Goal: Information Seeking & Learning: Learn about a topic

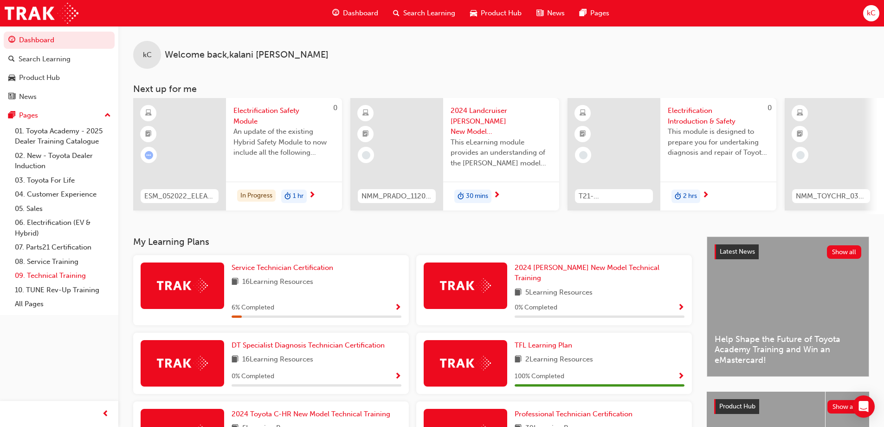
click at [62, 274] on link "09. Technical Training" at bounding box center [63, 275] width 104 height 14
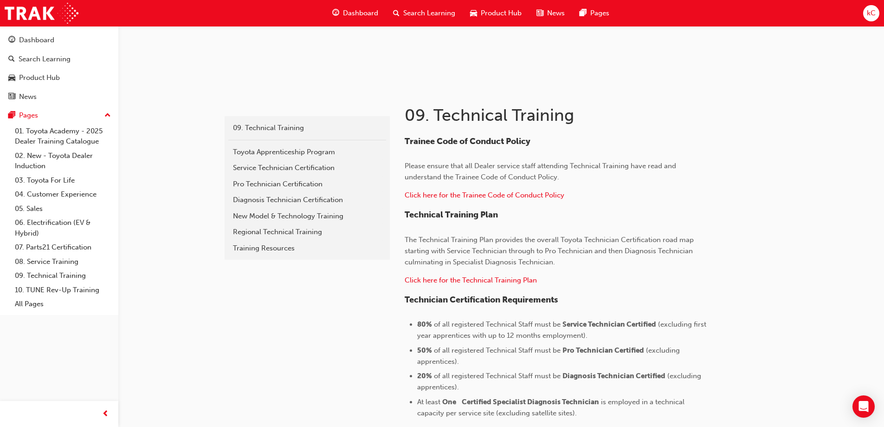
scroll to position [117, 0]
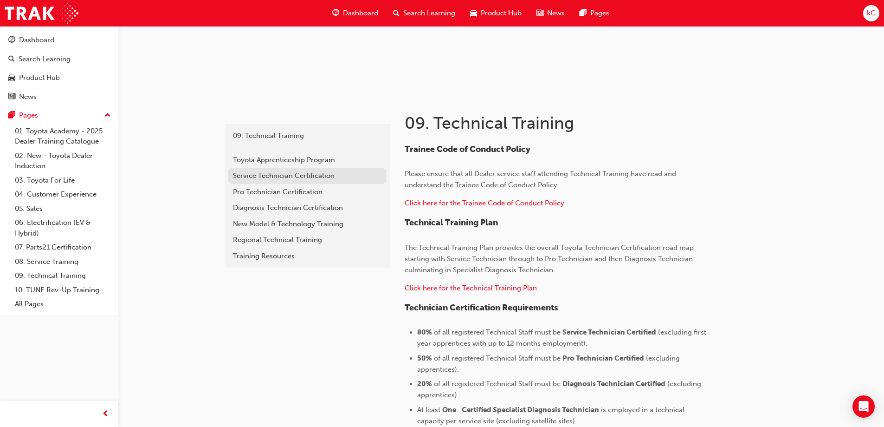
click at [293, 173] on div "Service Technician Certification" at bounding box center [307, 175] width 149 height 11
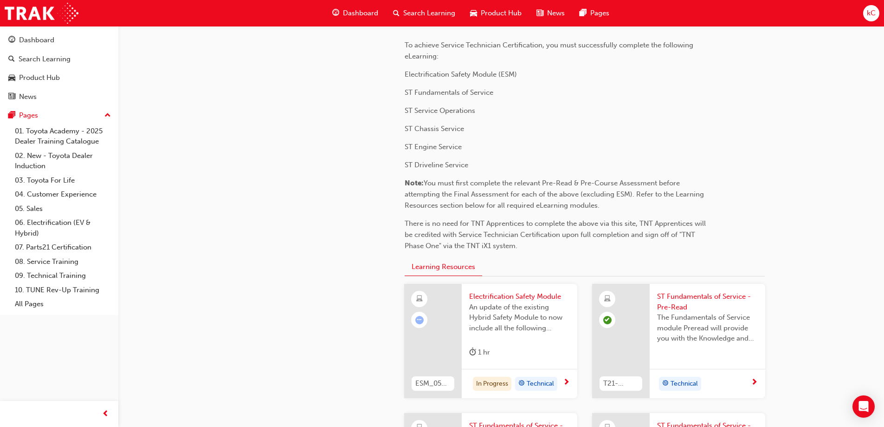
scroll to position [93, 0]
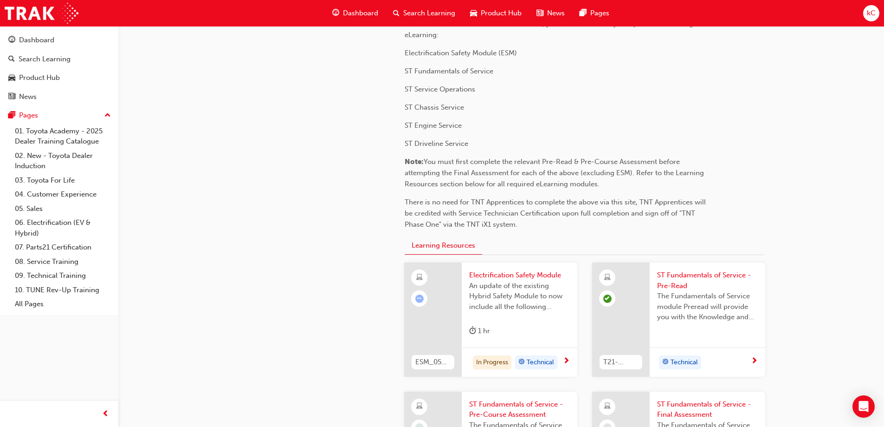
click at [505, 278] on span "Electrification Safety Module" at bounding box center [519, 275] width 101 height 11
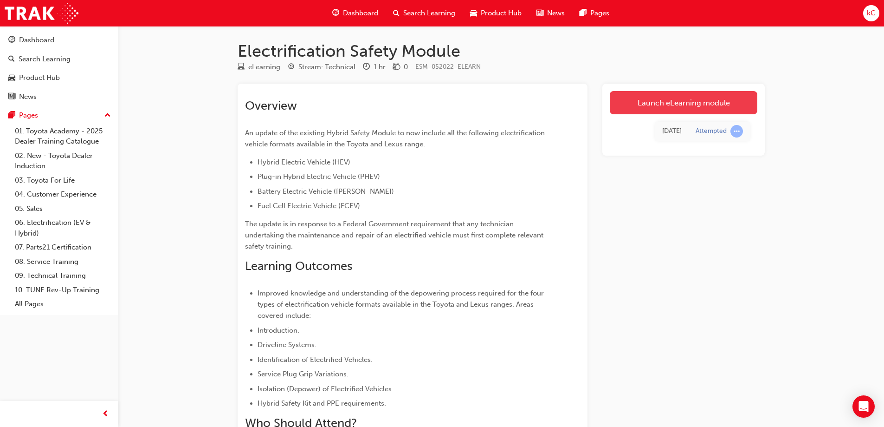
click at [678, 99] on link "Launch eLearning module" at bounding box center [684, 102] width 148 height 23
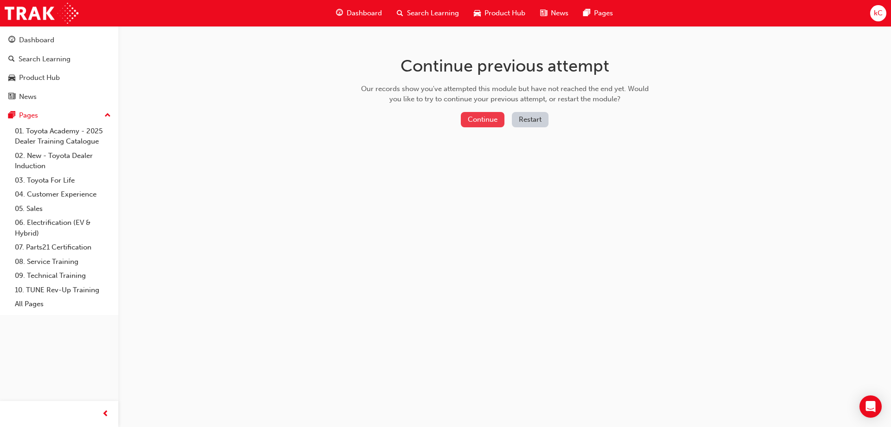
click at [485, 118] on button "Continue" at bounding box center [483, 119] width 44 height 15
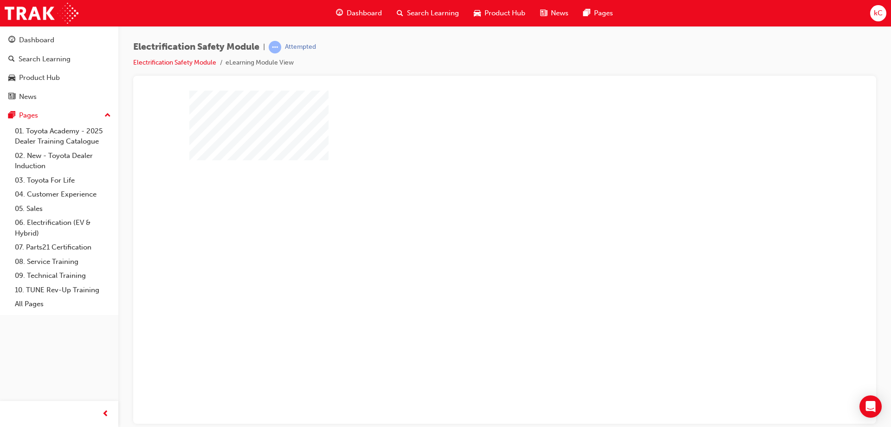
click at [478, 230] on div "play" at bounding box center [478, 230] width 0 height 0
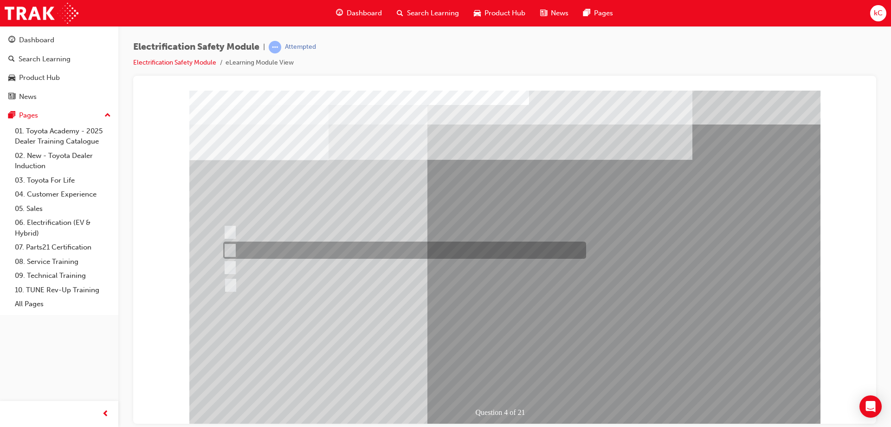
click at [311, 248] on div at bounding box center [402, 249] width 363 height 17
checkbox input "true"
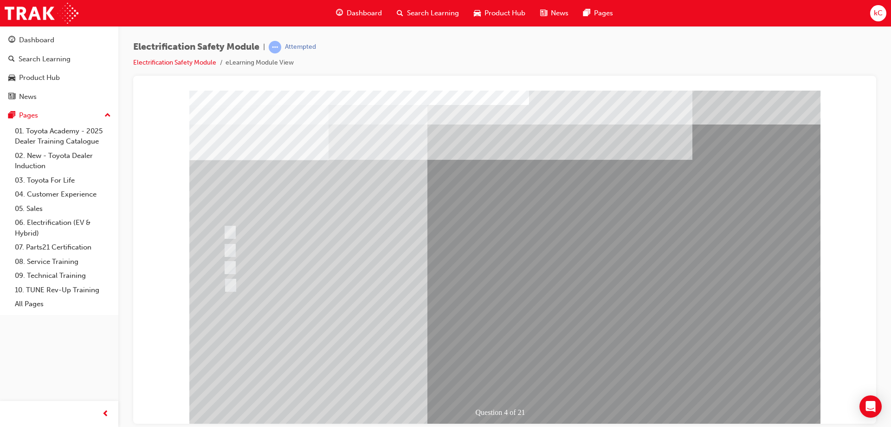
drag, startPoint x: 535, startPoint y: 353, endPoint x: 517, endPoint y: 352, distance: 18.6
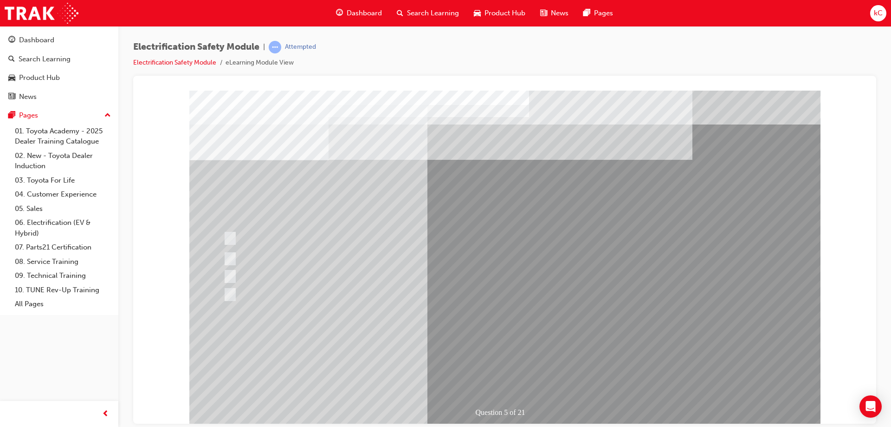
drag, startPoint x: 256, startPoint y: 175, endPoint x: 330, endPoint y: 184, distance: 75.3
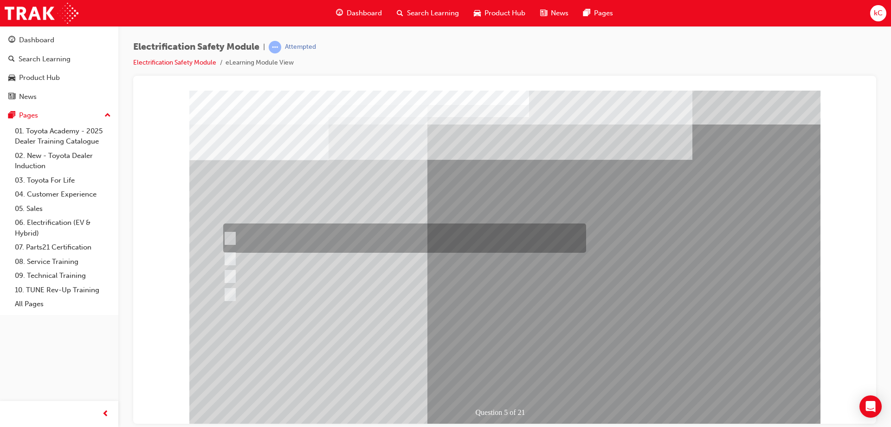
click at [373, 243] on div at bounding box center [402, 237] width 363 height 29
checkbox input "true"
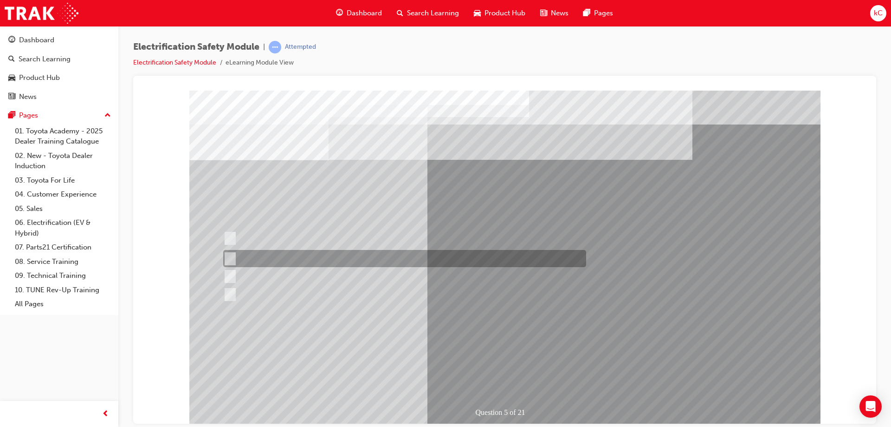
click at [369, 261] on div at bounding box center [402, 258] width 363 height 17
click at [377, 255] on div at bounding box center [402, 258] width 363 height 17
click at [348, 253] on div at bounding box center [402, 258] width 363 height 17
checkbox input "true"
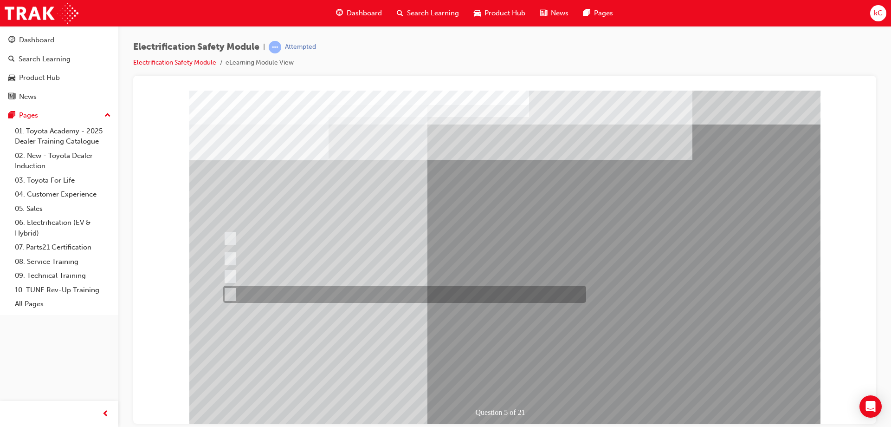
click at [329, 291] on div at bounding box center [402, 293] width 363 height 17
checkbox input "true"
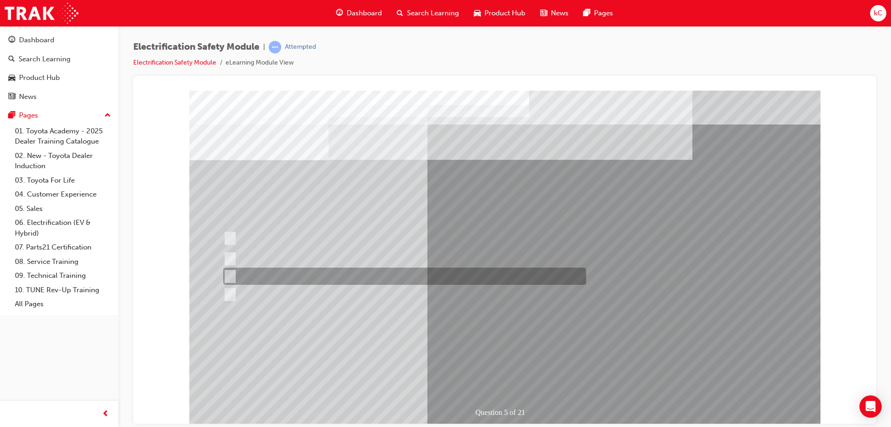
click at [331, 268] on div at bounding box center [402, 275] width 363 height 17
checkbox input "true"
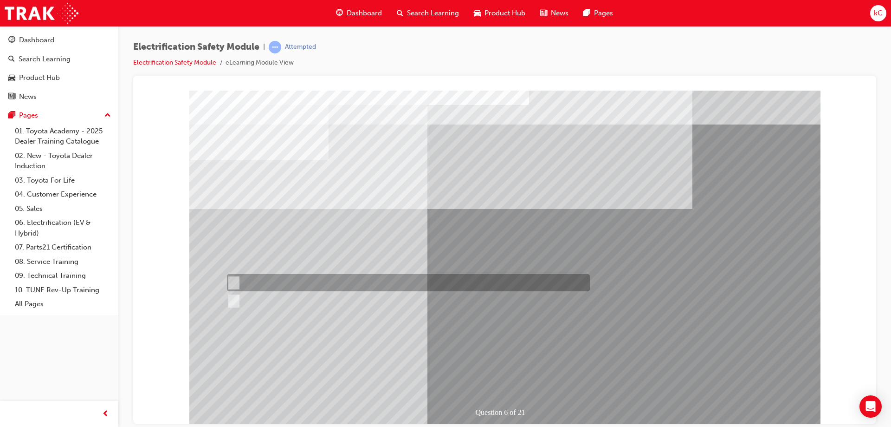
click at [262, 277] on div at bounding box center [406, 282] width 363 height 17
radio input "true"
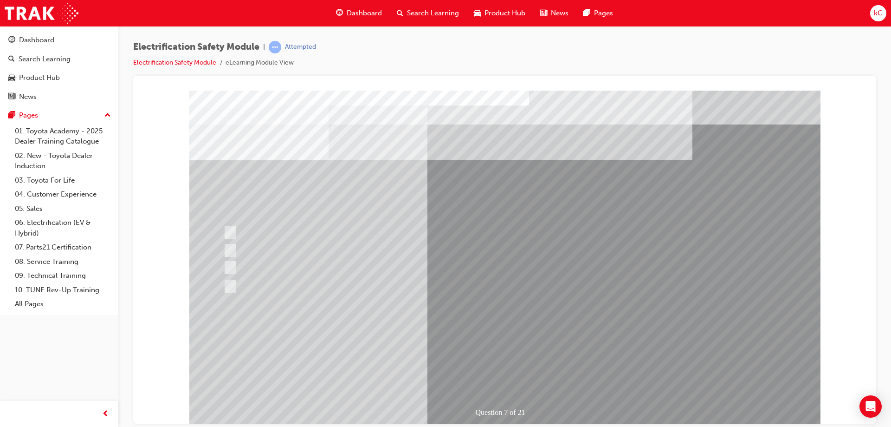
drag, startPoint x: 282, startPoint y: 162, endPoint x: 319, endPoint y: 190, distance: 46.1
drag, startPoint x: 329, startPoint y: 156, endPoint x: 322, endPoint y: 177, distance: 22.0
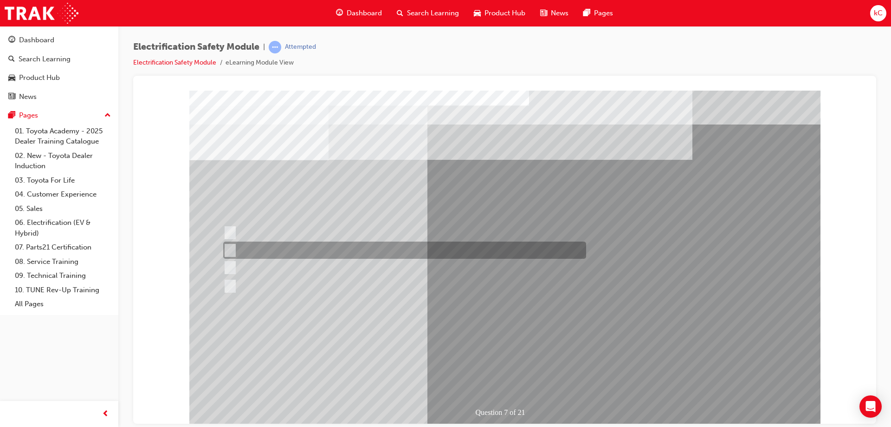
click at [287, 251] on div at bounding box center [402, 249] width 363 height 17
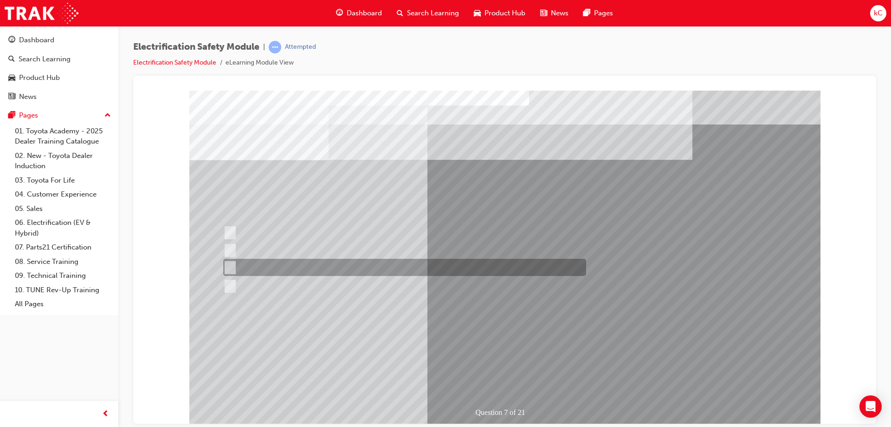
click at [285, 268] on div at bounding box center [402, 267] width 363 height 17
radio input "false"
radio input "true"
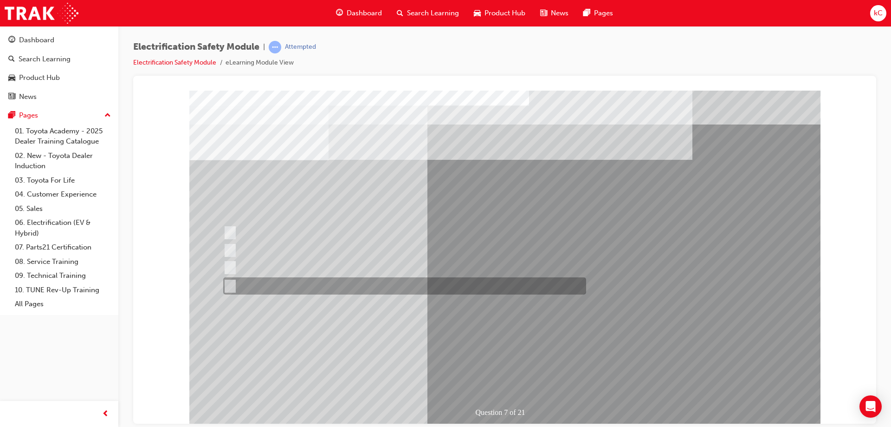
click at [352, 282] on div at bounding box center [402, 285] width 363 height 17
radio input "true"
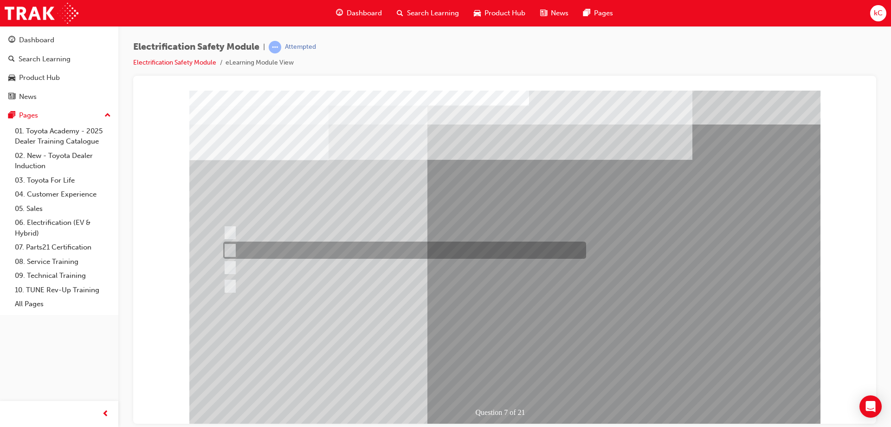
click at [342, 255] on div at bounding box center [402, 249] width 363 height 17
radio input "true"
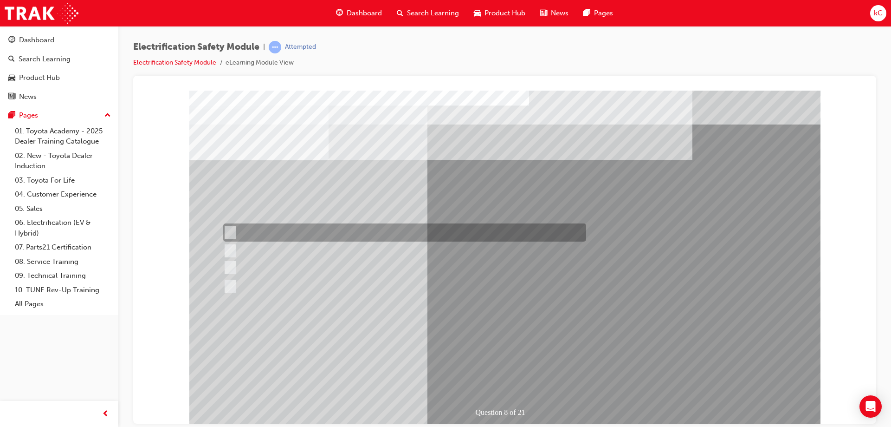
click at [324, 229] on div at bounding box center [402, 232] width 363 height 18
radio input "true"
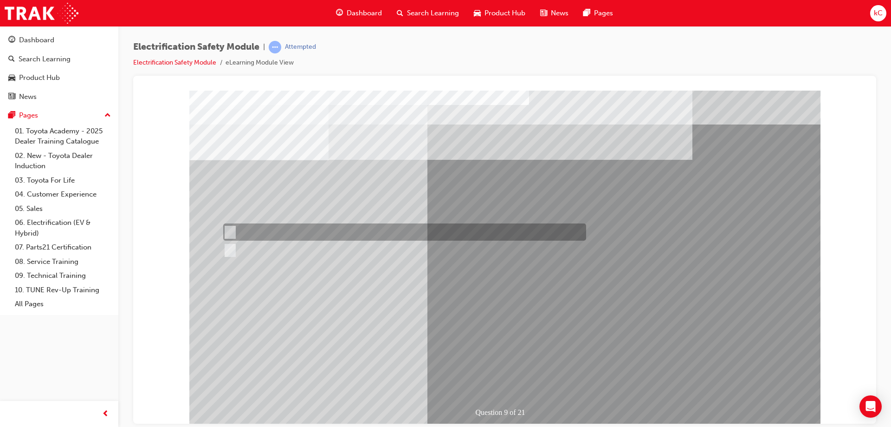
click at [264, 236] on div at bounding box center [402, 231] width 363 height 17
radio input "true"
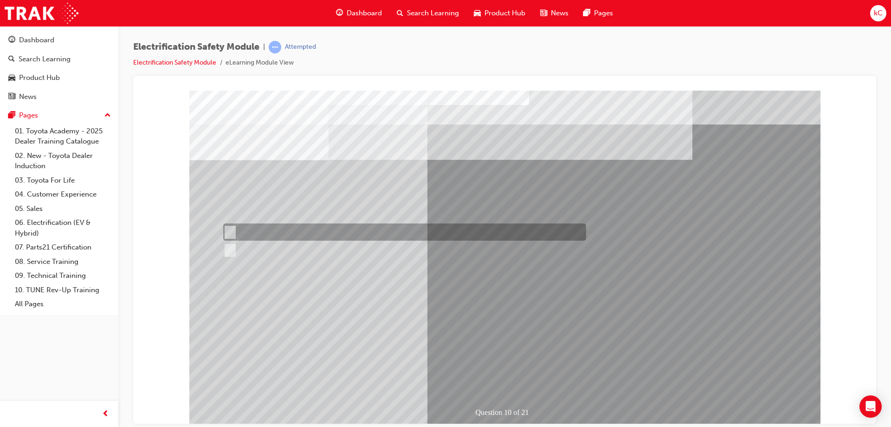
click at [325, 227] on div at bounding box center [402, 231] width 363 height 17
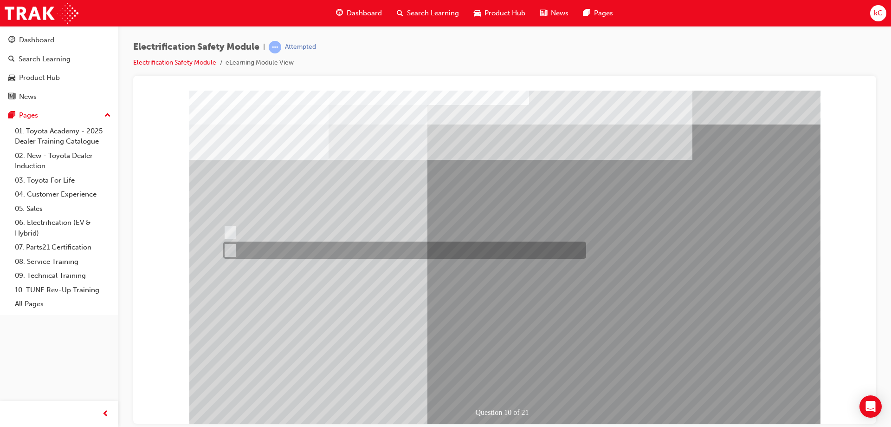
click at [305, 246] on div at bounding box center [402, 249] width 363 height 17
radio input "false"
radio input "true"
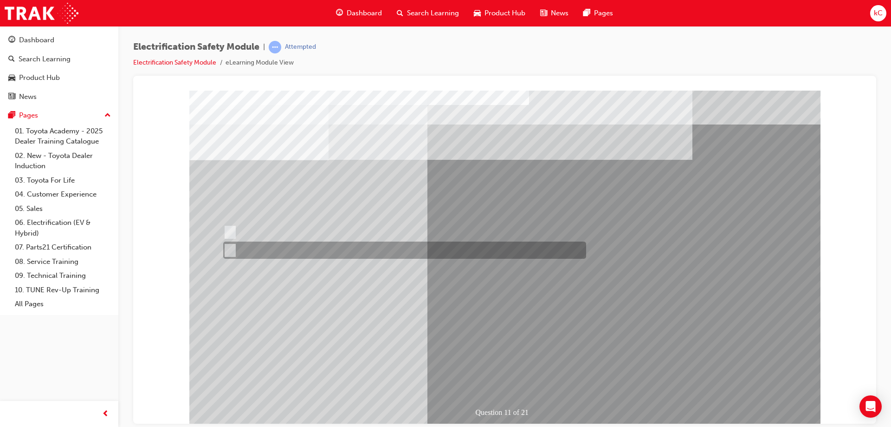
click at [298, 249] on div at bounding box center [402, 249] width 363 height 17
radio input "true"
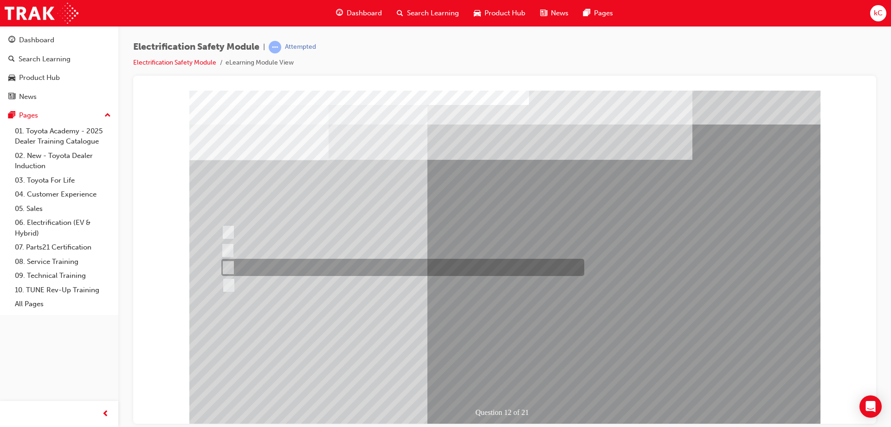
click at [282, 261] on div at bounding box center [400, 267] width 363 height 17
radio input "true"
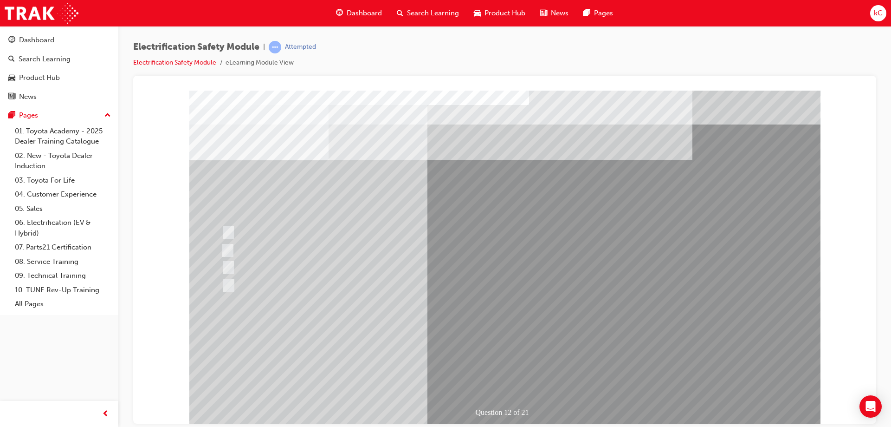
click at [54, 271] on link "09. Technical Training" at bounding box center [63, 275] width 104 height 14
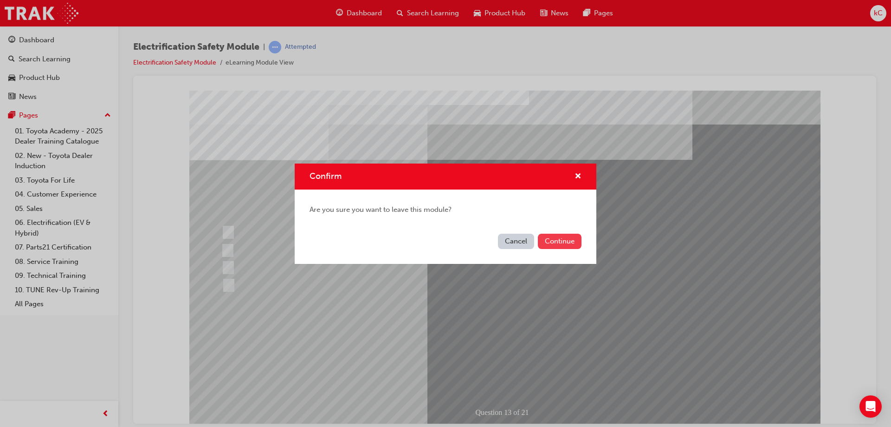
click at [576, 243] on button "Continue" at bounding box center [560, 240] width 44 height 15
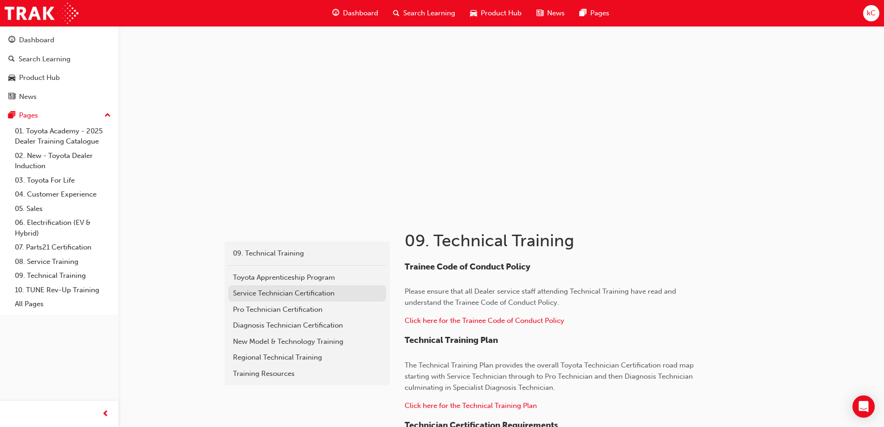
click at [321, 292] on div "Service Technician Certification" at bounding box center [307, 293] width 149 height 11
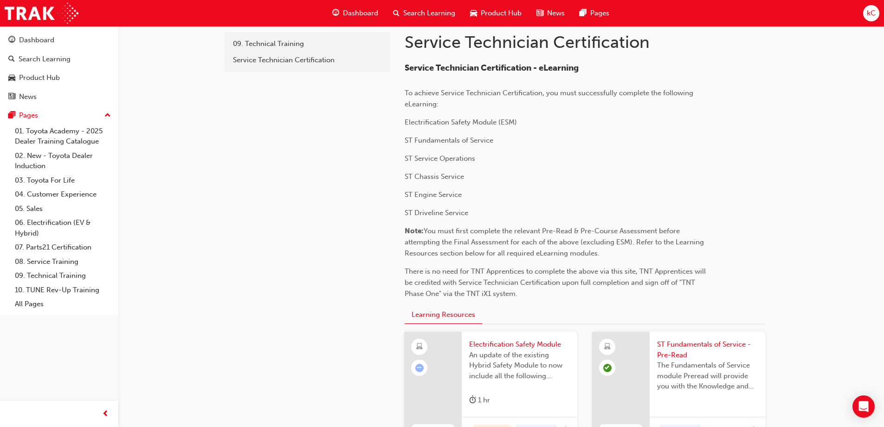
scroll to position [46, 0]
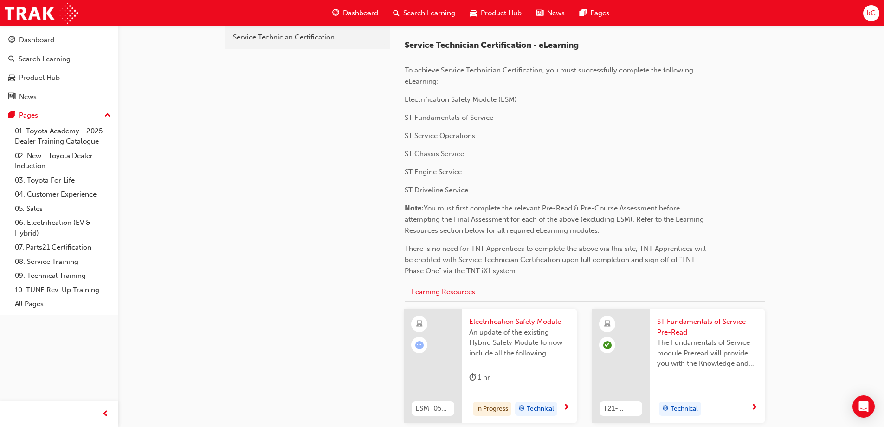
click at [688, 358] on span "The Fundamentals of Service module Preread will provide you with the Knowledge …" at bounding box center [707, 353] width 101 height 32
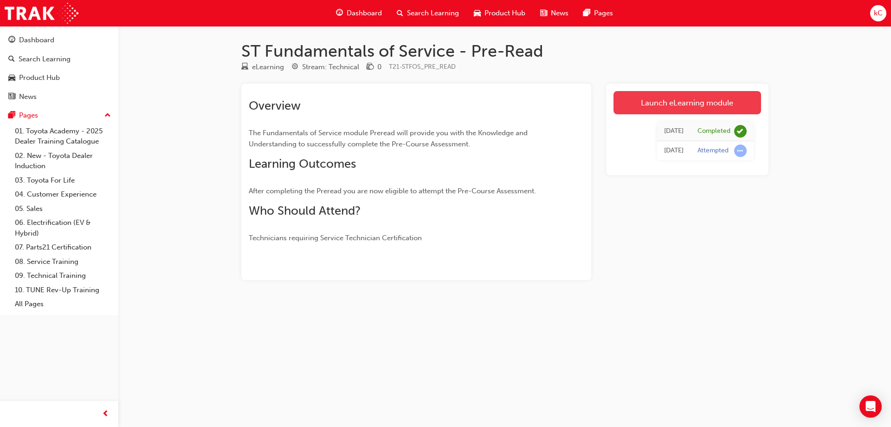
click at [691, 98] on link "Launch eLearning module" at bounding box center [688, 102] width 148 height 23
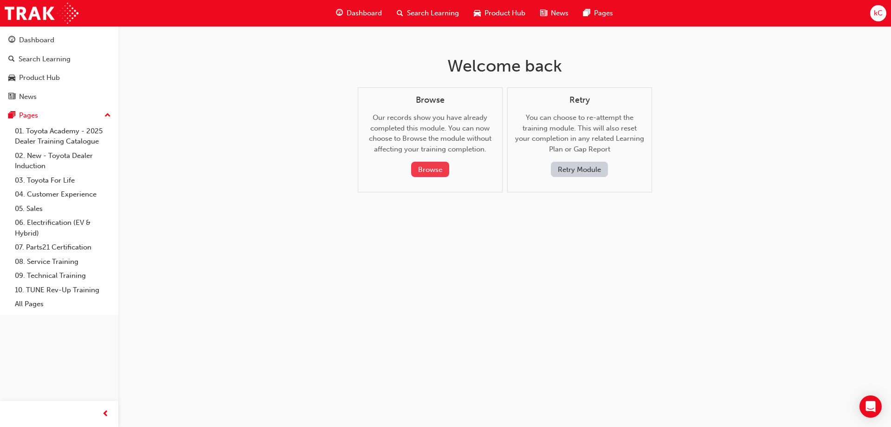
click at [444, 167] on button "Browse" at bounding box center [430, 169] width 38 height 15
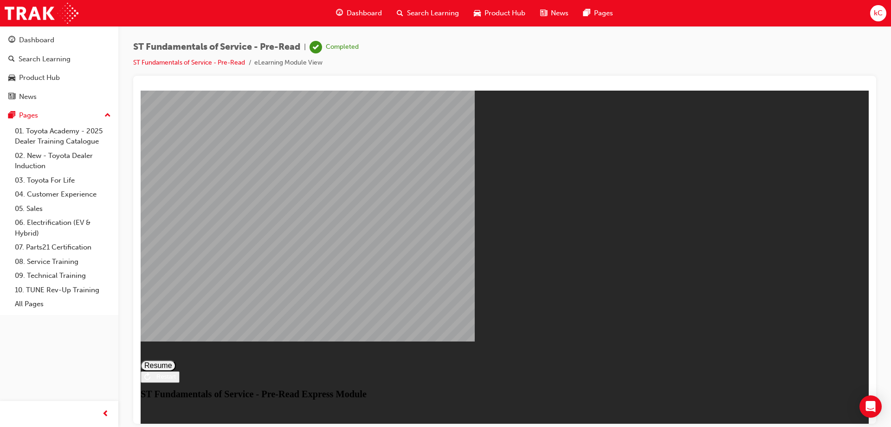
click at [176, 359] on button "Resume" at bounding box center [158, 364] width 35 height 11
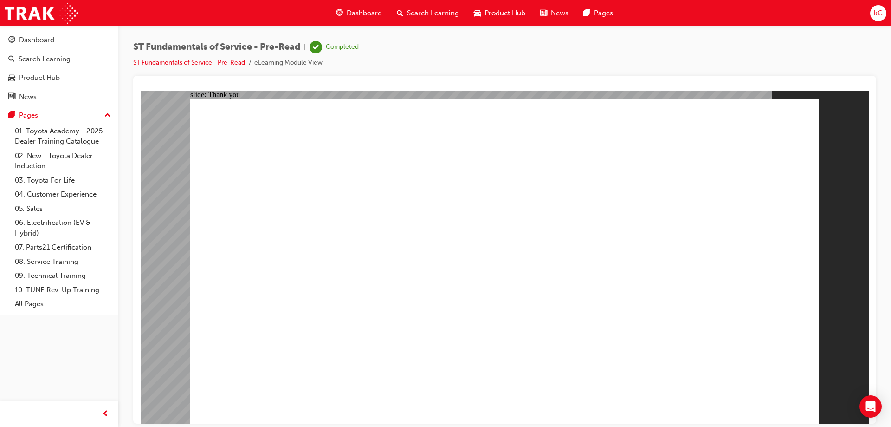
drag, startPoint x: 891, startPoint y: 95, endPoint x: 877, endPoint y: 131, distance: 38.4
click at [877, 131] on div "ST Fundamentals of Service - Pre-Read | Completed ST Fundamentals of Service - …" at bounding box center [504, 214] width 773 height 377
click at [48, 257] on link "08. Service Training" at bounding box center [63, 261] width 104 height 14
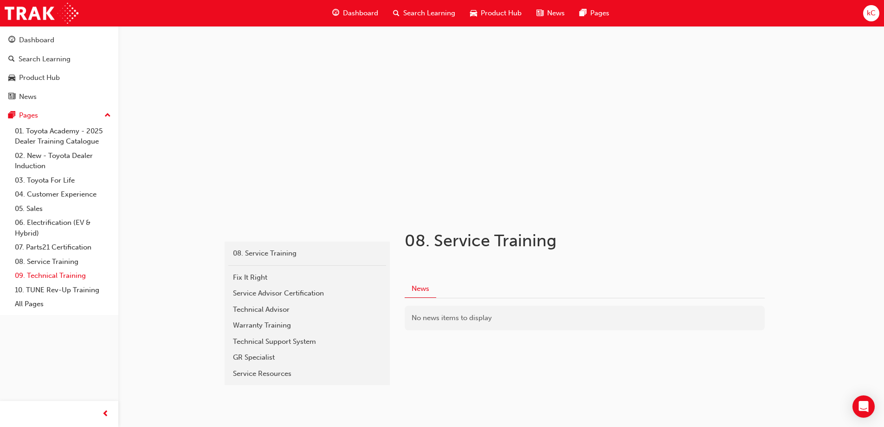
click at [50, 274] on link "09. Technical Training" at bounding box center [63, 275] width 104 height 14
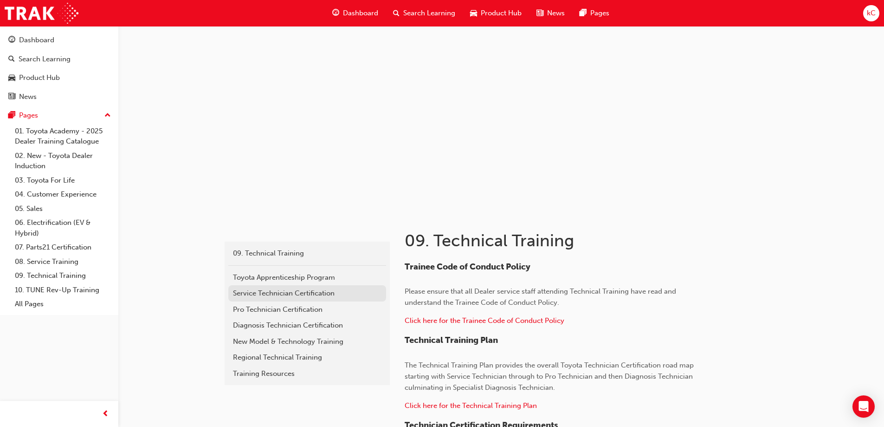
click at [261, 295] on div "Service Technician Certification" at bounding box center [307, 293] width 149 height 11
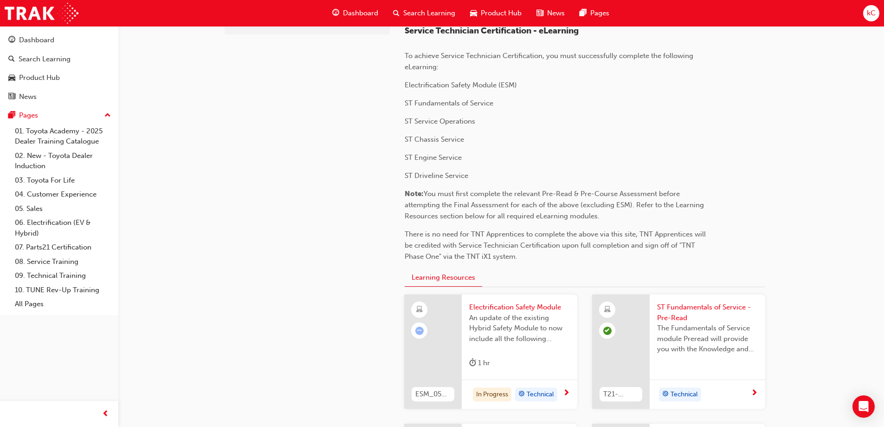
scroll to position [46, 0]
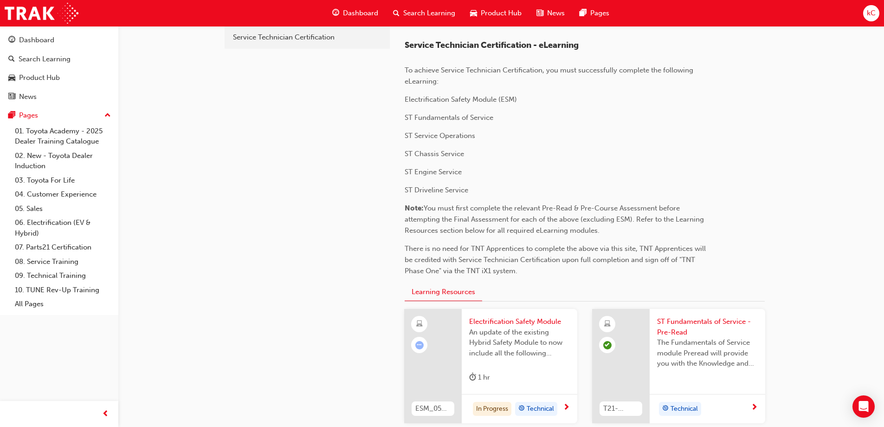
click at [541, 317] on span "Electrification Safety Module" at bounding box center [519, 321] width 101 height 11
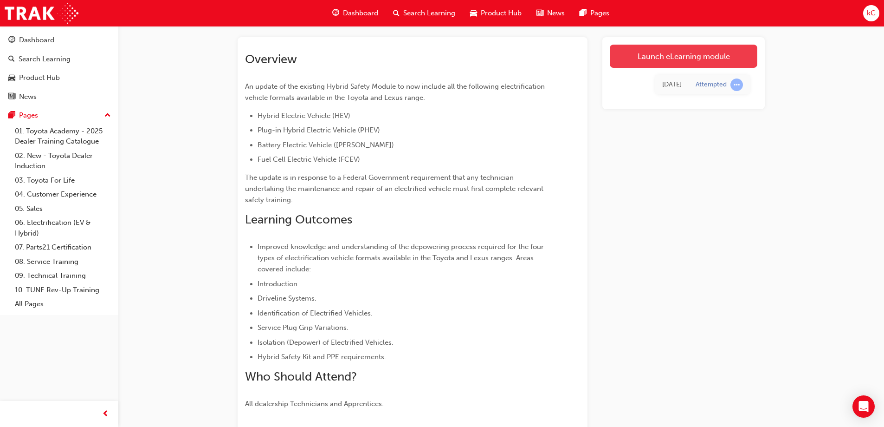
click at [651, 62] on link "Launch eLearning module" at bounding box center [684, 56] width 148 height 23
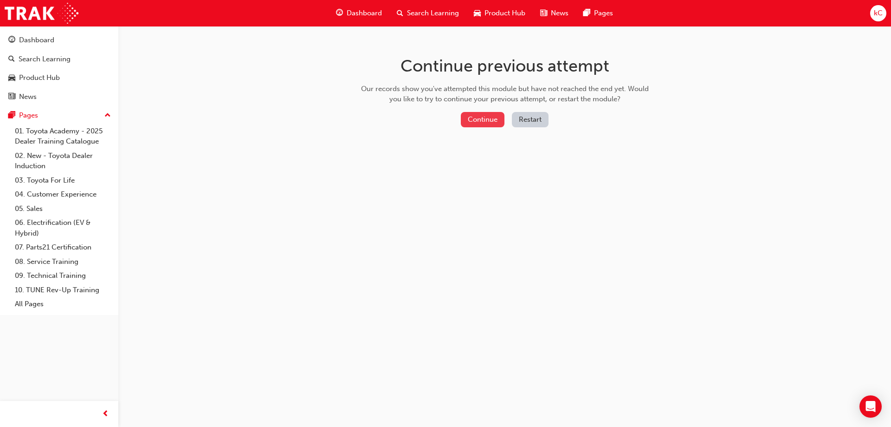
click at [488, 115] on button "Continue" at bounding box center [483, 119] width 44 height 15
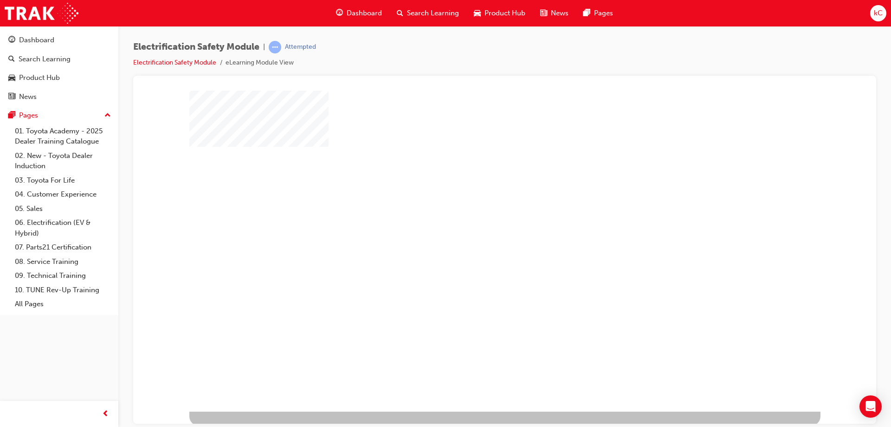
scroll to position [15, 0]
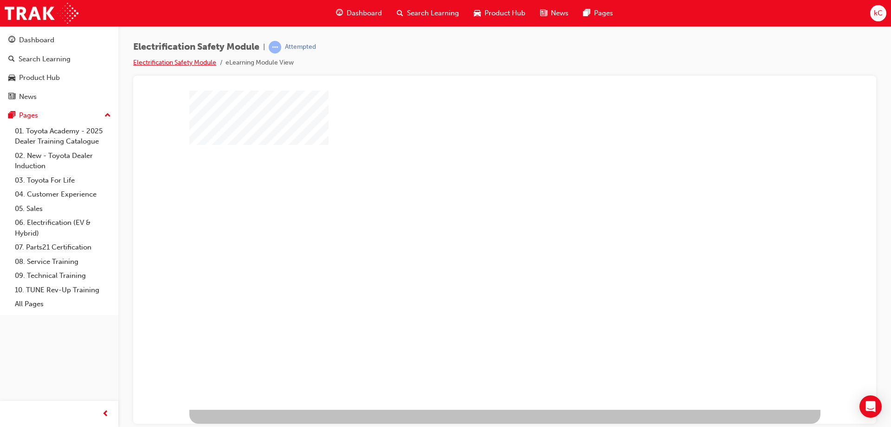
click at [186, 62] on link "Electrification Safety Module" at bounding box center [174, 62] width 83 height 8
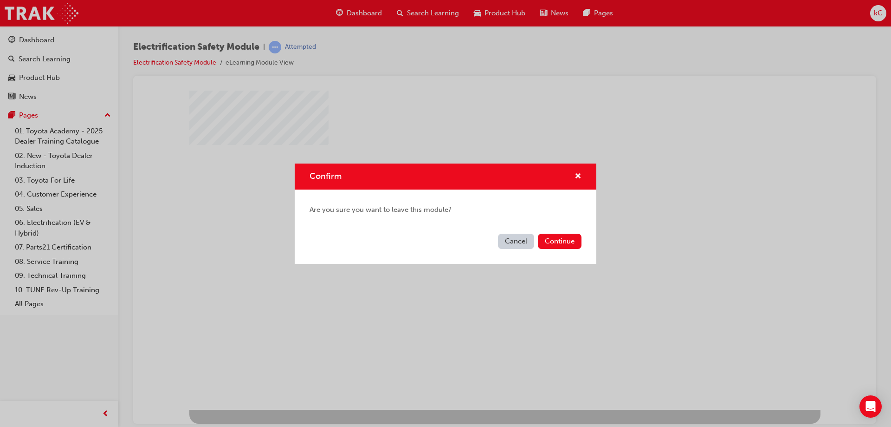
click at [504, 239] on button "Cancel" at bounding box center [516, 240] width 36 height 15
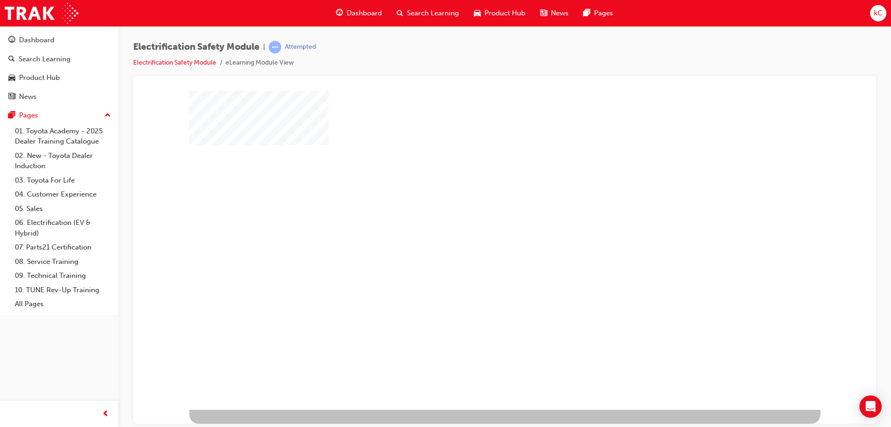
click at [478, 214] on div "play" at bounding box center [478, 214] width 0 height 0
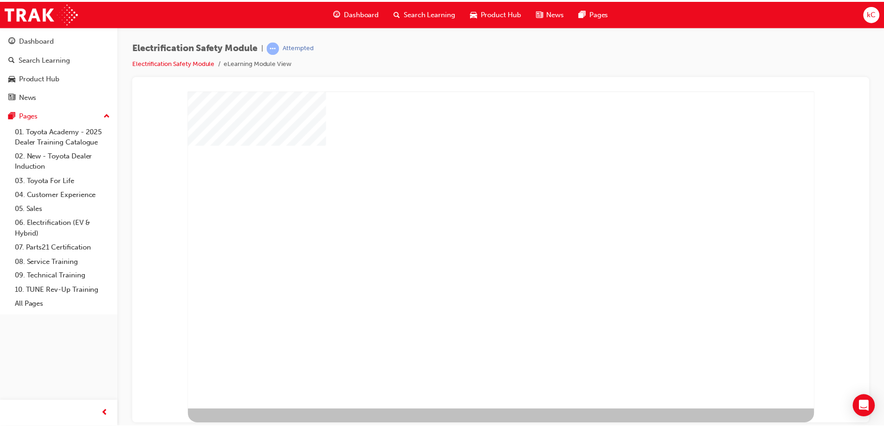
scroll to position [0, 0]
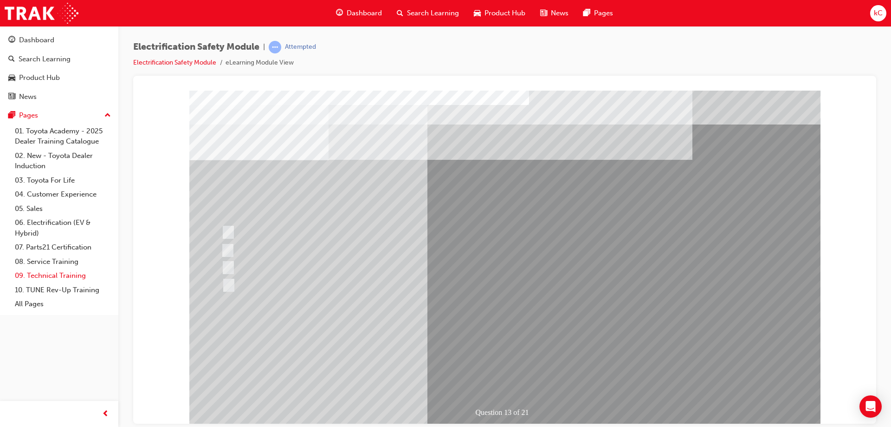
click at [63, 276] on link "09. Technical Training" at bounding box center [63, 275] width 104 height 14
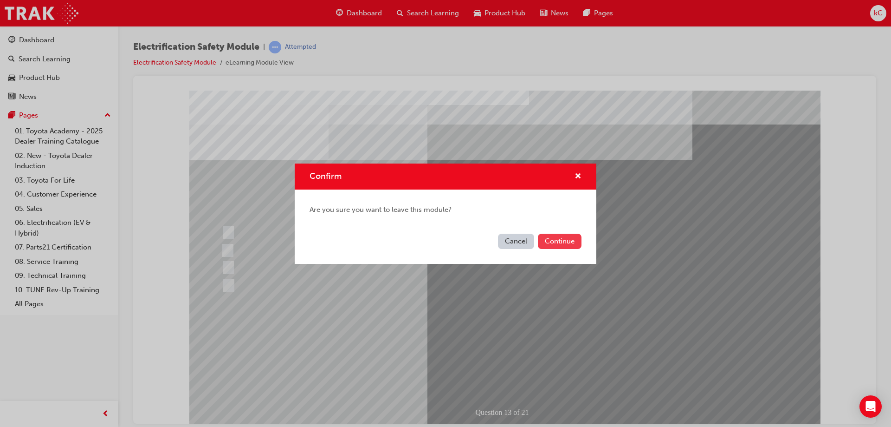
click at [570, 245] on button "Continue" at bounding box center [560, 240] width 44 height 15
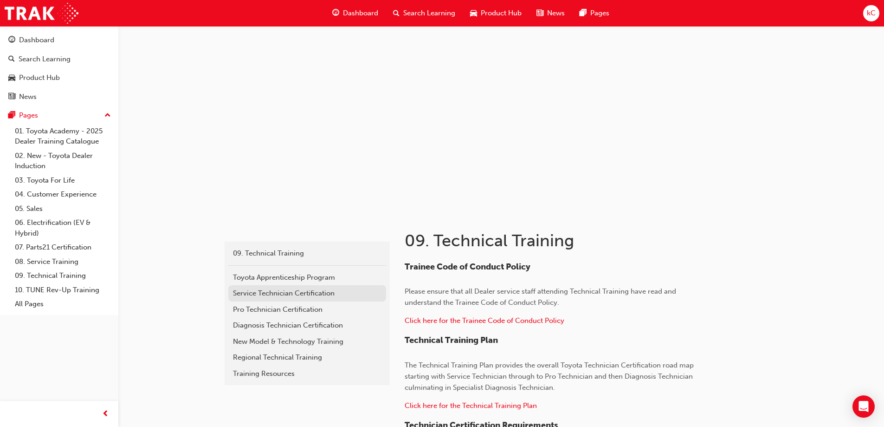
click at [297, 293] on div "Service Technician Certification" at bounding box center [307, 293] width 149 height 11
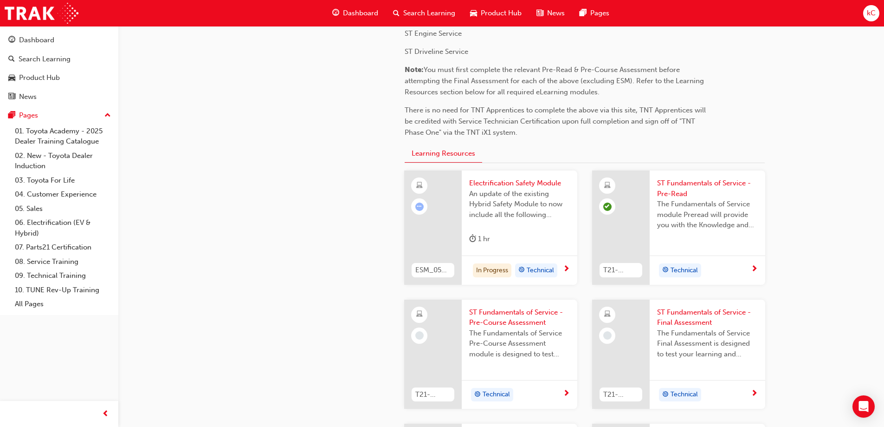
scroll to position [186, 0]
click at [567, 264] on span "next-icon" at bounding box center [566, 268] width 7 height 8
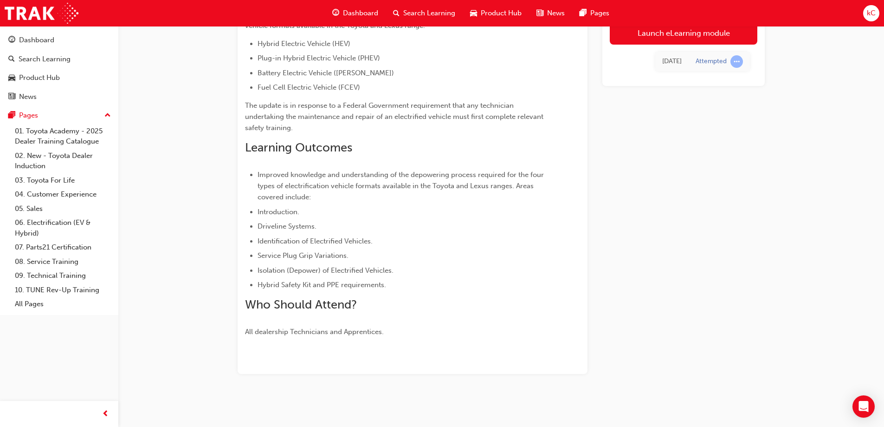
scroll to position [118, 0]
click at [645, 38] on link "Launch eLearning module" at bounding box center [684, 32] width 148 height 23
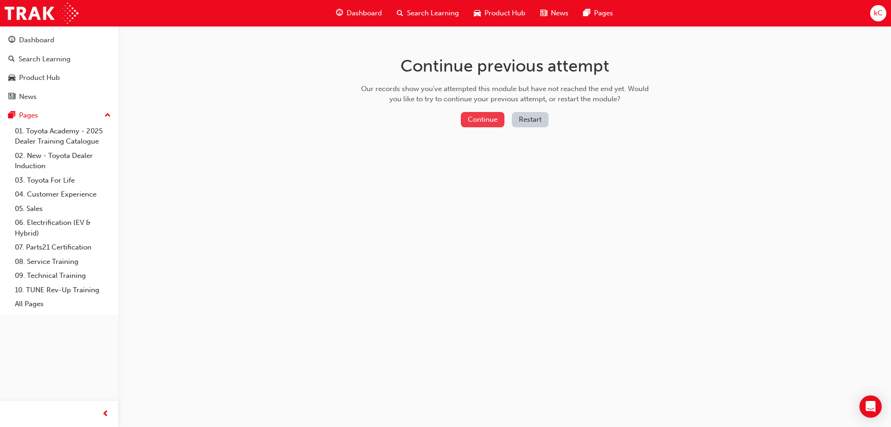
click at [473, 123] on button "Continue" at bounding box center [483, 119] width 44 height 15
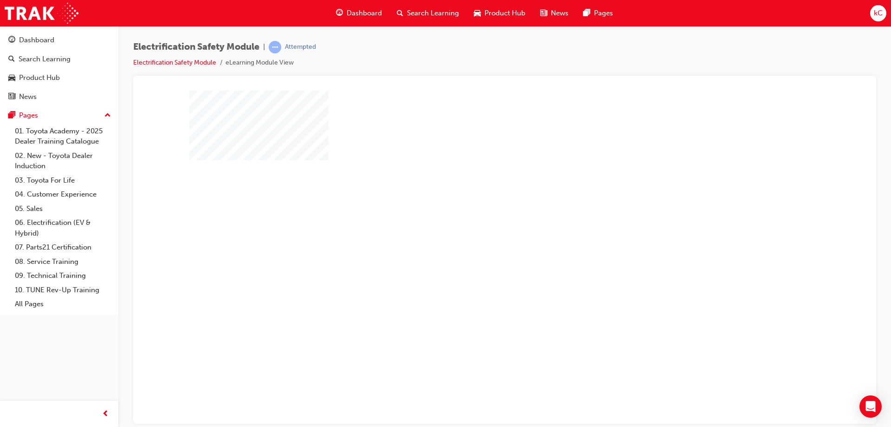
click at [475, 251] on div at bounding box center [504, 257] width 631 height 334
click at [478, 230] on div "play" at bounding box center [478, 230] width 0 height 0
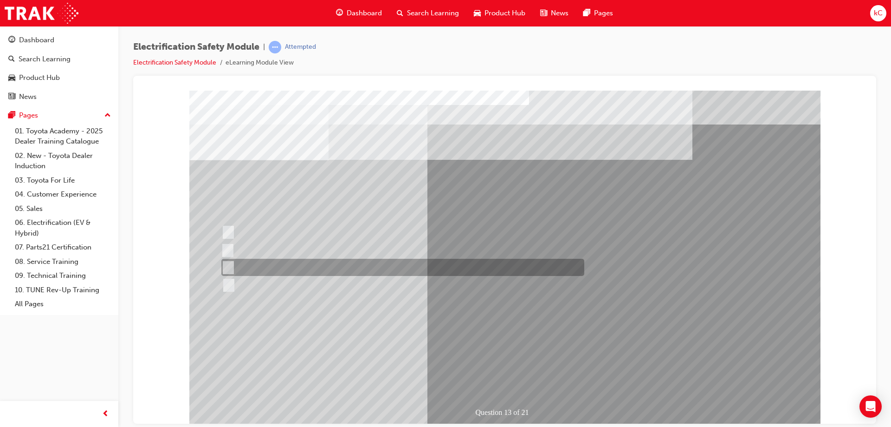
click at [362, 265] on div at bounding box center [400, 267] width 363 height 17
radio input "true"
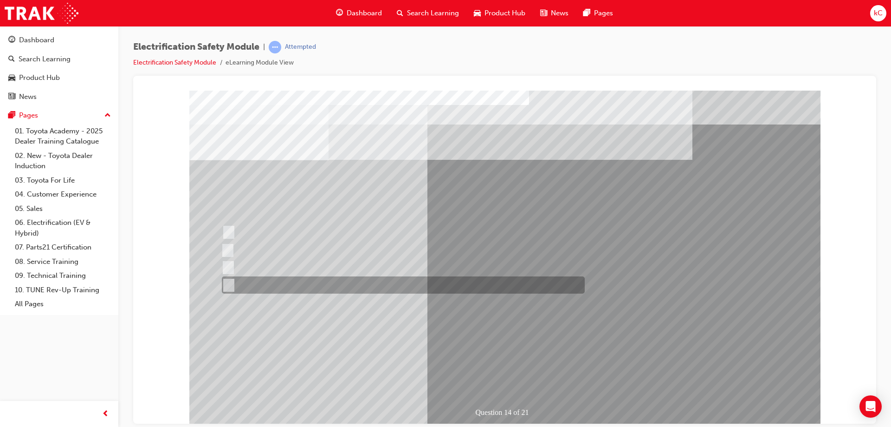
click at [263, 285] on div at bounding box center [401, 284] width 363 height 17
radio input "true"
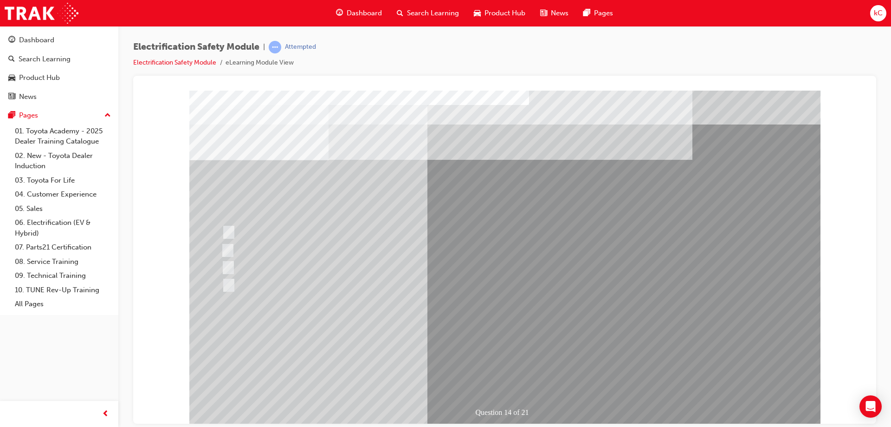
drag, startPoint x: 443, startPoint y: 343, endPoint x: 436, endPoint y: 346, distance: 7.1
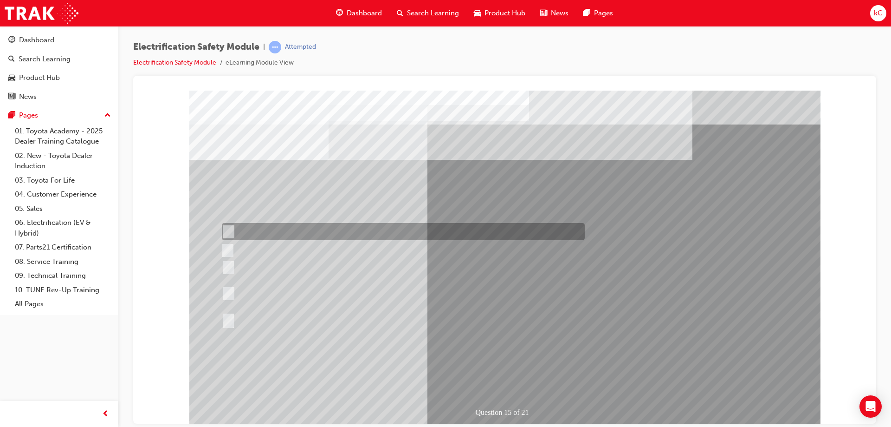
click at [393, 228] on div at bounding box center [401, 231] width 363 height 17
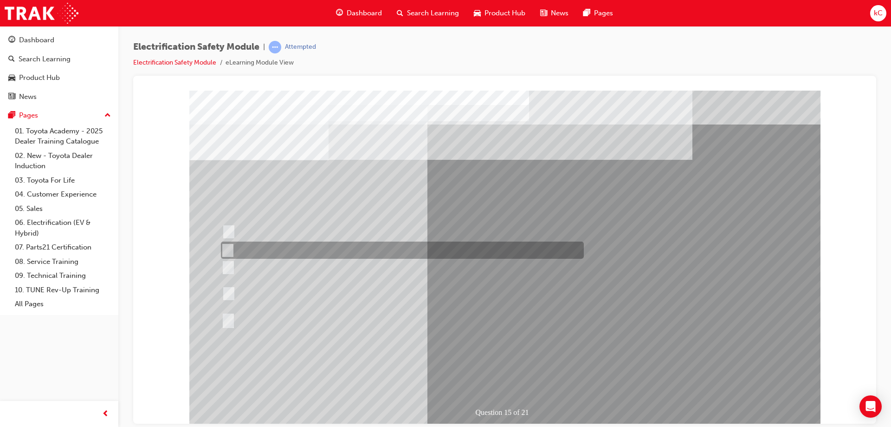
click at [372, 254] on div at bounding box center [400, 249] width 363 height 17
radio input "false"
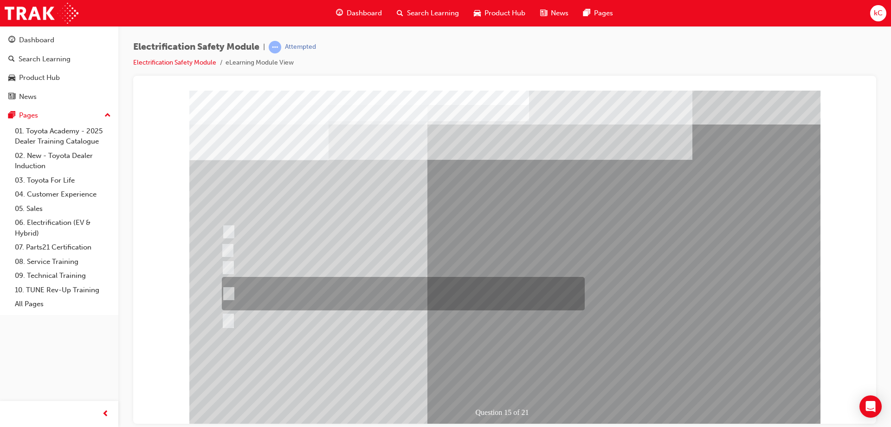
click at [376, 283] on div at bounding box center [401, 293] width 363 height 33
radio input "false"
radio input "true"
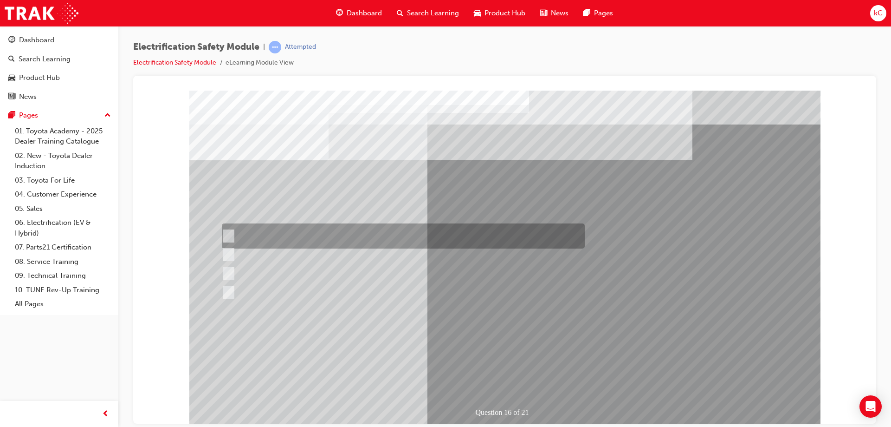
click at [457, 227] on div at bounding box center [401, 235] width 363 height 25
radio input "true"
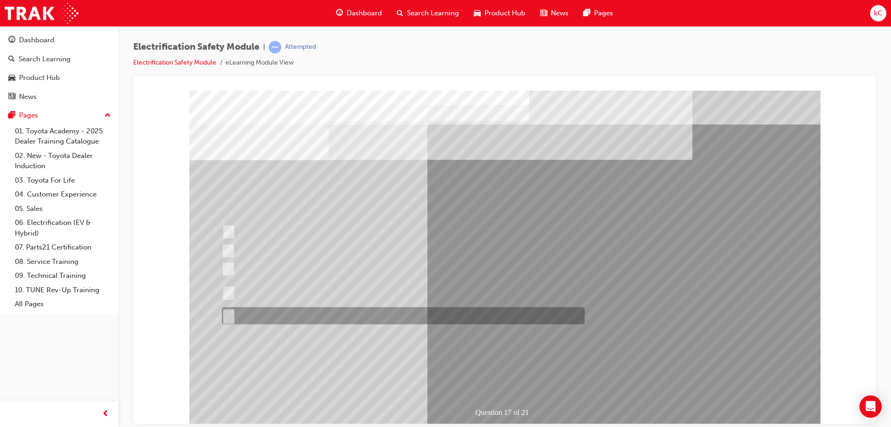
click at [276, 311] on div at bounding box center [401, 315] width 363 height 17
radio input "true"
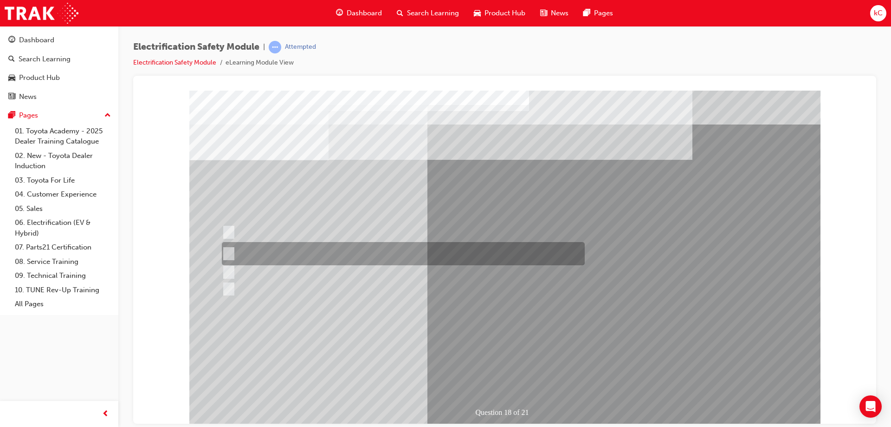
click at [354, 245] on div at bounding box center [401, 253] width 363 height 23
radio input "true"
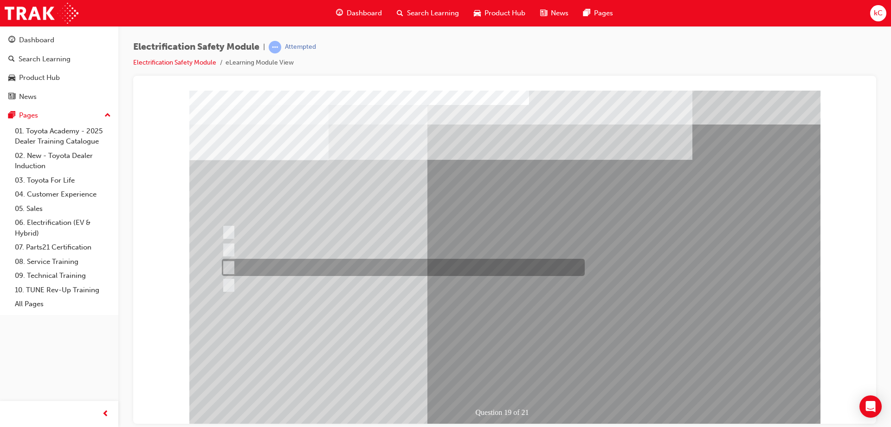
click at [357, 261] on div at bounding box center [401, 267] width 363 height 17
radio input "true"
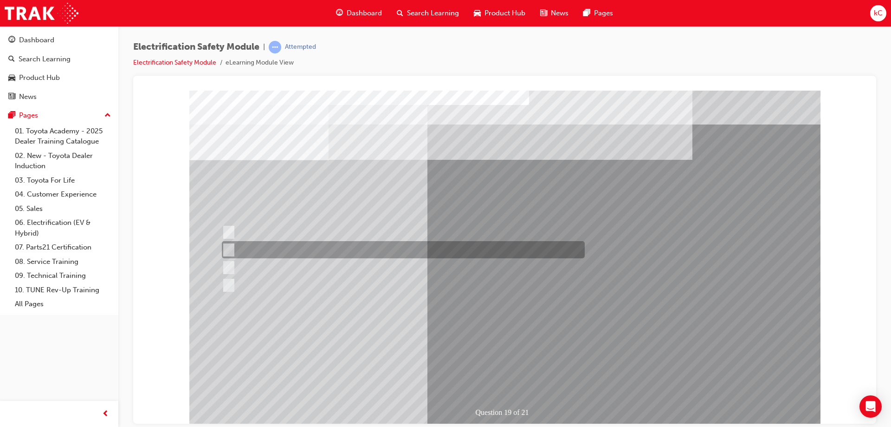
click at [424, 254] on div at bounding box center [401, 249] width 363 height 17
radio input "true"
click at [424, 254] on div at bounding box center [401, 249] width 363 height 17
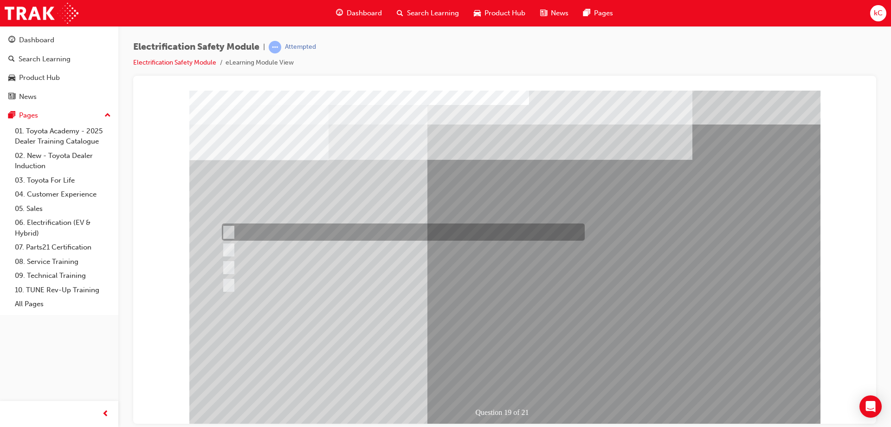
click at [402, 229] on div at bounding box center [401, 231] width 363 height 17
radio input "true"
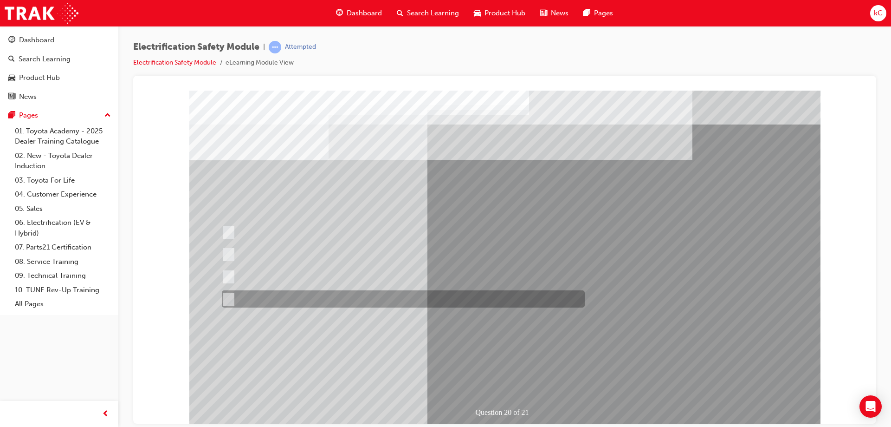
click at [364, 303] on div at bounding box center [401, 298] width 363 height 17
radio input "true"
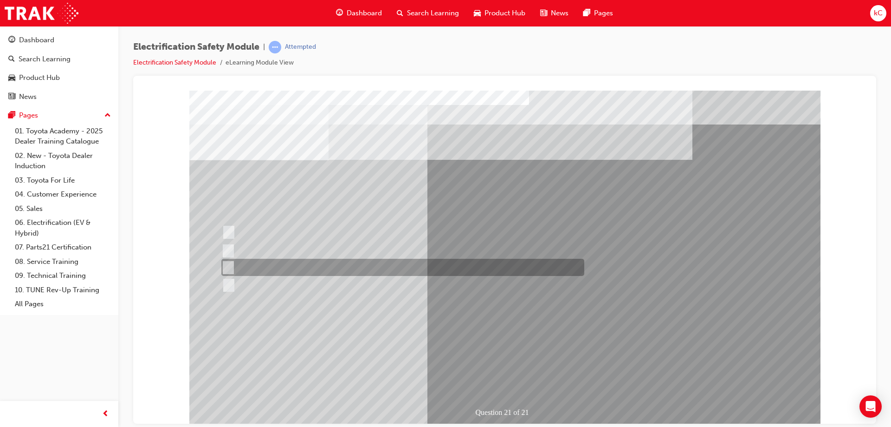
click at [317, 267] on div at bounding box center [400, 267] width 363 height 17
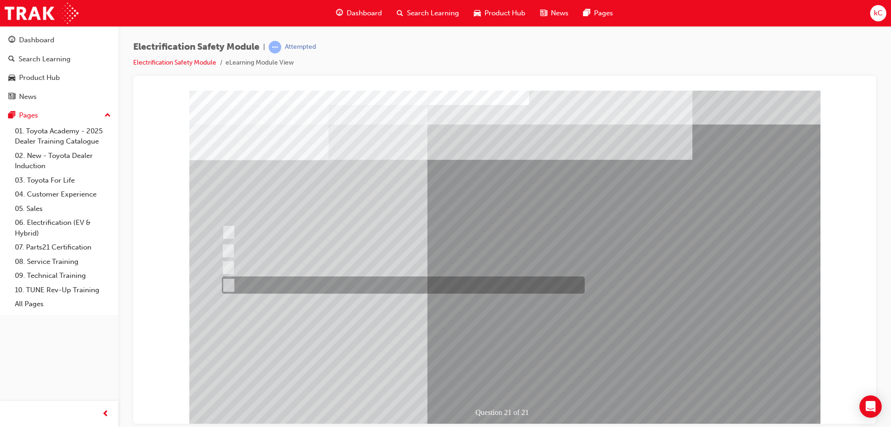
click at [428, 277] on div at bounding box center [401, 284] width 363 height 17
radio input "false"
radio input "true"
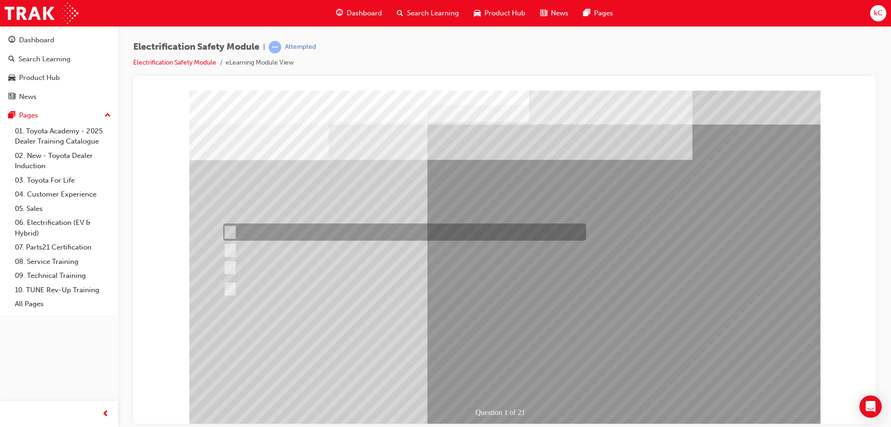
click at [381, 228] on div at bounding box center [402, 231] width 363 height 17
radio input "true"
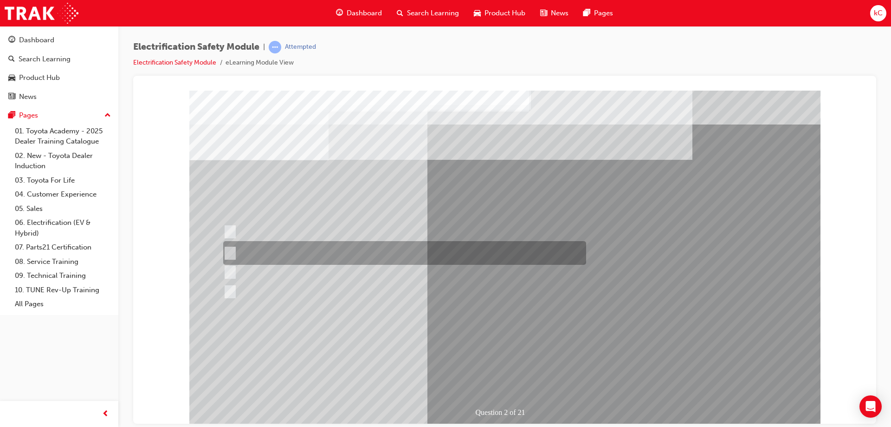
click at [310, 246] on div at bounding box center [402, 253] width 363 height 24
radio input "true"
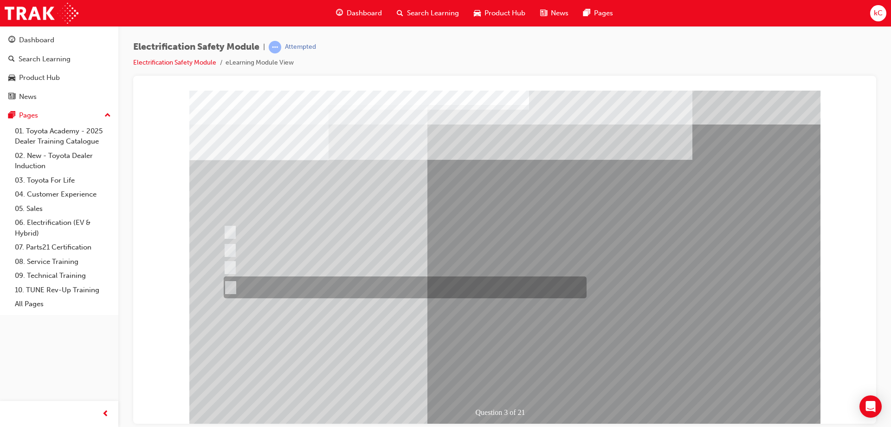
click at [356, 285] on div at bounding box center [402, 287] width 363 height 22
radio input "true"
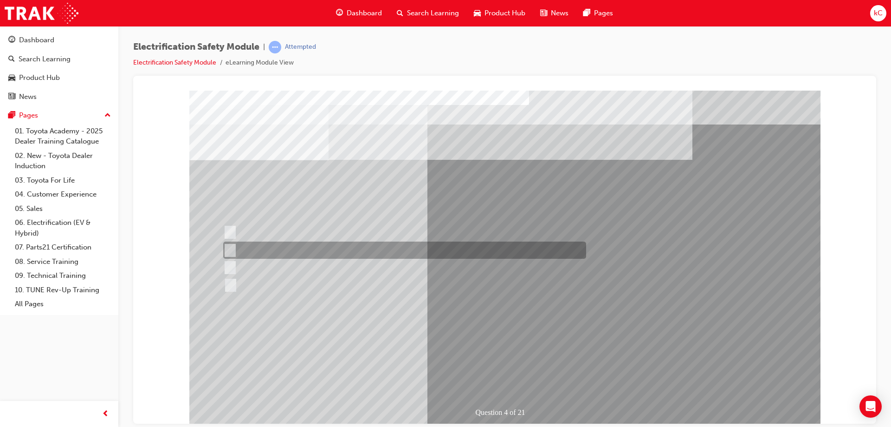
click at [317, 252] on div at bounding box center [402, 249] width 363 height 17
checkbox input "true"
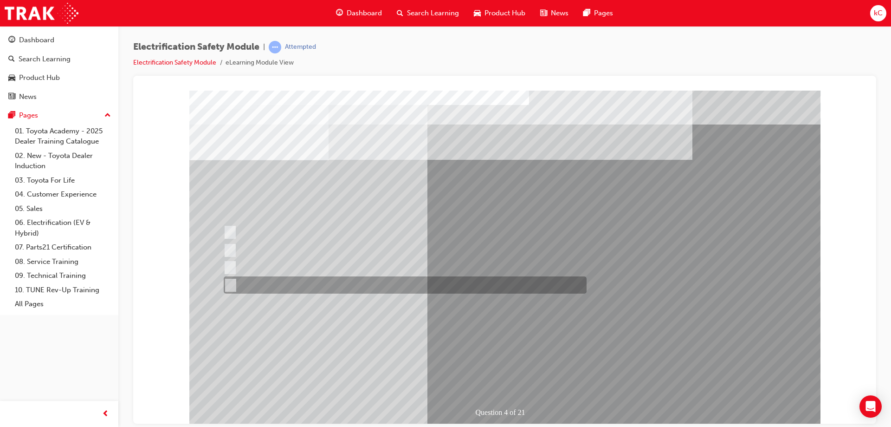
click at [311, 286] on div at bounding box center [402, 284] width 363 height 17
checkbox input "true"
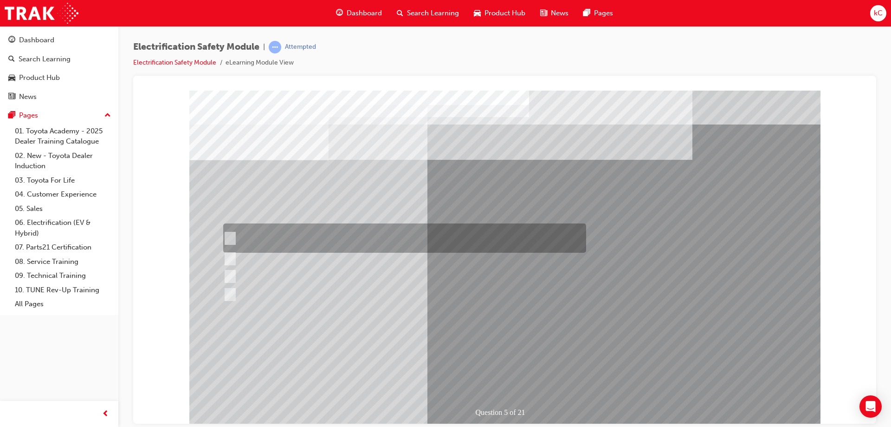
click at [381, 239] on div at bounding box center [402, 237] width 363 height 29
checkbox input "true"
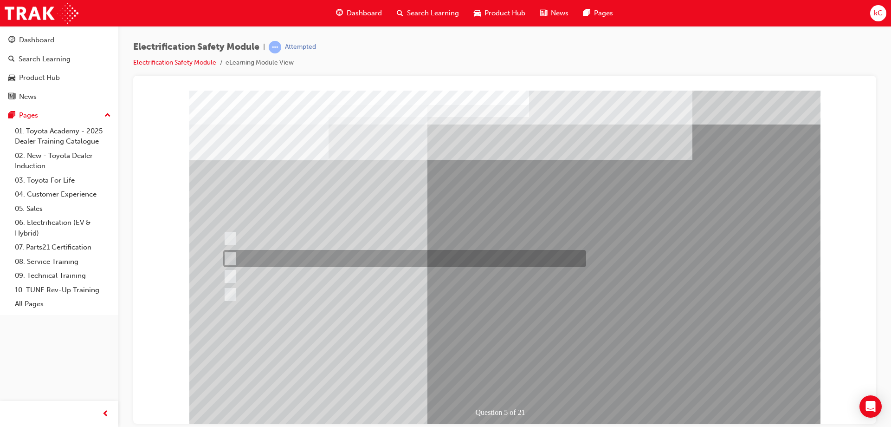
click at [368, 256] on div at bounding box center [402, 258] width 363 height 17
checkbox input "true"
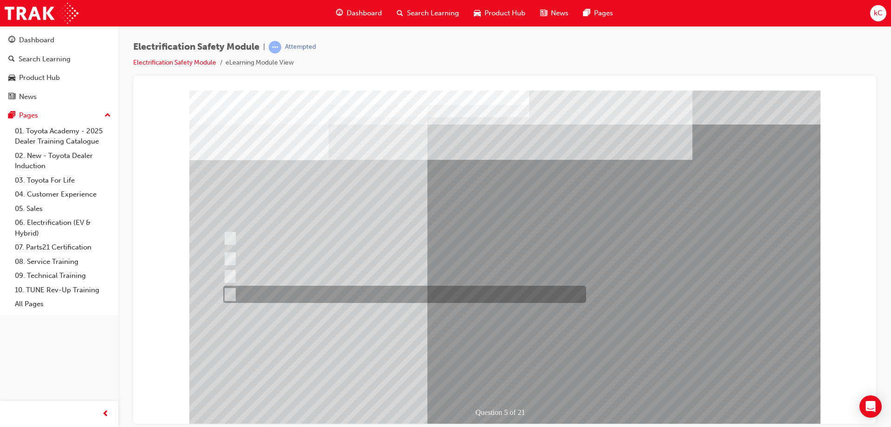
click at [356, 292] on div at bounding box center [402, 293] width 363 height 17
checkbox input "true"
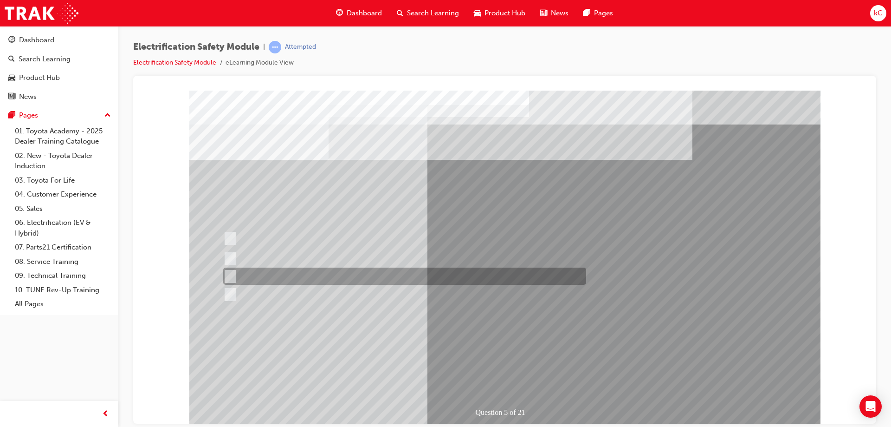
click at [356, 277] on div at bounding box center [402, 275] width 363 height 17
checkbox input "true"
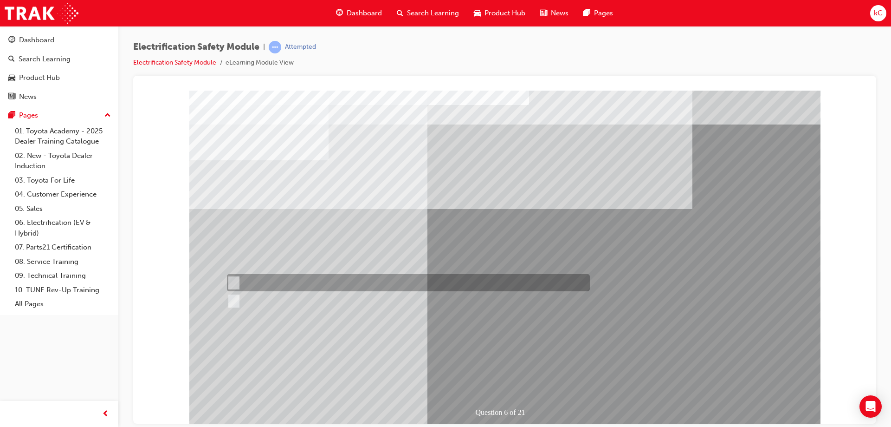
click at [256, 279] on div at bounding box center [406, 282] width 363 height 17
radio input "true"
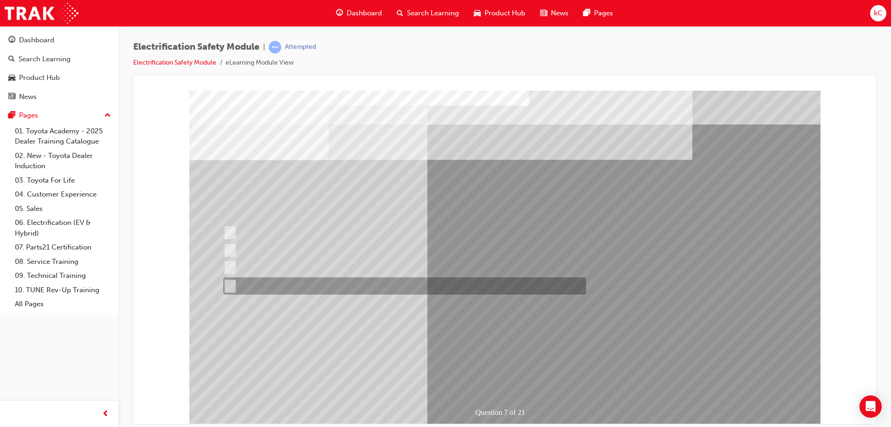
click at [355, 279] on div at bounding box center [402, 285] width 363 height 17
radio input "true"
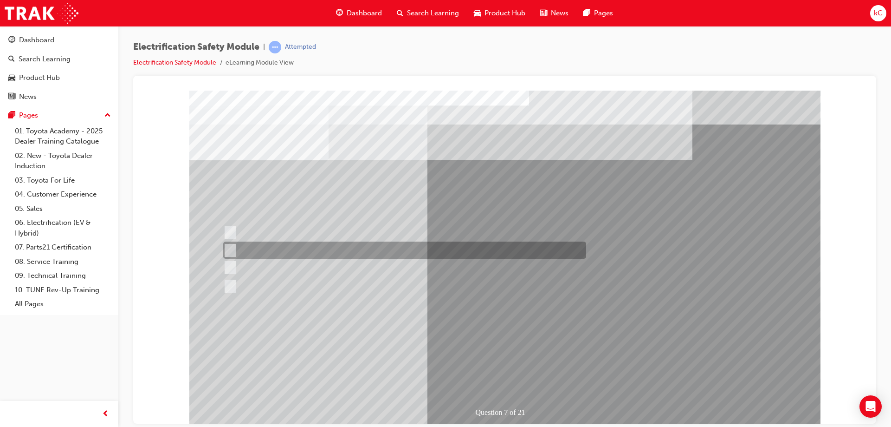
click at [368, 255] on div at bounding box center [402, 249] width 363 height 17
radio input "true"
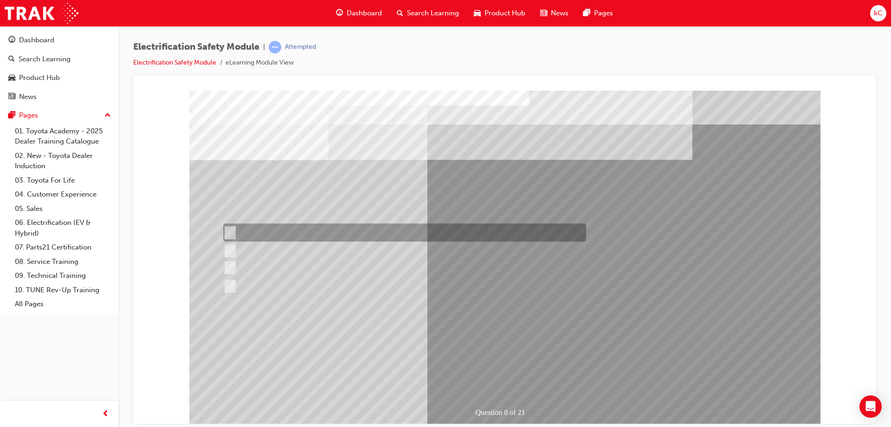
click at [366, 230] on div at bounding box center [402, 232] width 363 height 18
radio input "true"
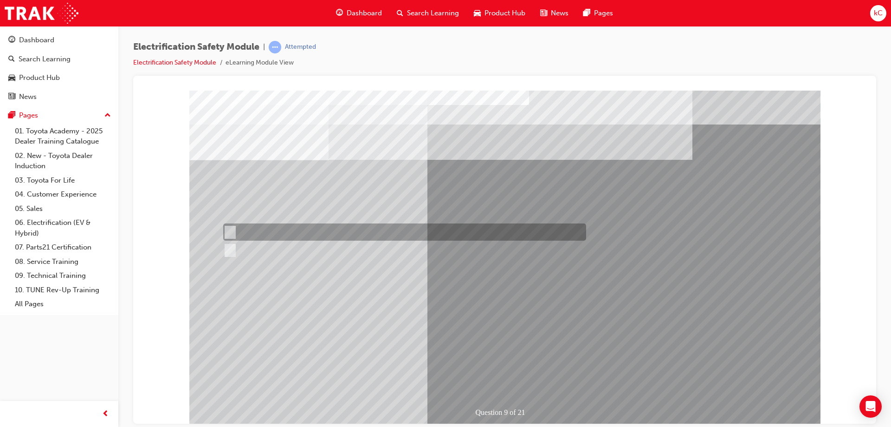
click at [276, 229] on div at bounding box center [402, 231] width 363 height 17
radio input "true"
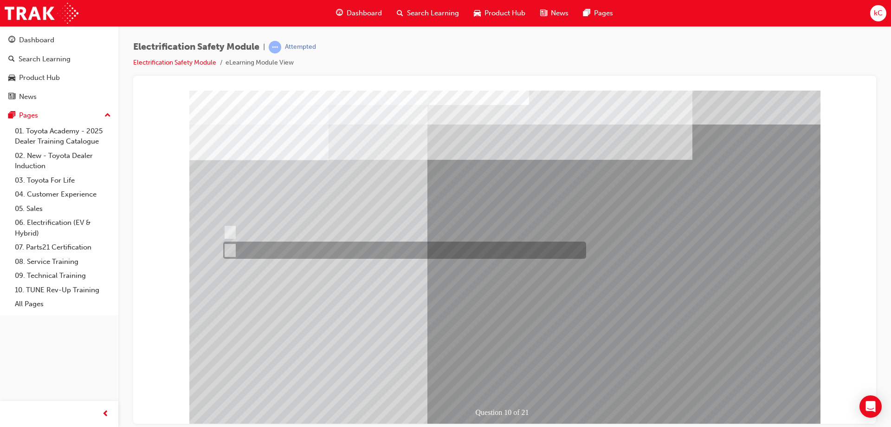
click at [339, 248] on div at bounding box center [402, 249] width 363 height 17
radio input "true"
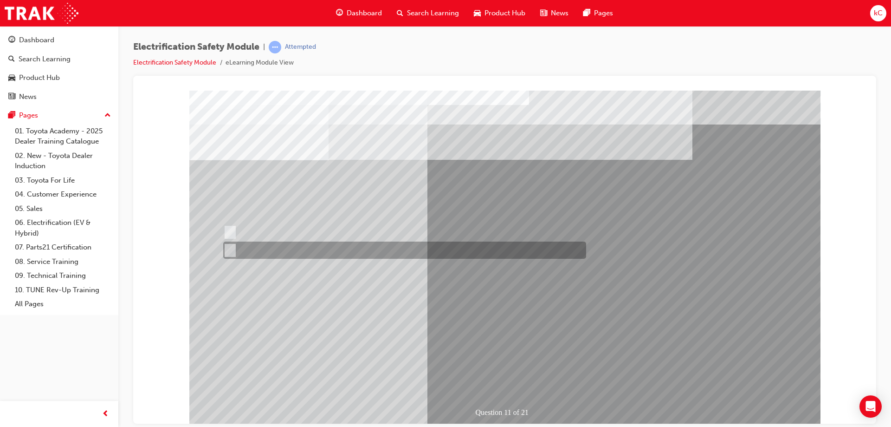
click at [258, 245] on div at bounding box center [402, 249] width 363 height 17
radio input "true"
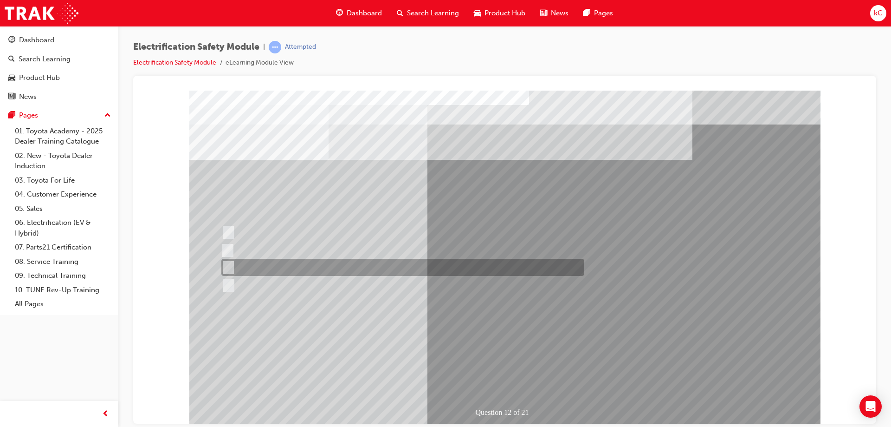
click at [296, 264] on div at bounding box center [400, 267] width 363 height 17
radio input "true"
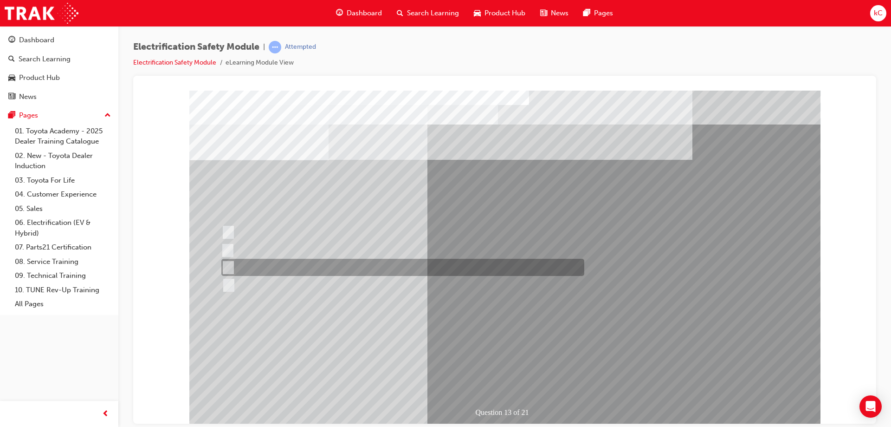
click at [345, 262] on div at bounding box center [400, 267] width 363 height 17
radio input "true"
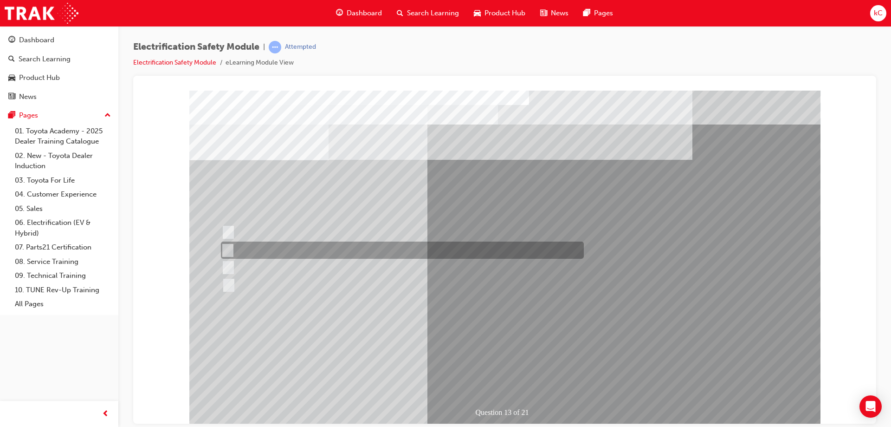
click at [339, 242] on div at bounding box center [400, 249] width 363 height 17
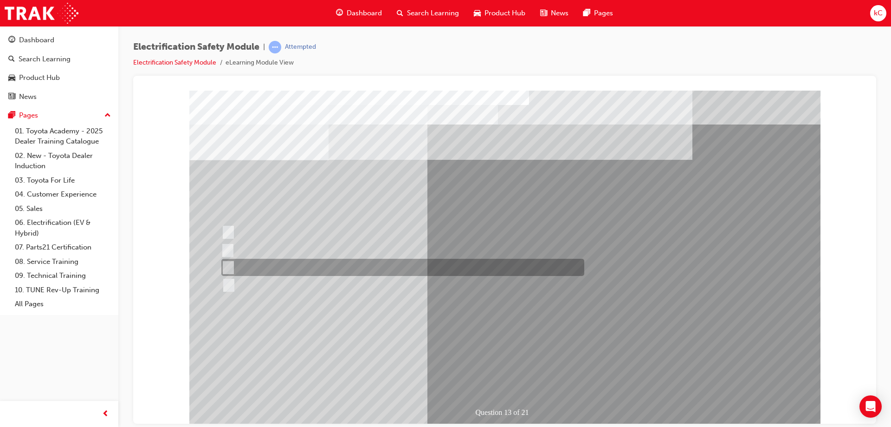
click at [347, 264] on div at bounding box center [400, 267] width 363 height 17
radio input "false"
radio input "true"
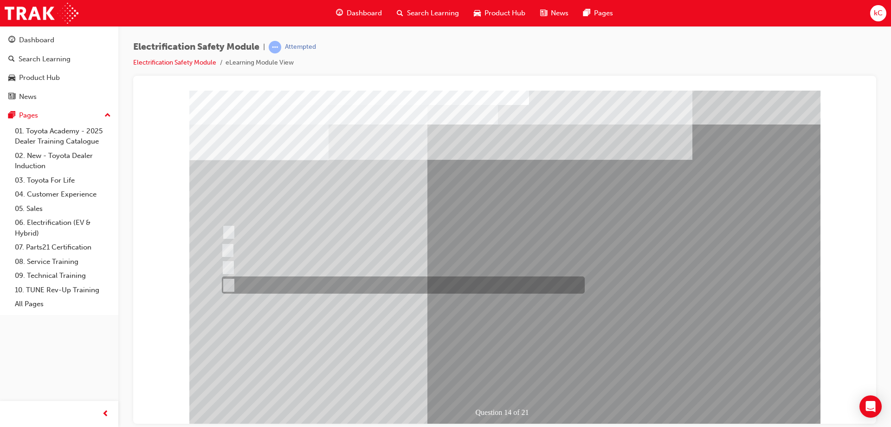
click at [274, 277] on div at bounding box center [401, 284] width 363 height 17
radio input "true"
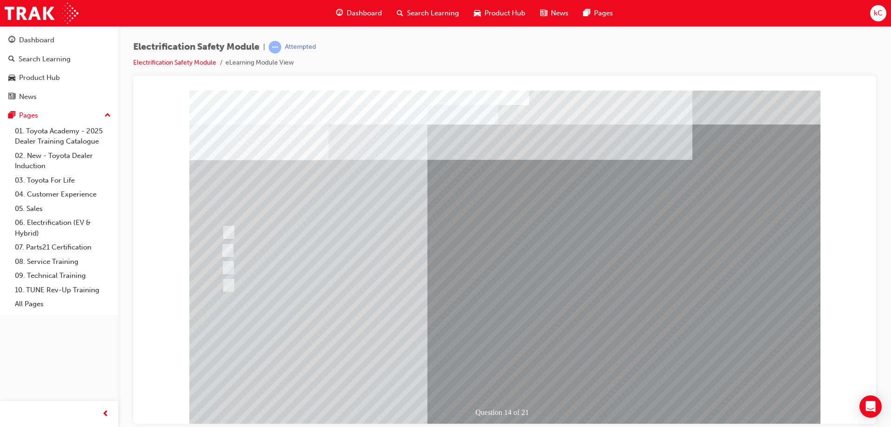
drag, startPoint x: 512, startPoint y: 341, endPoint x: 342, endPoint y: 288, distance: 177.9
click at [342, 288] on div "Question 14 of 21" at bounding box center [504, 257] width 631 height 334
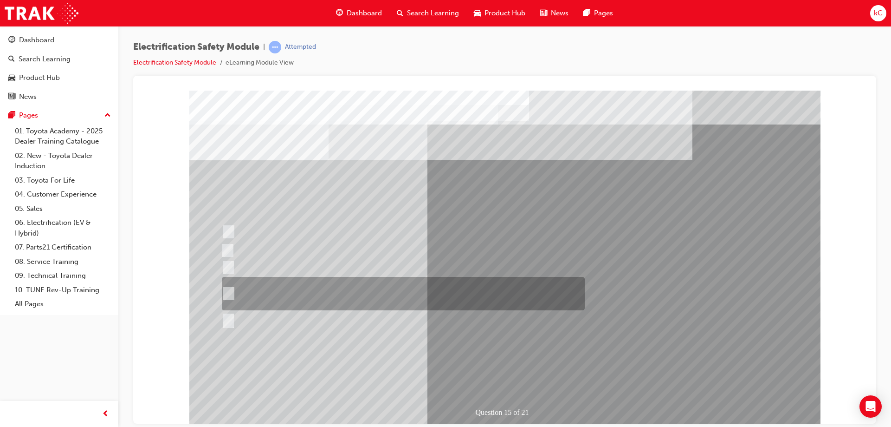
click at [339, 292] on div at bounding box center [401, 293] width 363 height 33
radio input "true"
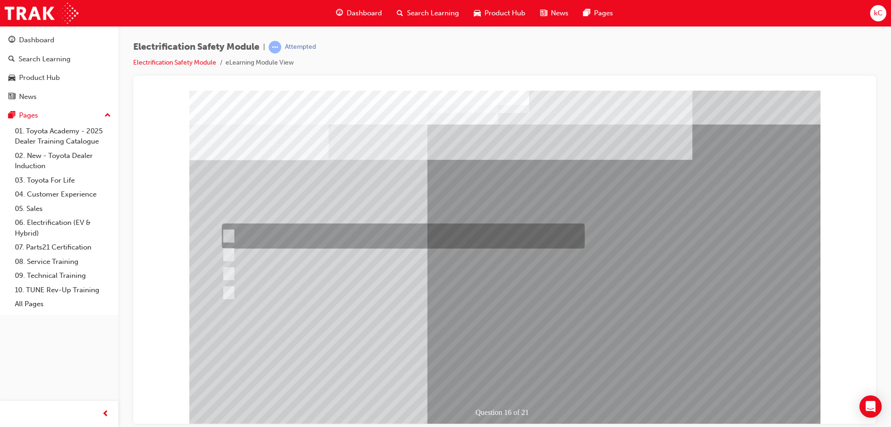
click at [386, 238] on div at bounding box center [401, 235] width 363 height 25
radio input "true"
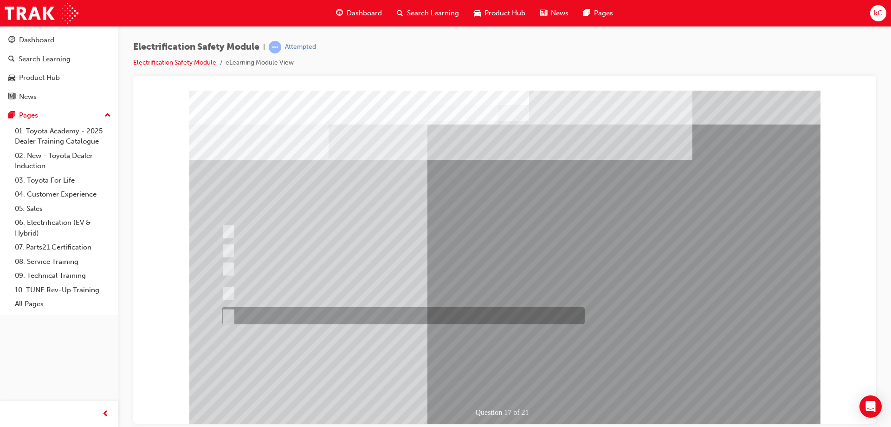
drag, startPoint x: 336, startPoint y: 299, endPoint x: 336, endPoint y: 308, distance: 8.8
click at [336, 308] on div "Question 17 of 21" at bounding box center [504, 257] width 631 height 334
click at [336, 308] on div at bounding box center [401, 315] width 363 height 17
radio input "true"
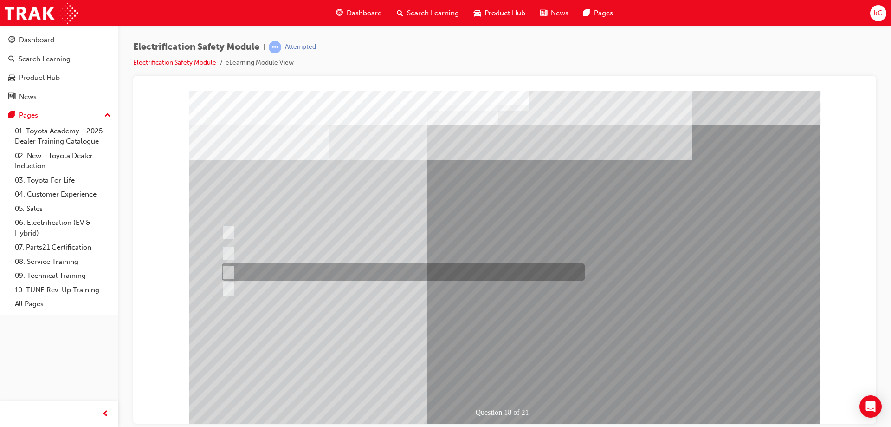
click at [354, 270] on div at bounding box center [401, 271] width 363 height 17
radio input "true"
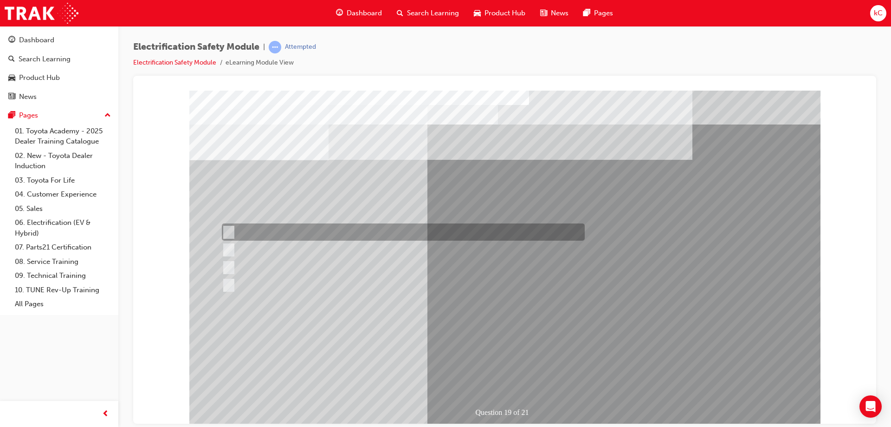
click at [459, 230] on div at bounding box center [401, 231] width 363 height 17
radio input "true"
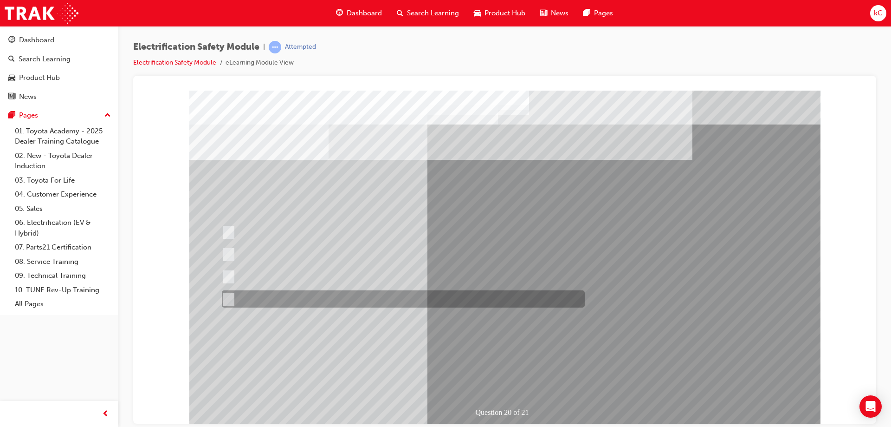
click at [373, 291] on div at bounding box center [401, 298] width 363 height 17
radio input "true"
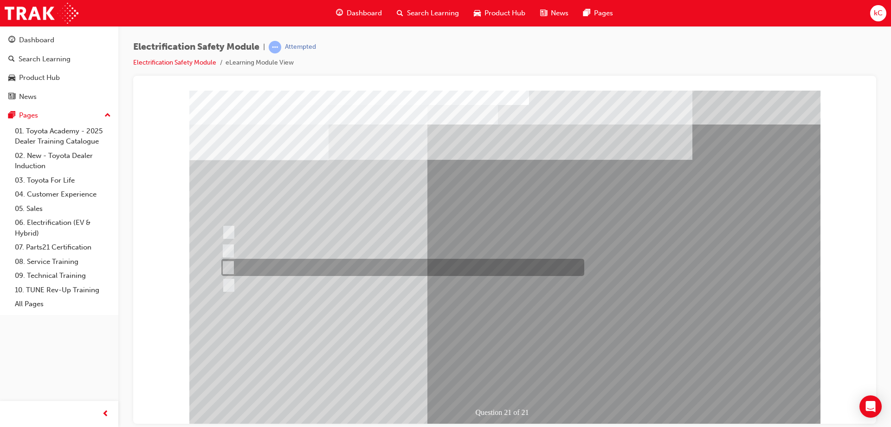
click at [382, 262] on div at bounding box center [400, 267] width 363 height 17
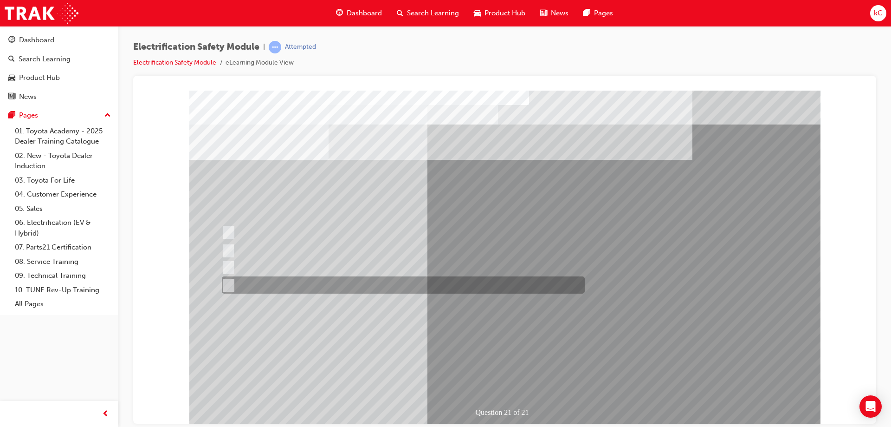
click at [422, 281] on div at bounding box center [401, 284] width 363 height 17
radio input "false"
radio input "true"
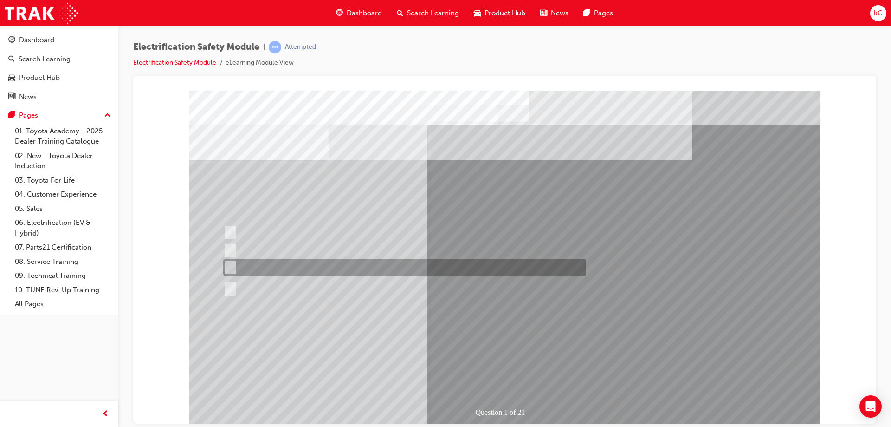
click at [360, 266] on div at bounding box center [402, 267] width 363 height 17
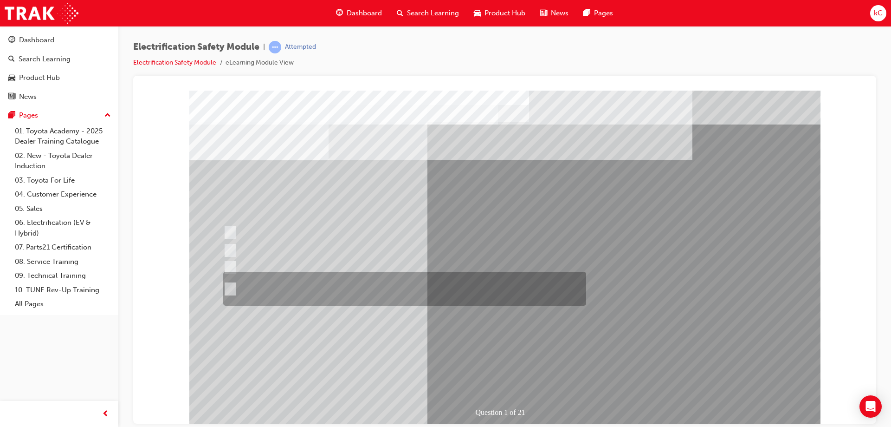
click at [371, 284] on div at bounding box center [402, 289] width 363 height 34
radio input "false"
radio input "true"
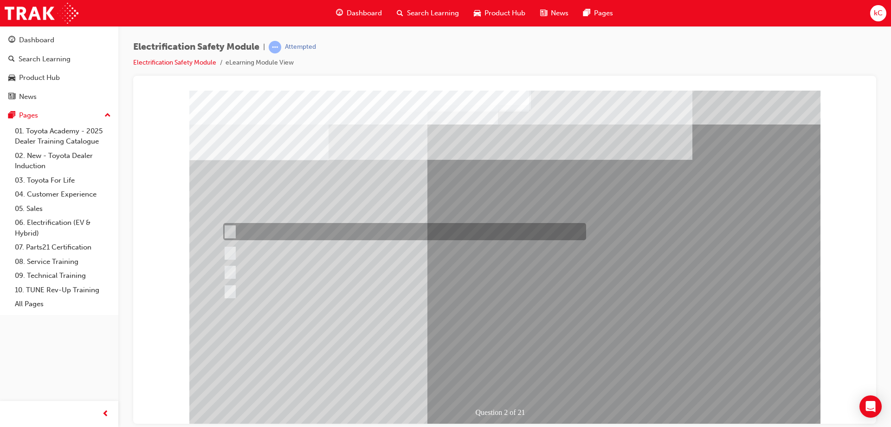
click at [383, 231] on div at bounding box center [402, 231] width 363 height 17
radio input "true"
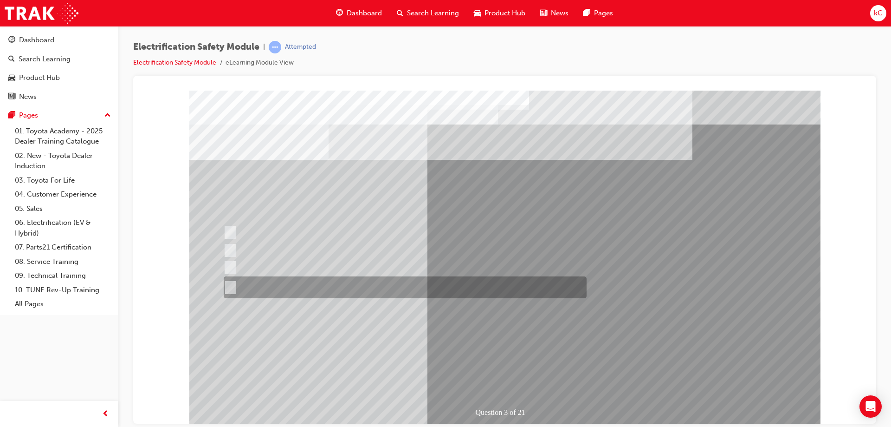
click at [346, 284] on div at bounding box center [402, 287] width 363 height 22
radio input "true"
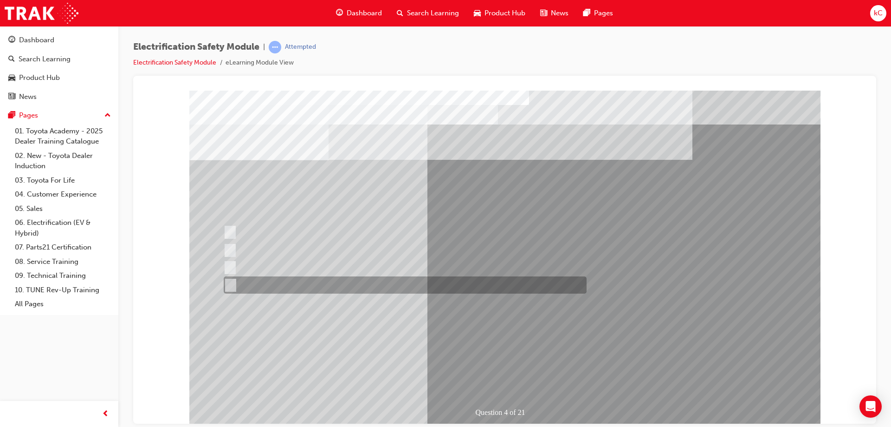
click at [340, 279] on div at bounding box center [402, 284] width 363 height 17
checkbox input "true"
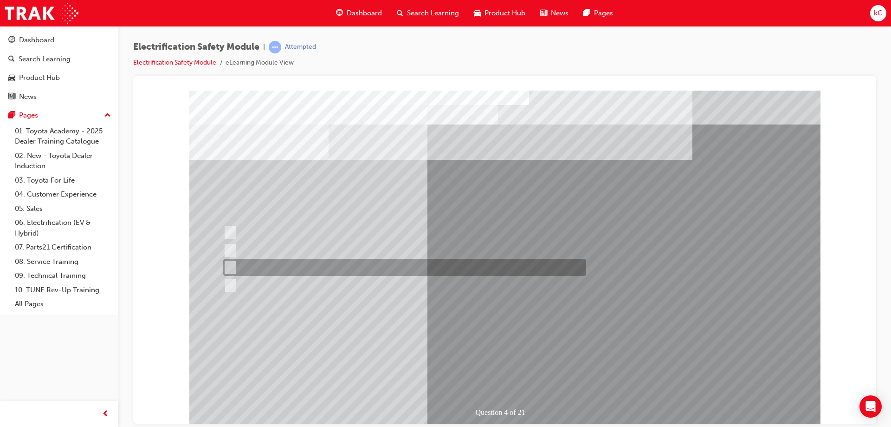
click at [327, 261] on div at bounding box center [402, 267] width 363 height 17
click at [329, 268] on div at bounding box center [402, 267] width 363 height 17
checkbox input "false"
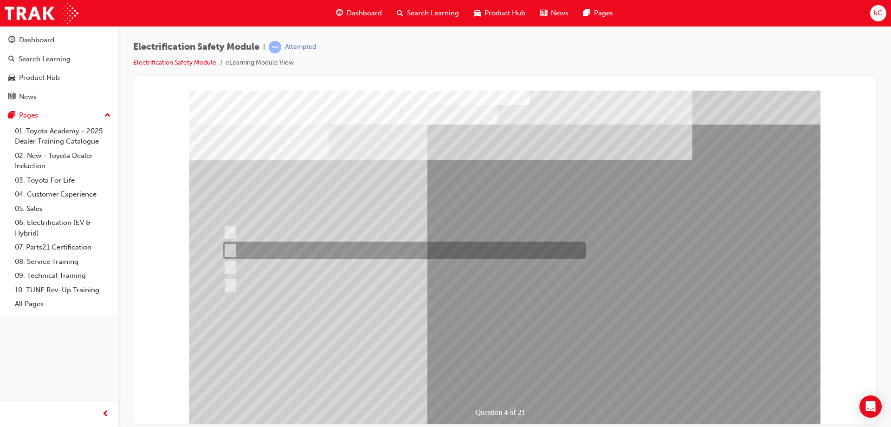
click at [317, 251] on div at bounding box center [402, 249] width 363 height 17
checkbox input "true"
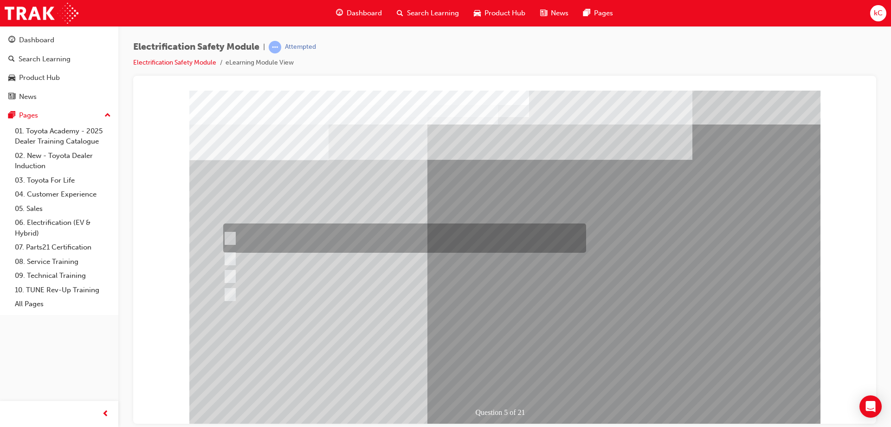
click at [357, 243] on div at bounding box center [402, 237] width 363 height 29
checkbox input "true"
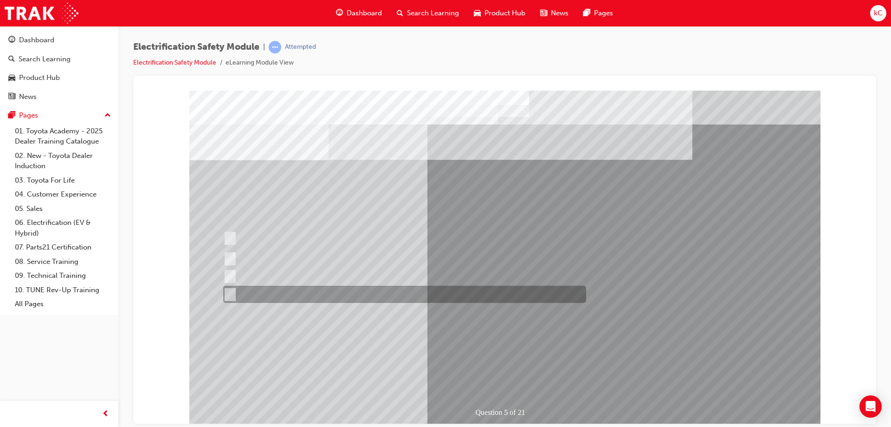
click at [375, 285] on div at bounding box center [402, 293] width 363 height 17
checkbox input "true"
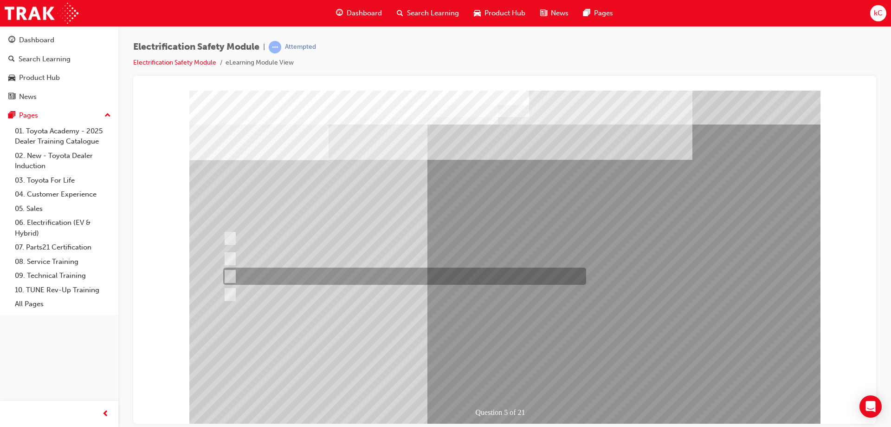
click at [363, 275] on div at bounding box center [402, 275] width 363 height 17
checkbox input "true"
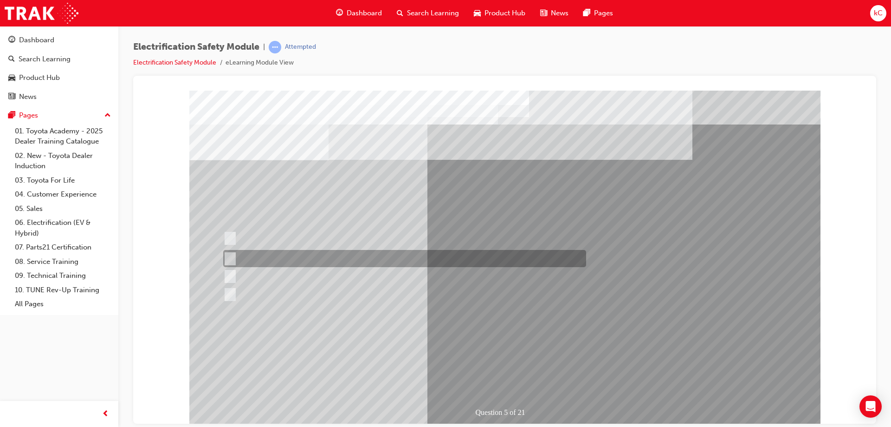
click at [346, 256] on div at bounding box center [402, 258] width 363 height 17
checkbox input "true"
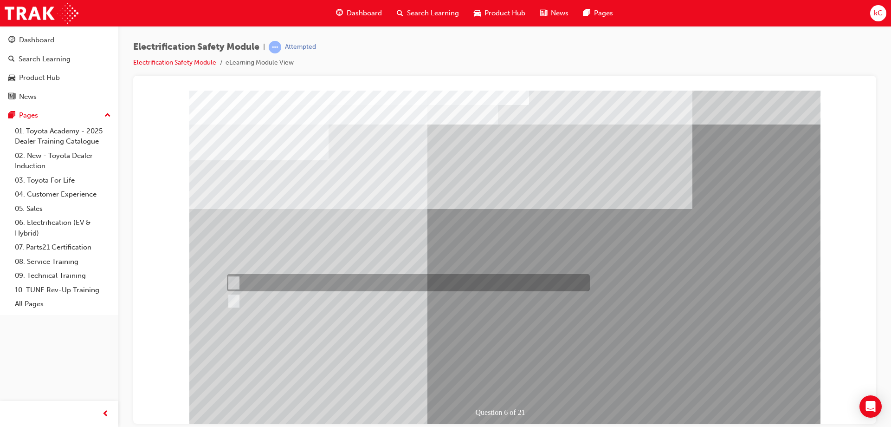
click at [228, 285] on input "True" at bounding box center [232, 283] width 10 height 10
radio input "true"
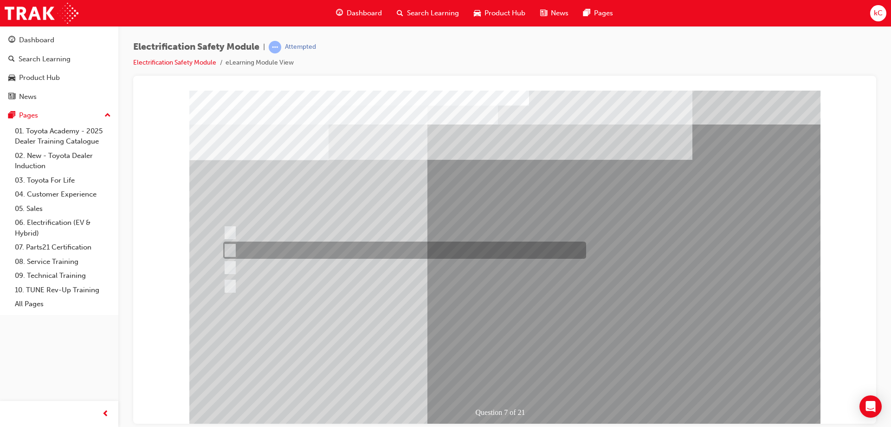
click at [324, 251] on div at bounding box center [402, 249] width 363 height 17
radio input "true"
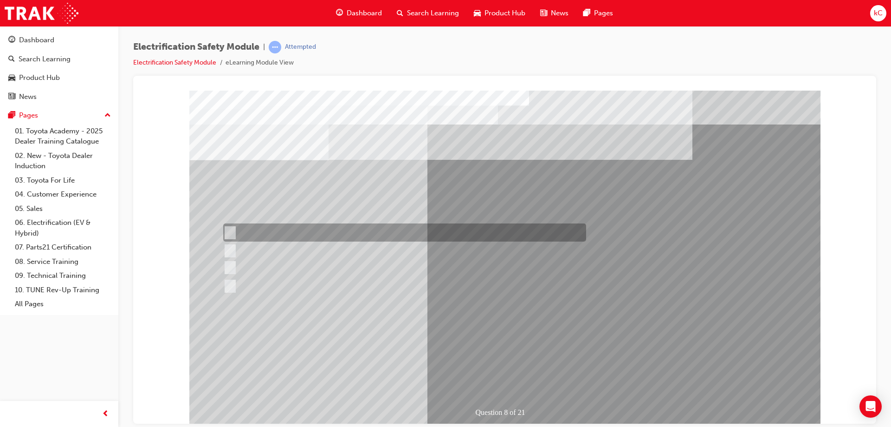
click at [319, 228] on div at bounding box center [402, 232] width 363 height 18
radio input "true"
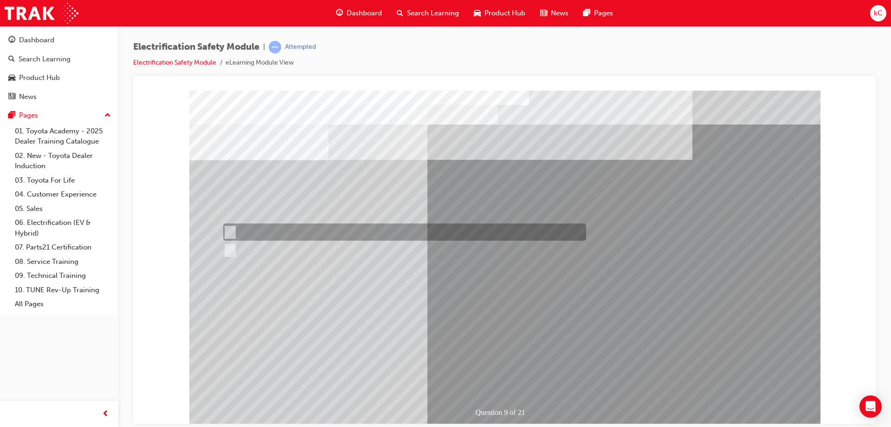
click at [329, 232] on div at bounding box center [402, 231] width 363 height 17
radio input "true"
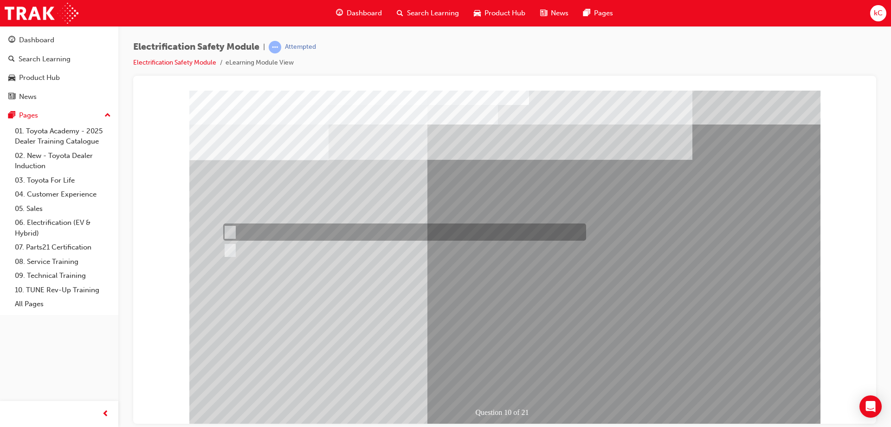
click at [378, 226] on div at bounding box center [402, 231] width 363 height 17
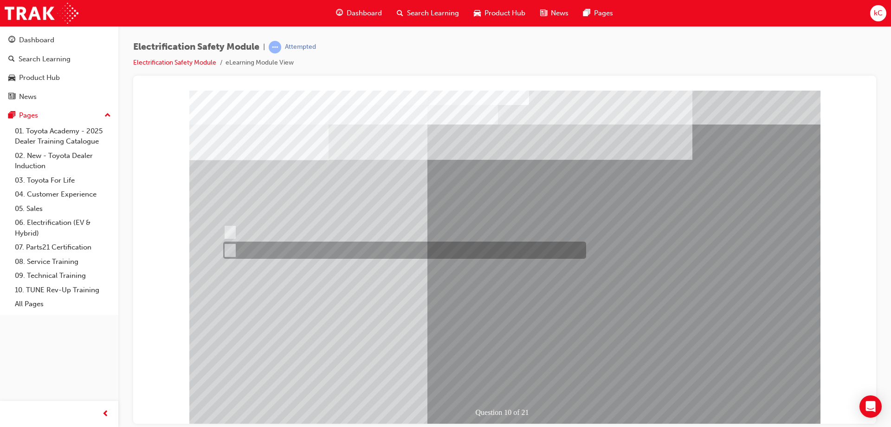
click at [384, 254] on div at bounding box center [402, 249] width 363 height 17
radio input "false"
radio input "true"
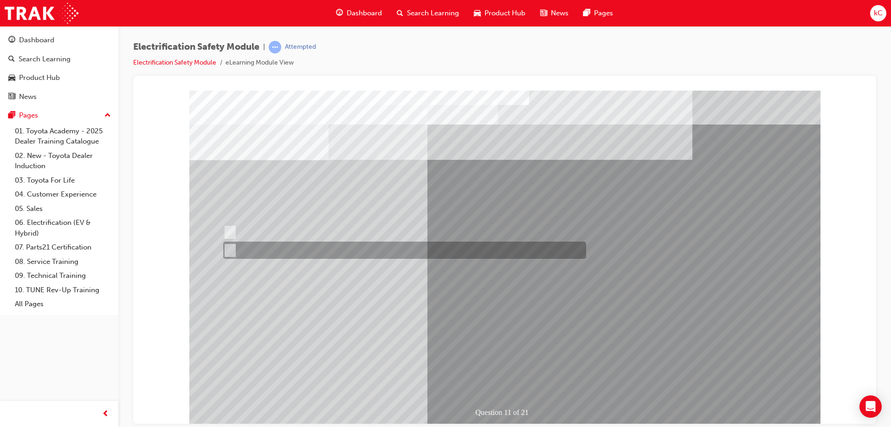
click at [378, 248] on div at bounding box center [402, 249] width 363 height 17
radio input "true"
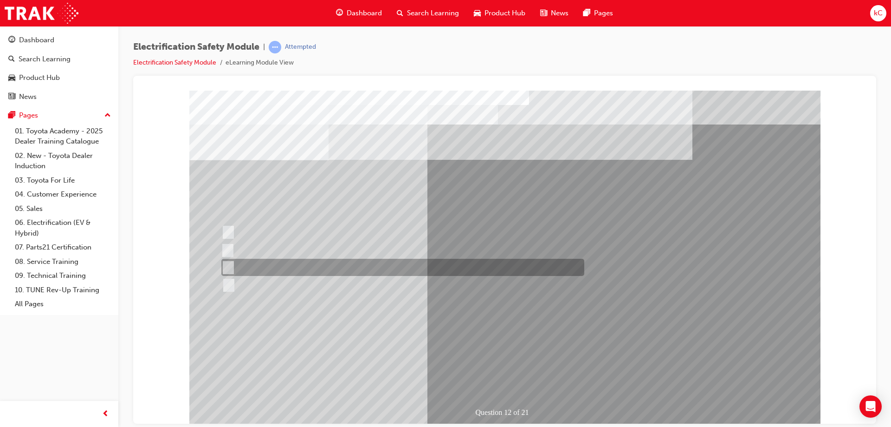
click at [400, 270] on div at bounding box center [400, 267] width 363 height 17
radio input "true"
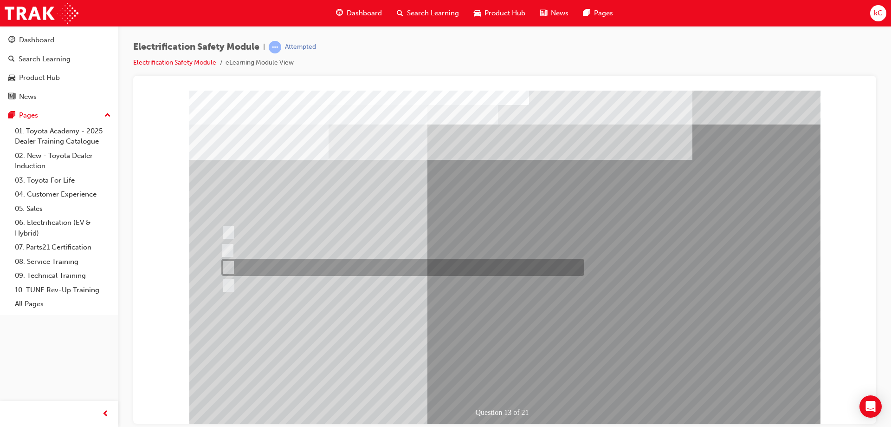
click at [372, 266] on div at bounding box center [400, 267] width 363 height 17
radio input "true"
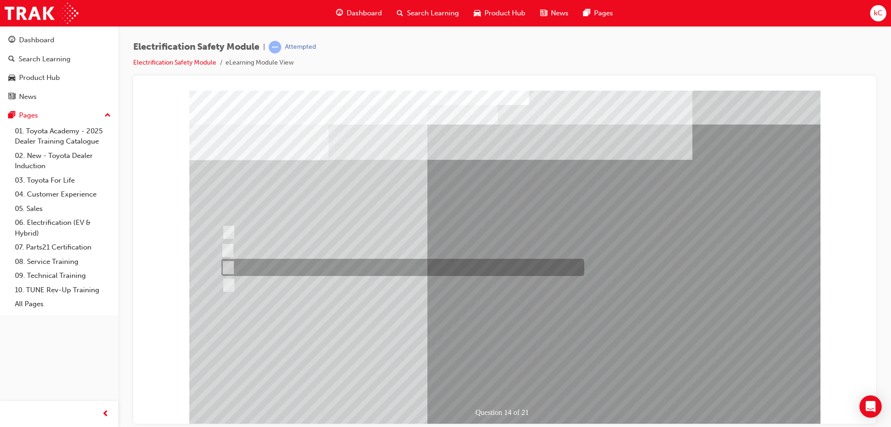
click at [374, 264] on div at bounding box center [400, 267] width 363 height 17
radio input "true"
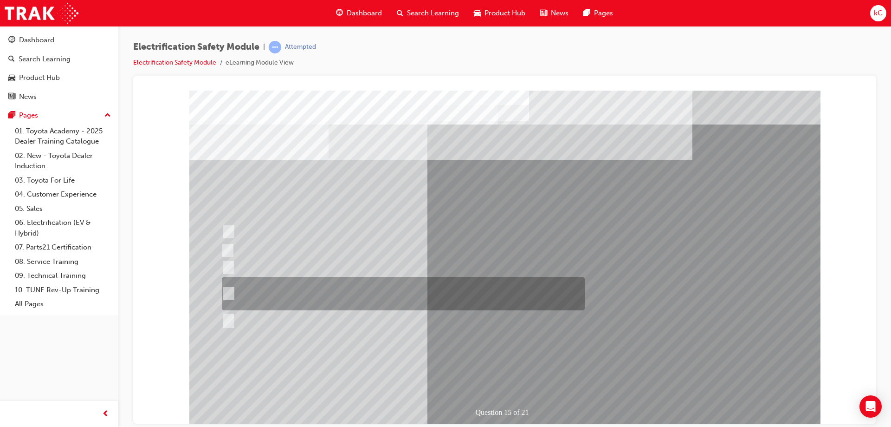
click at [400, 287] on div at bounding box center [401, 293] width 363 height 33
radio input "true"
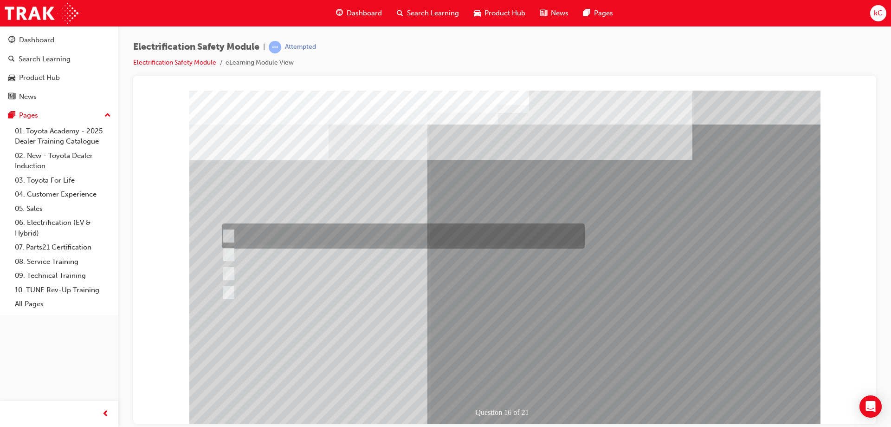
click at [337, 229] on div at bounding box center [401, 235] width 363 height 25
radio input "true"
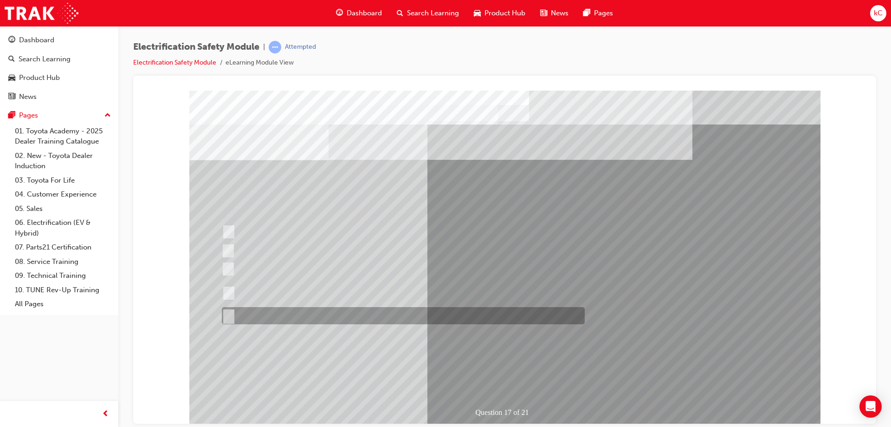
click at [427, 313] on div at bounding box center [401, 315] width 363 height 17
radio input "true"
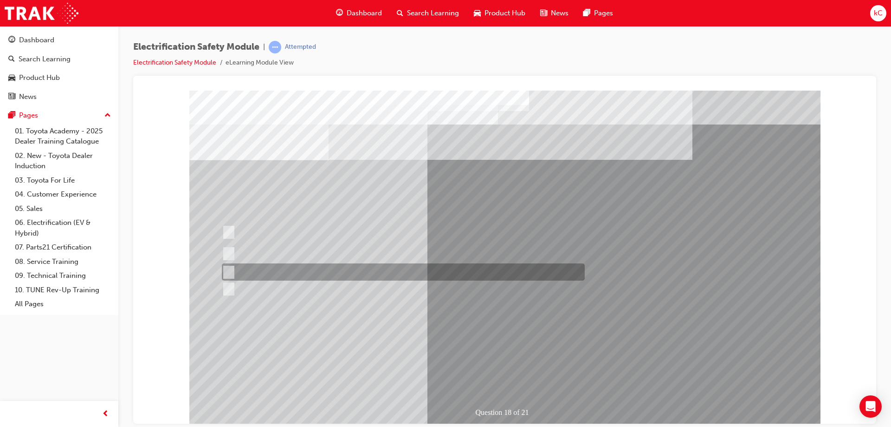
click at [403, 264] on div at bounding box center [401, 271] width 363 height 17
radio input "true"
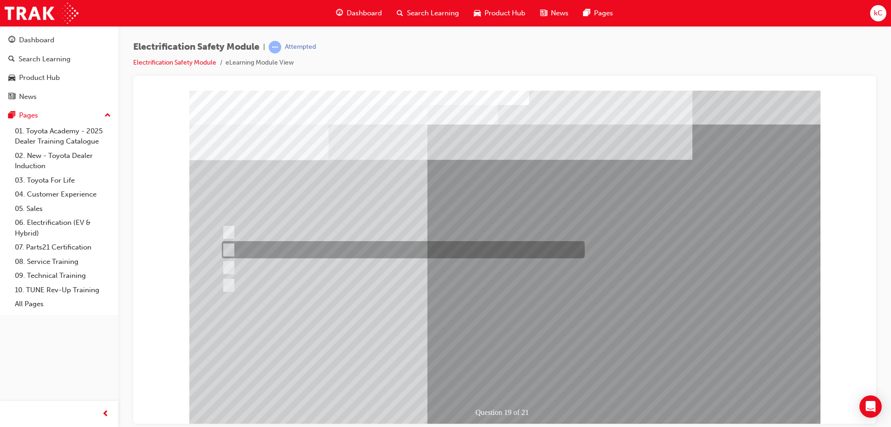
click at [378, 247] on div at bounding box center [401, 249] width 363 height 17
radio input "true"
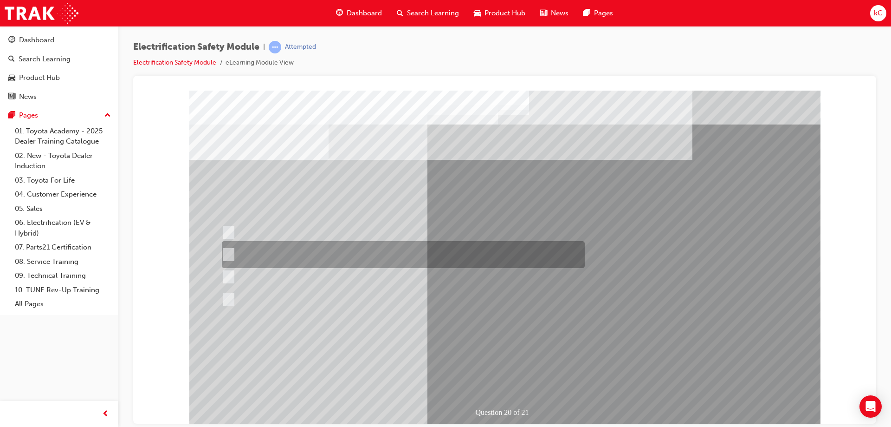
click at [358, 260] on div at bounding box center [401, 254] width 363 height 27
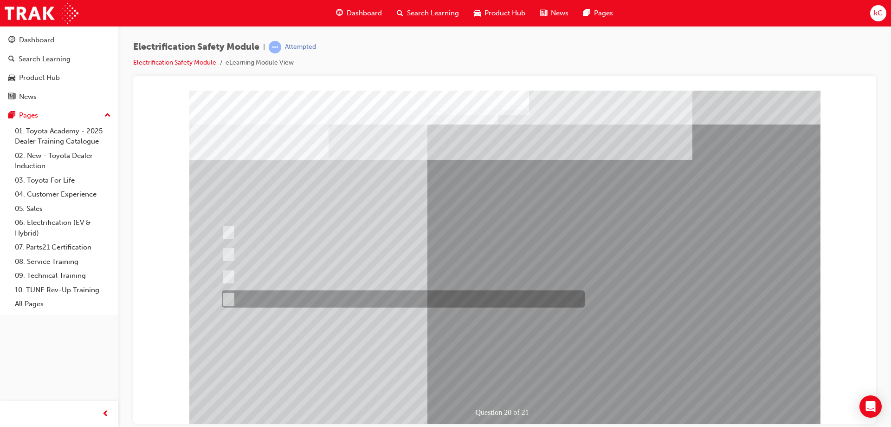
click at [390, 296] on div at bounding box center [401, 298] width 363 height 17
radio input "false"
radio input "true"
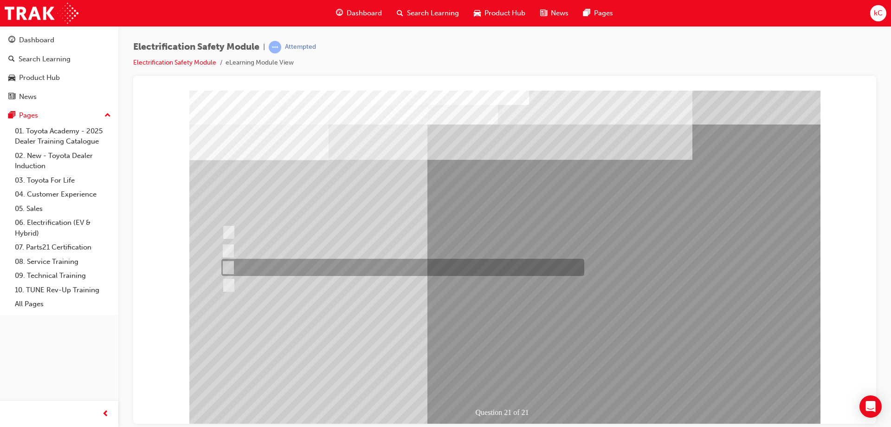
click at [407, 265] on div at bounding box center [400, 267] width 363 height 17
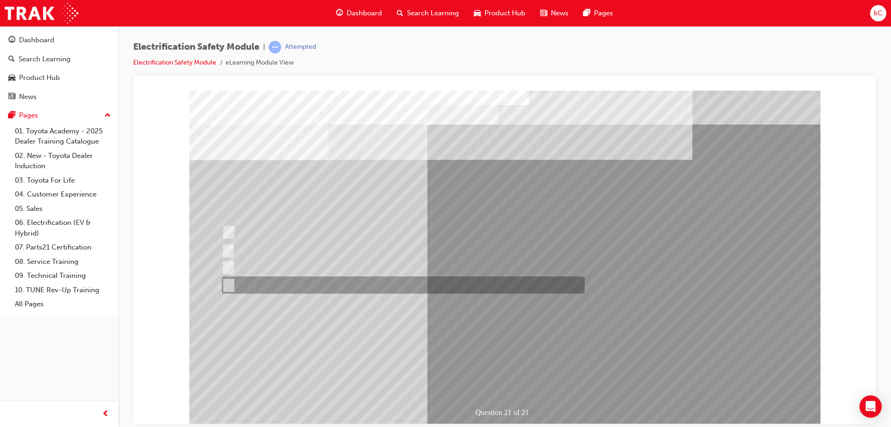
click at [419, 283] on div at bounding box center [401, 284] width 363 height 17
radio input "false"
radio input "true"
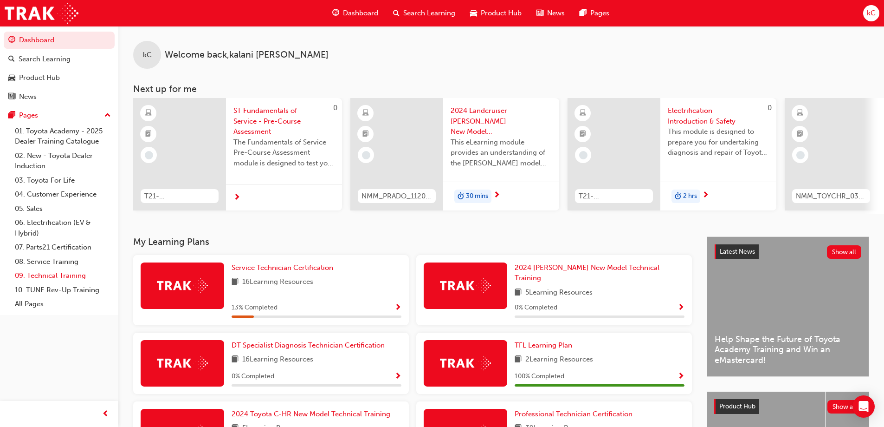
click at [59, 270] on link "09. Technical Training" at bounding box center [63, 275] width 104 height 14
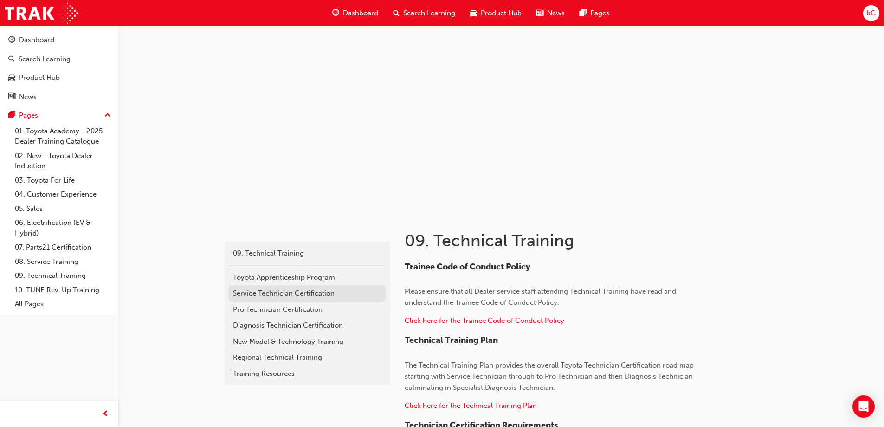
click at [276, 293] on div "Service Technician Certification" at bounding box center [307, 293] width 149 height 11
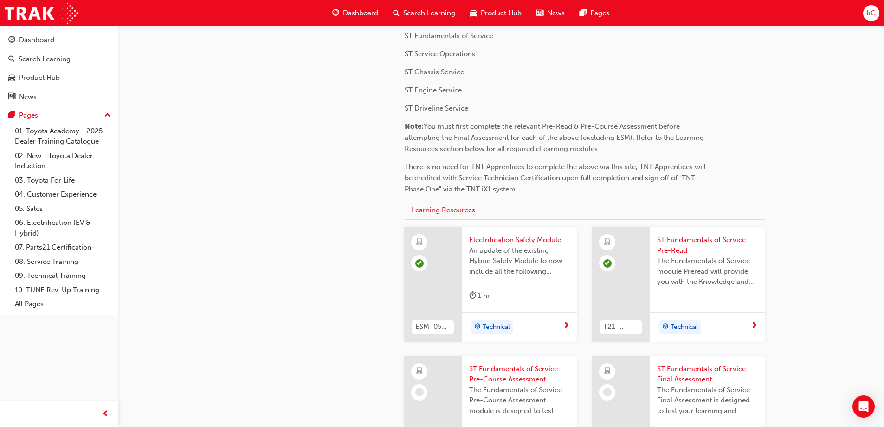
scroll to position [139, 0]
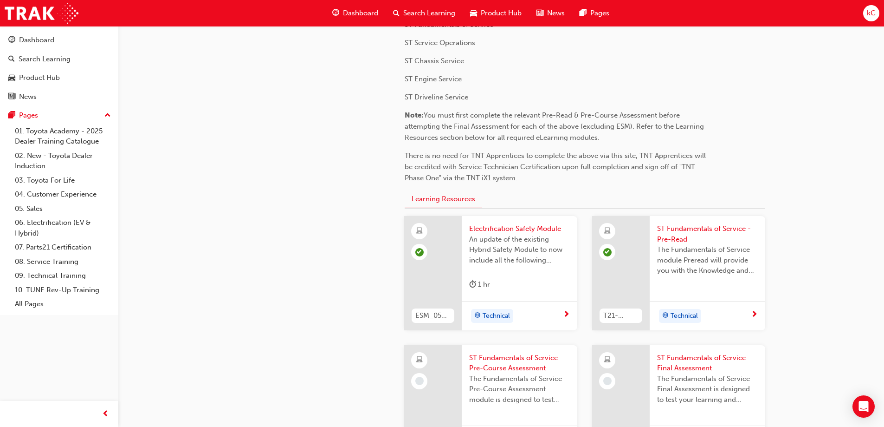
click at [490, 279] on div "1 hr" at bounding box center [479, 285] width 21 height 12
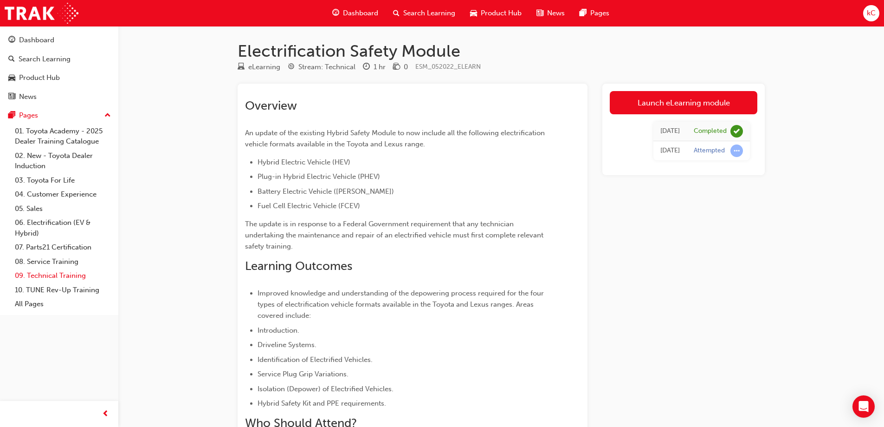
click at [40, 274] on link "09. Technical Training" at bounding box center [63, 275] width 104 height 14
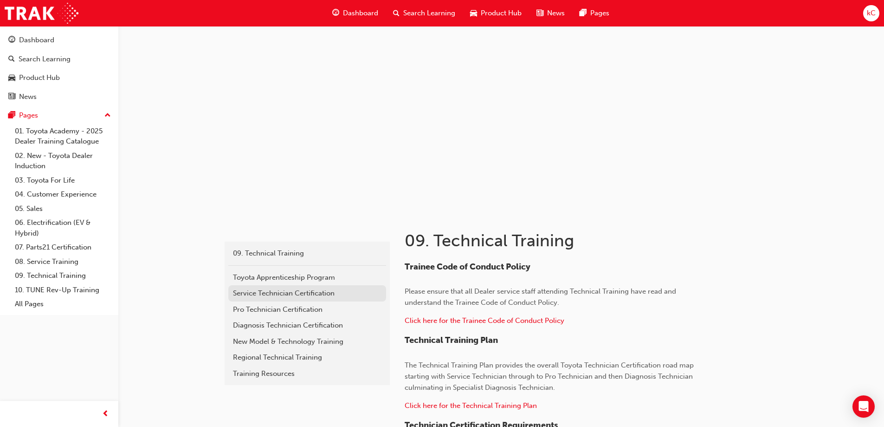
click at [282, 295] on div "Service Technician Certification" at bounding box center [307, 293] width 149 height 11
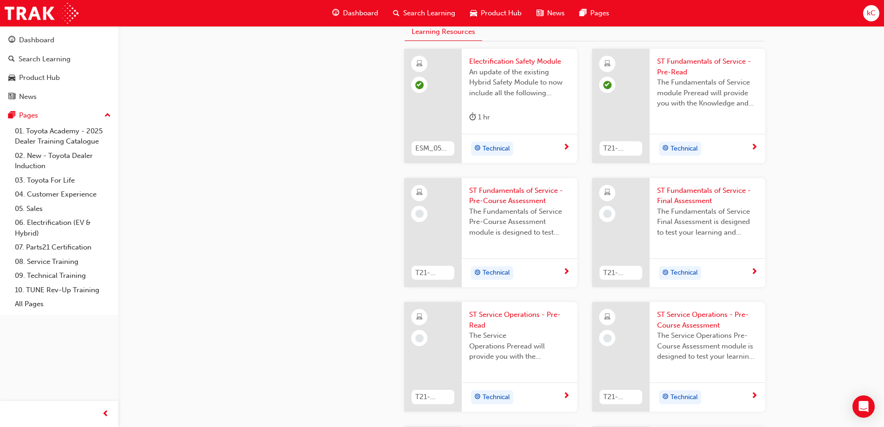
scroll to position [275, 0]
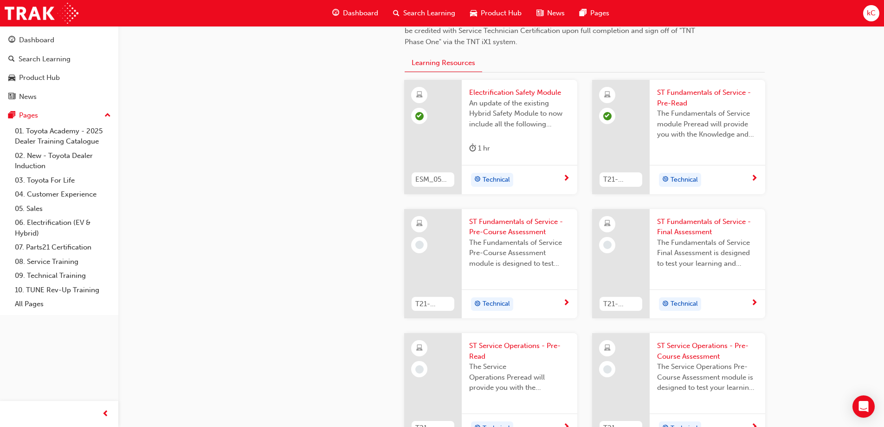
click at [493, 233] on span "ST Fundamentals of Service - Pre-Course Assessment" at bounding box center [519, 226] width 101 height 21
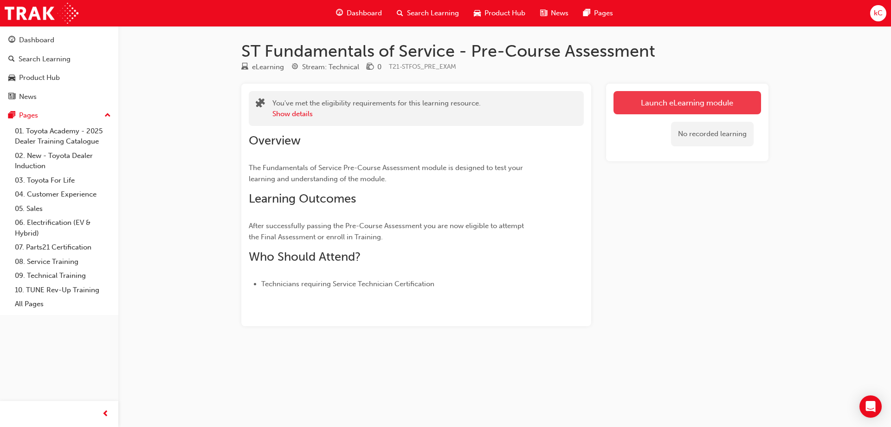
click at [681, 108] on link "Launch eLearning module" at bounding box center [688, 102] width 148 height 23
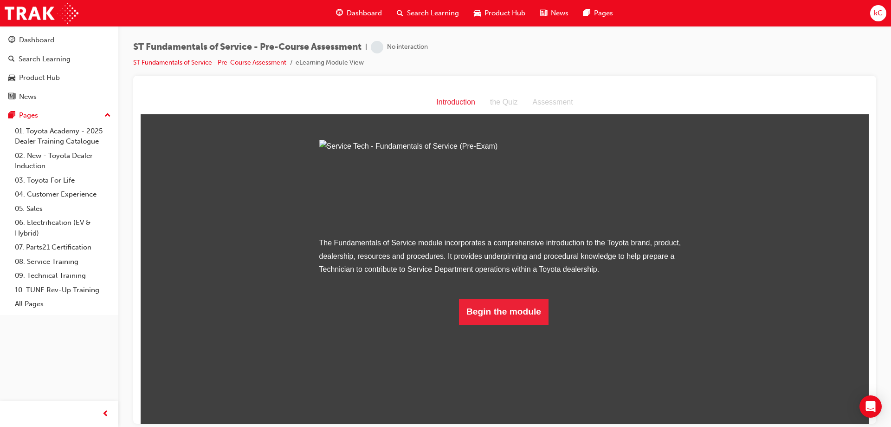
scroll to position [3, 0]
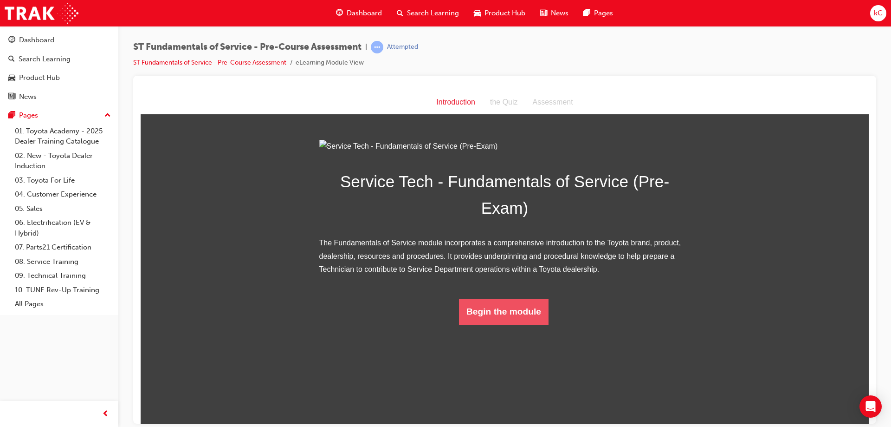
click at [517, 324] on button "Begin the module" at bounding box center [504, 311] width 90 height 26
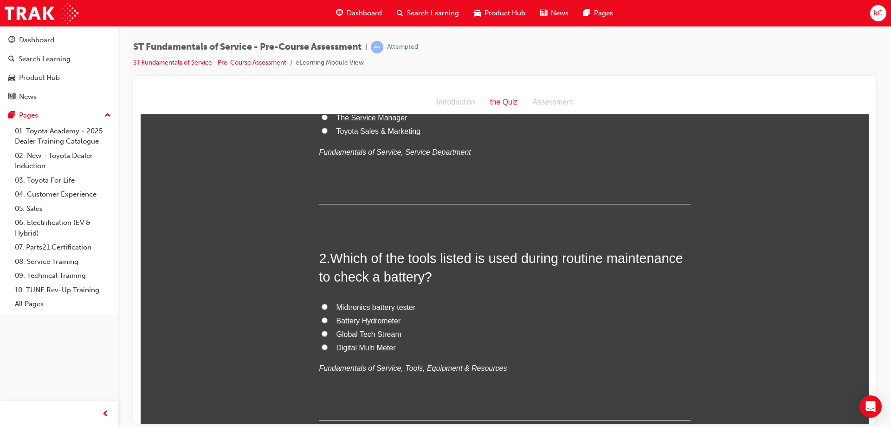
scroll to position [139, 0]
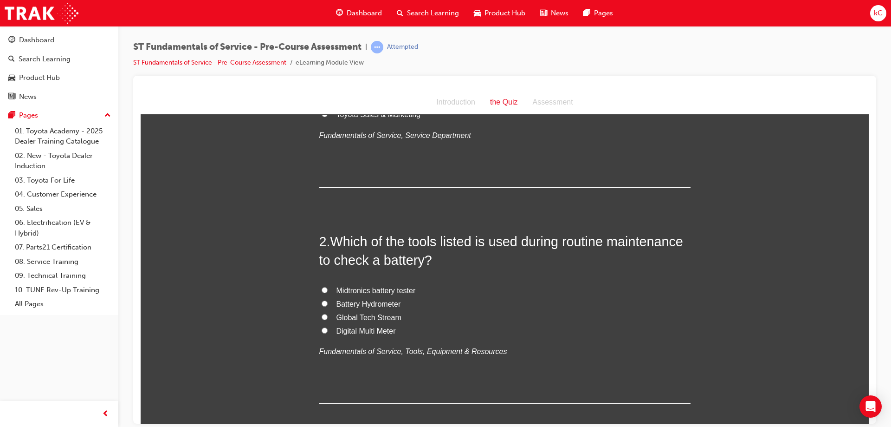
click at [465, 104] on div "Introduction" at bounding box center [456, 101] width 54 height 13
click at [206, 63] on link "ST Fundamentals of Service - Pre-Course Assessment" at bounding box center [209, 62] width 153 height 8
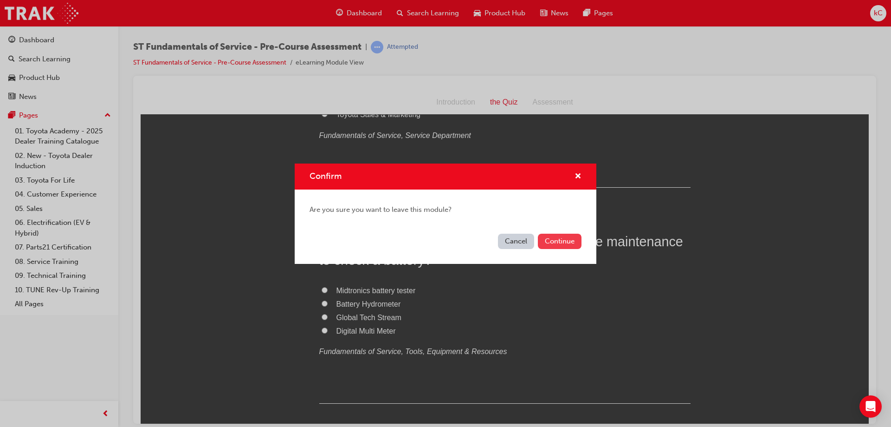
click at [577, 243] on button "Continue" at bounding box center [560, 240] width 44 height 15
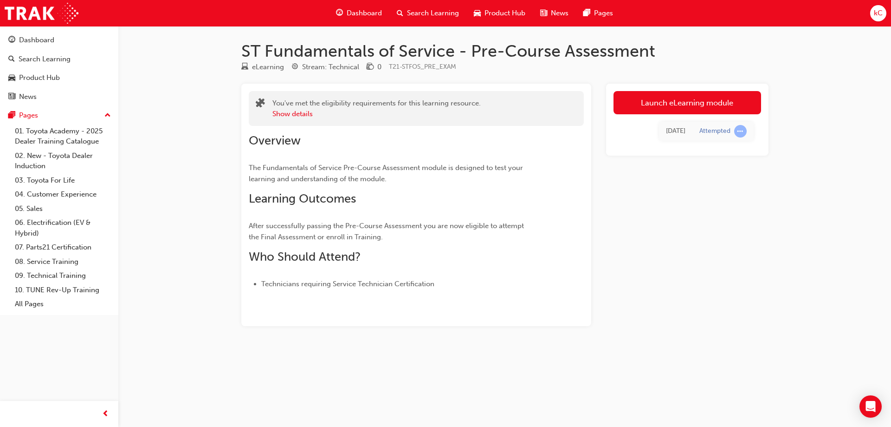
click at [518, 125] on div "You've met the eligibility requirements for this learning resource. Show details" at bounding box center [416, 108] width 335 height 35
click at [304, 116] on button "Show details" at bounding box center [292, 114] width 40 height 11
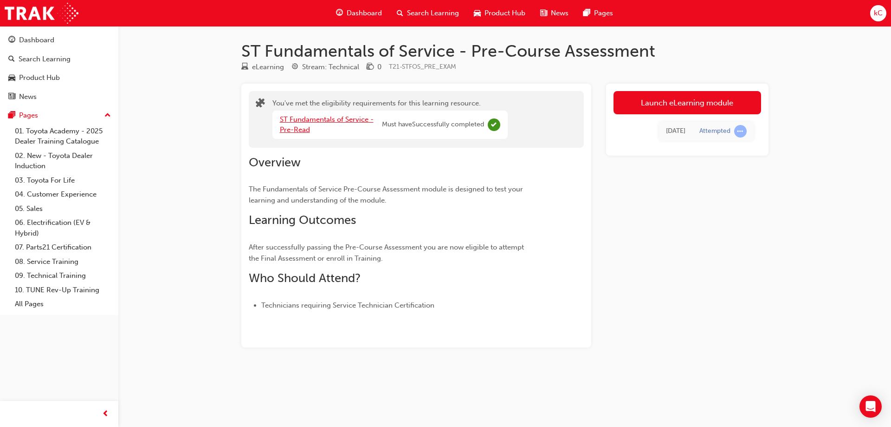
click at [308, 128] on link "ST Fundamentals of Service - Pre-Read" at bounding box center [327, 124] width 94 height 19
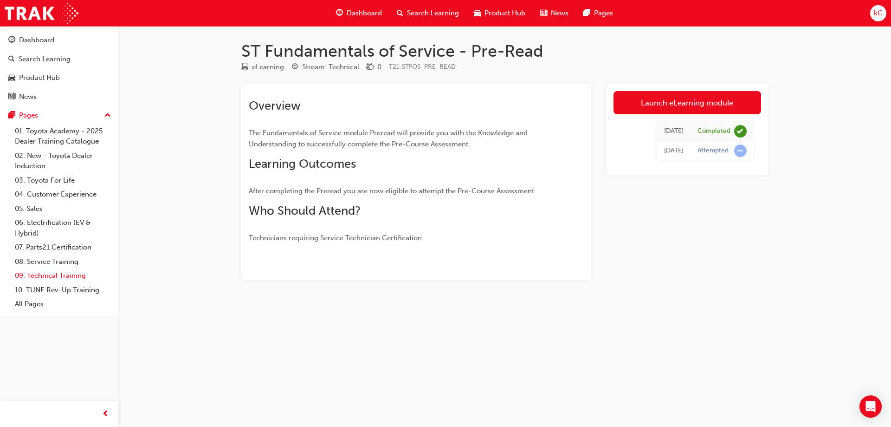
click at [35, 276] on link "09. Technical Training" at bounding box center [63, 275] width 104 height 14
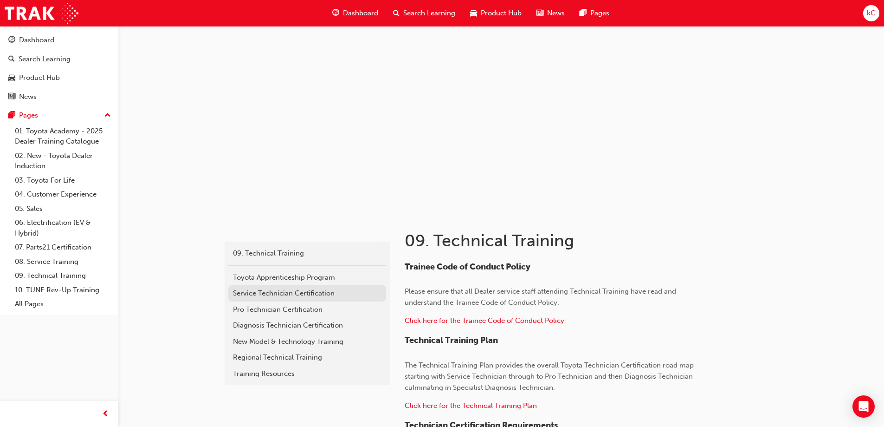
click at [247, 291] on div "Service Technician Certification" at bounding box center [307, 293] width 149 height 11
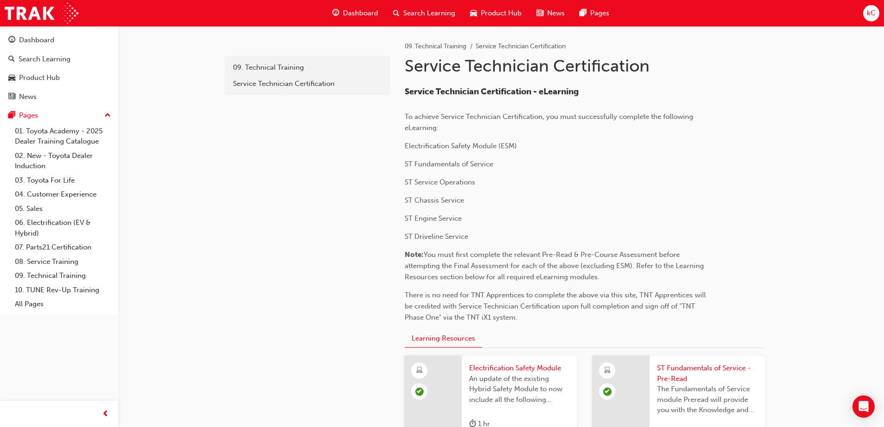
click at [626, 366] on div at bounding box center [621, 412] width 58 height 114
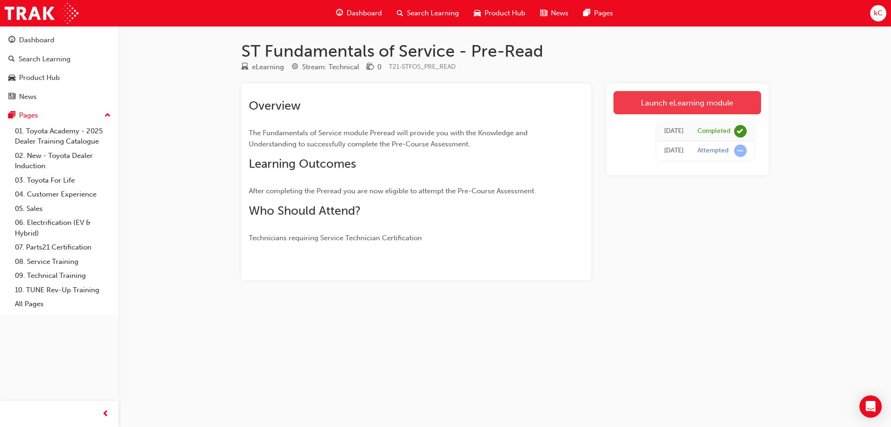
click at [712, 106] on link "Launch eLearning module" at bounding box center [688, 102] width 148 height 23
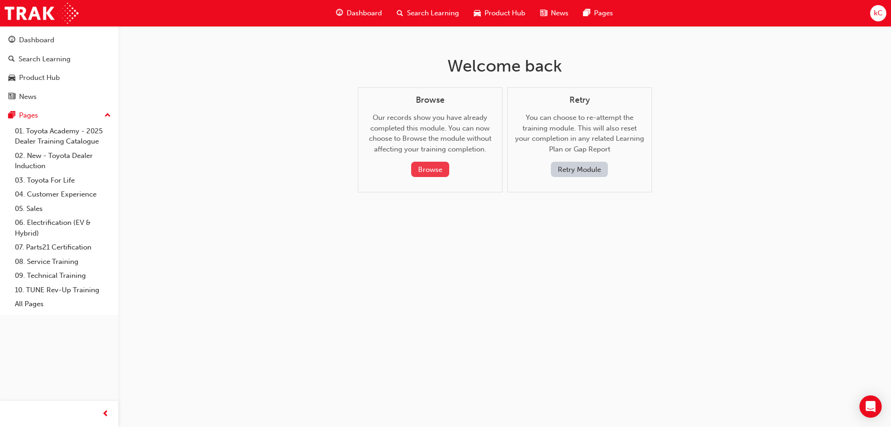
click at [430, 164] on button "Browse" at bounding box center [430, 169] width 38 height 15
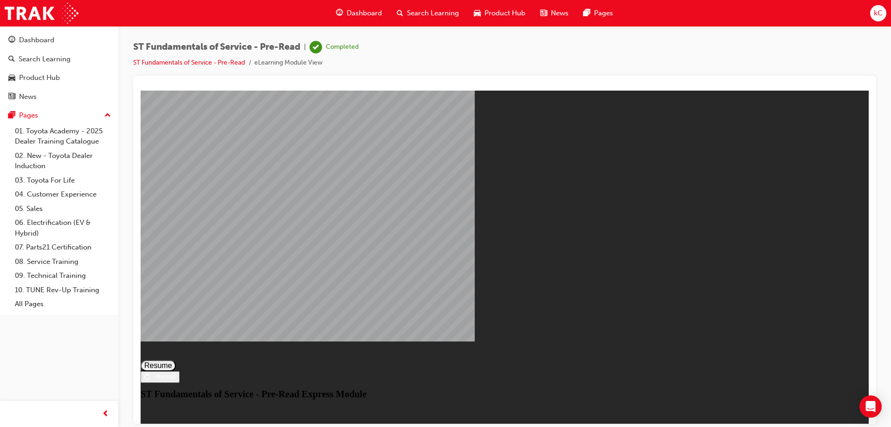
click at [468, 351] on div "ST Fundamentals of Service - Pre-Read Express Module Resume Restart ST Fundamen…" at bounding box center [505, 375] width 728 height 48
click at [176, 359] on button "Resume" at bounding box center [158, 364] width 35 height 11
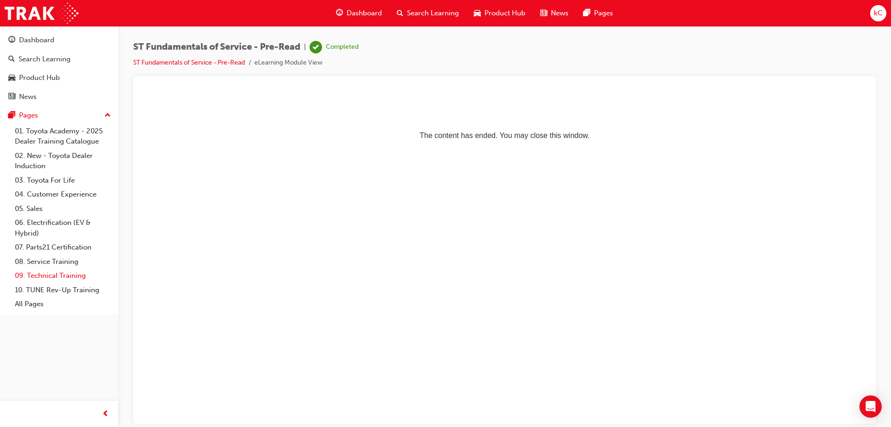
click at [82, 271] on link "09. Technical Training" at bounding box center [63, 275] width 104 height 14
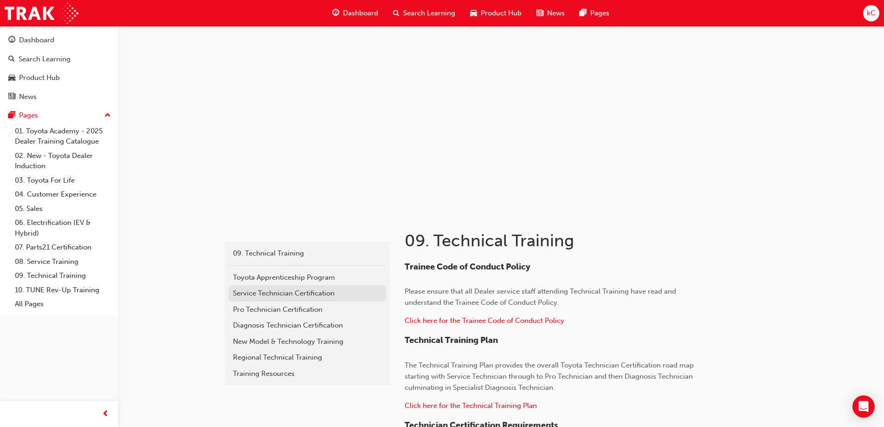
click at [303, 296] on div "Service Technician Certification" at bounding box center [307, 293] width 149 height 11
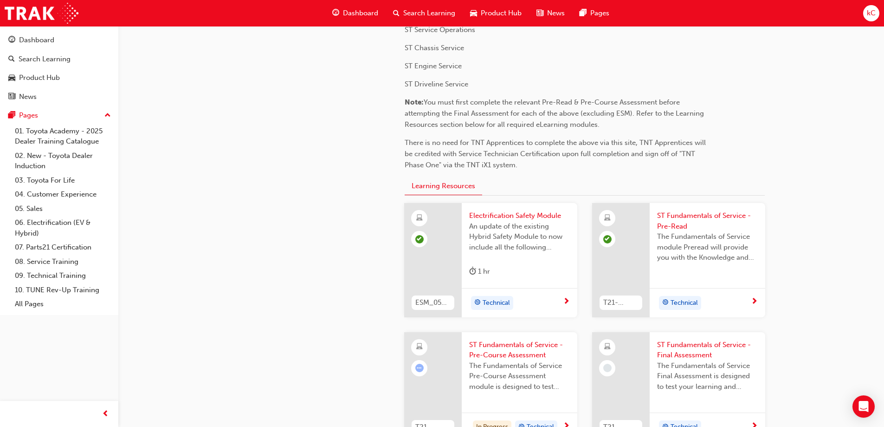
scroll to position [232, 0]
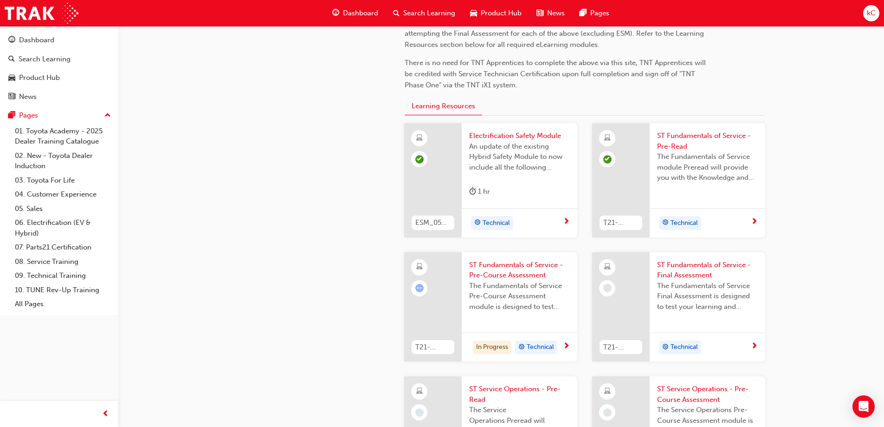
click at [509, 276] on span "ST Fundamentals of Service - Pre-Course Assessment" at bounding box center [519, 269] width 101 height 21
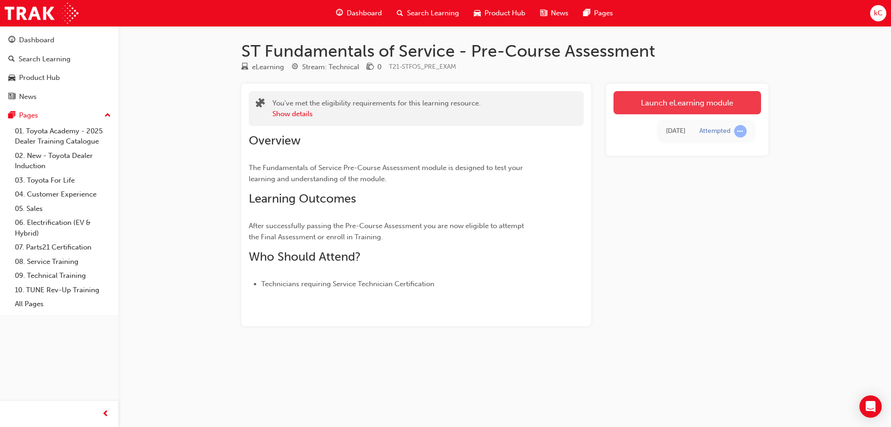
click at [654, 112] on link "Launch eLearning module" at bounding box center [688, 102] width 148 height 23
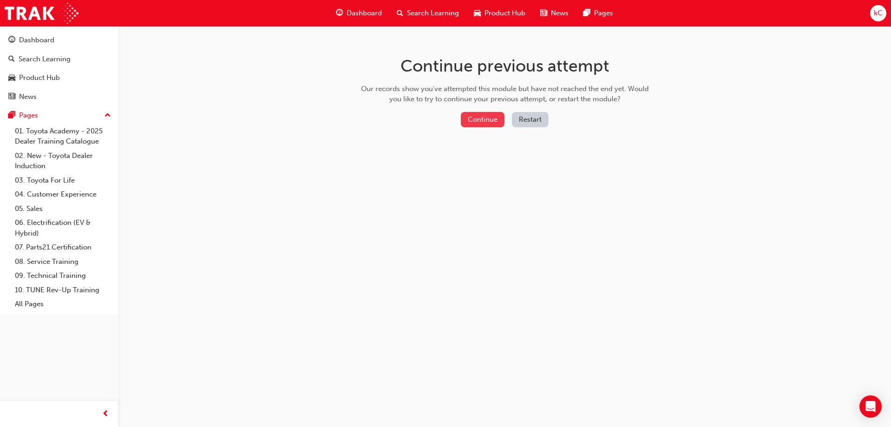
click at [471, 115] on button "Continue" at bounding box center [483, 119] width 44 height 15
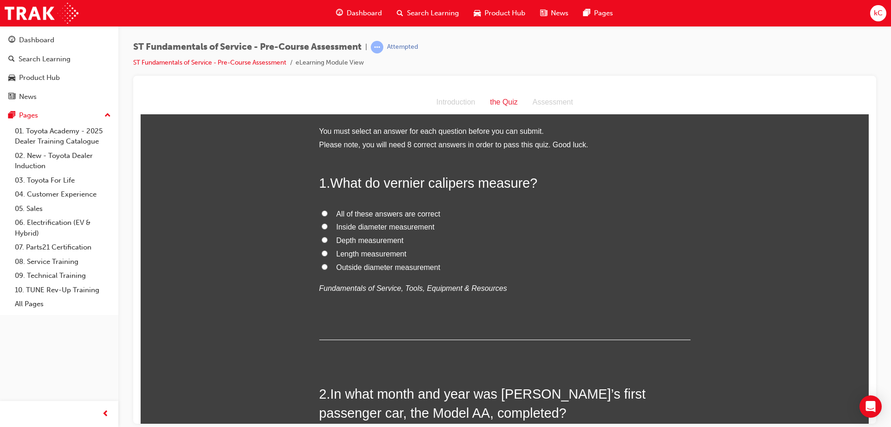
click at [385, 212] on span "All of these answers are correct" at bounding box center [389, 213] width 104 height 8
click at [328, 212] on input "All of these answers are correct" at bounding box center [325, 213] width 6 height 6
radio input "true"
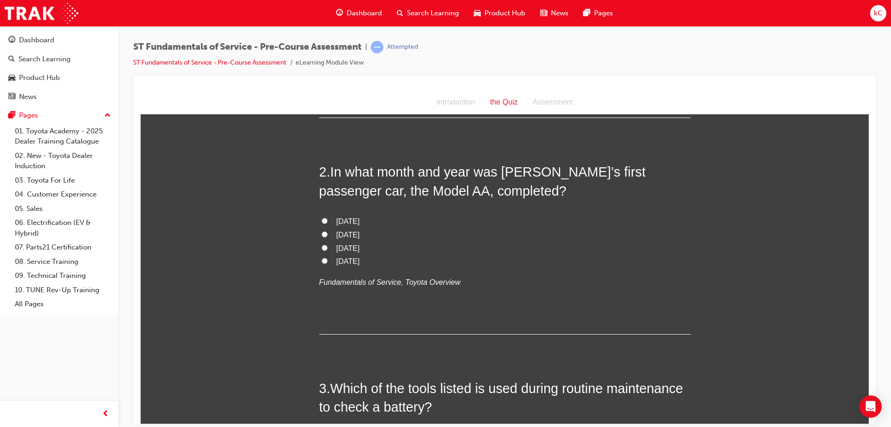
scroll to position [232, 0]
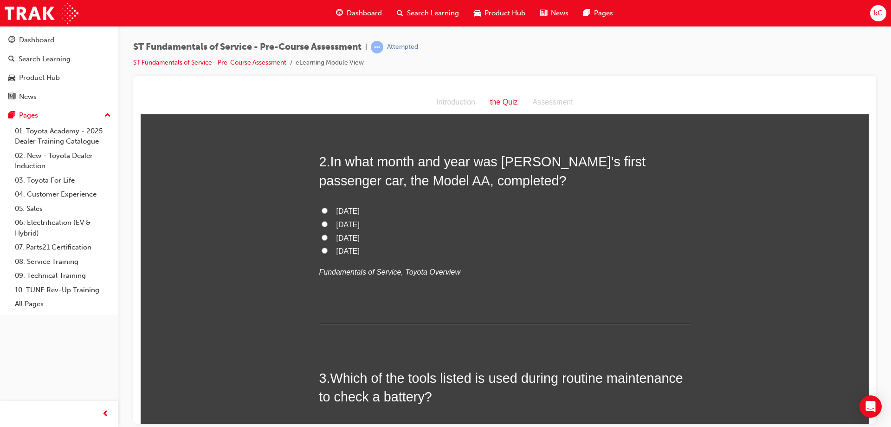
click at [360, 252] on span "[DATE]" at bounding box center [348, 250] width 23 height 8
click at [328, 252] on input "[DATE]" at bounding box center [325, 250] width 6 height 6
radio input "true"
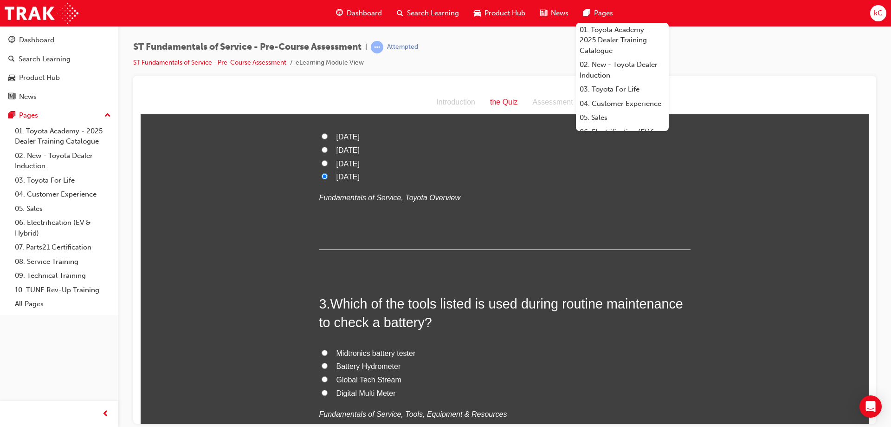
scroll to position [371, 0]
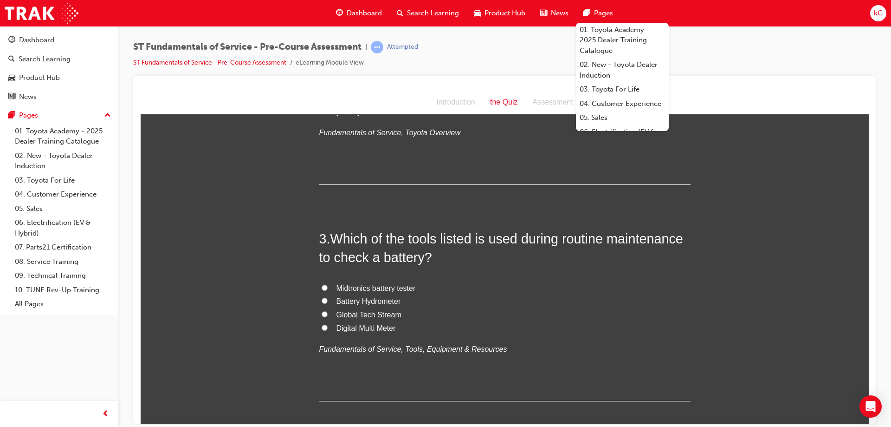
click at [593, 179] on div "2 . In what month and year was [PERSON_NAME]’s first passenger car, the Model A…" at bounding box center [504, 99] width 371 height 172
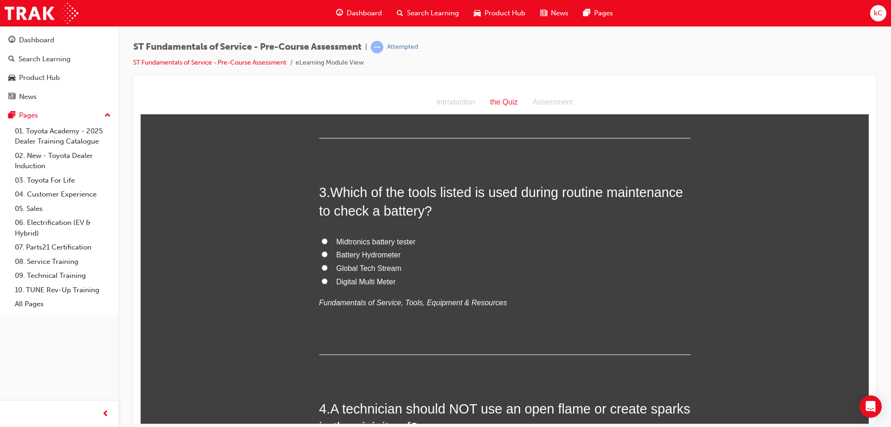
click at [404, 240] on span "Midtronics battery tester" at bounding box center [376, 241] width 79 height 8
click at [328, 240] on input "Midtronics battery tester" at bounding box center [325, 241] width 6 height 6
radio input "true"
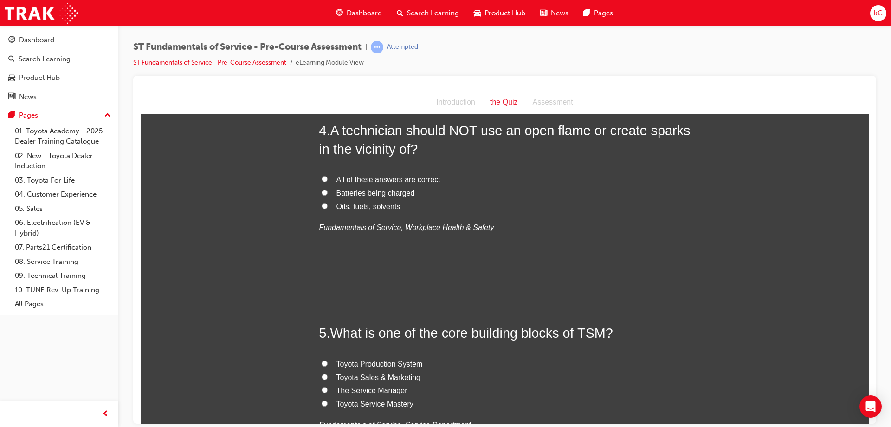
scroll to position [696, 0]
click at [393, 178] on span "All of these answers are correct" at bounding box center [389, 179] width 104 height 8
click at [328, 178] on input "All of these answers are correct" at bounding box center [325, 178] width 6 height 6
radio input "true"
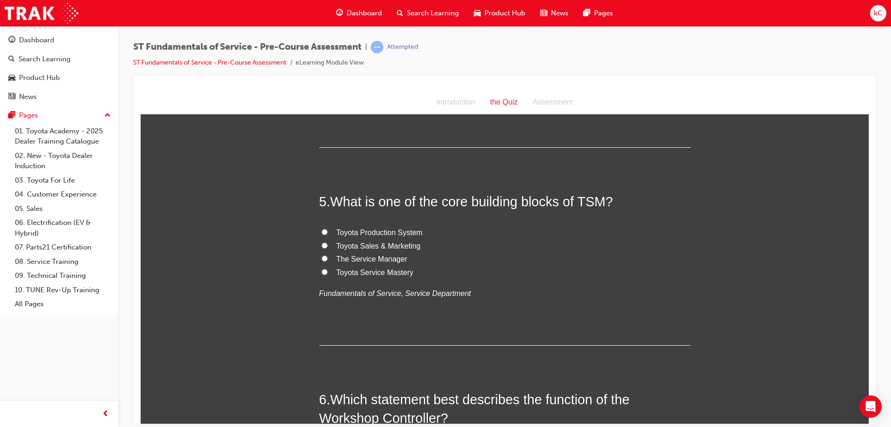
scroll to position [836, 0]
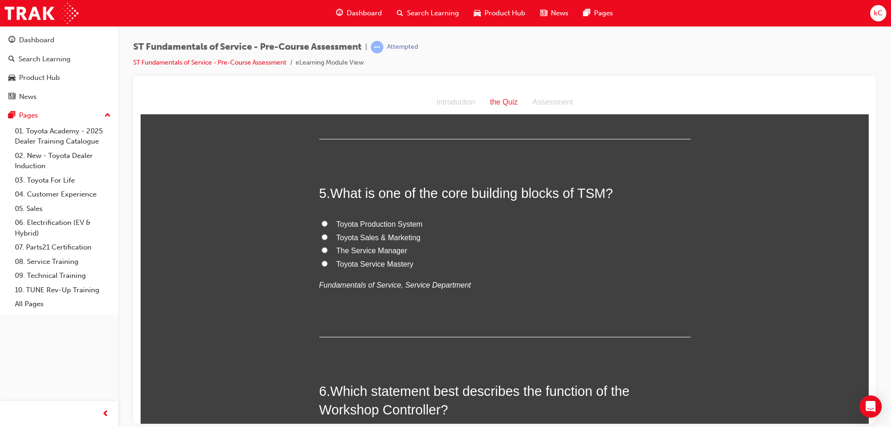
click at [378, 237] on span "Toyota Sales & Marketing" at bounding box center [379, 237] width 84 height 8
click at [328, 237] on input "Toyota Sales & Marketing" at bounding box center [325, 236] width 6 height 6
radio input "true"
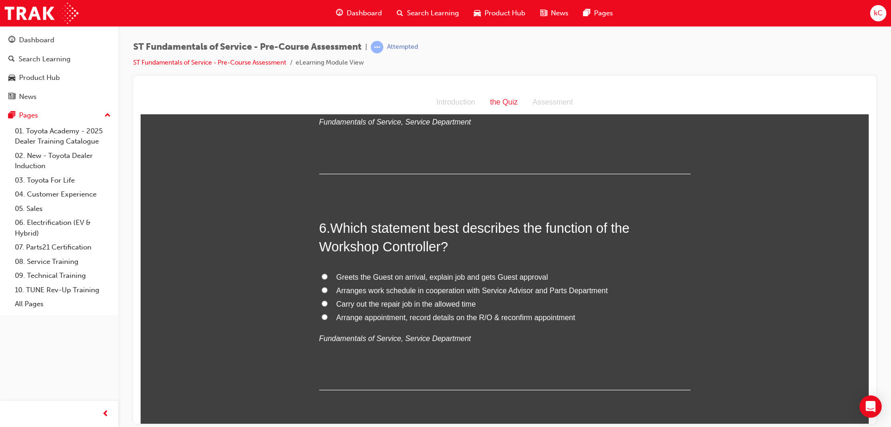
scroll to position [1021, 0]
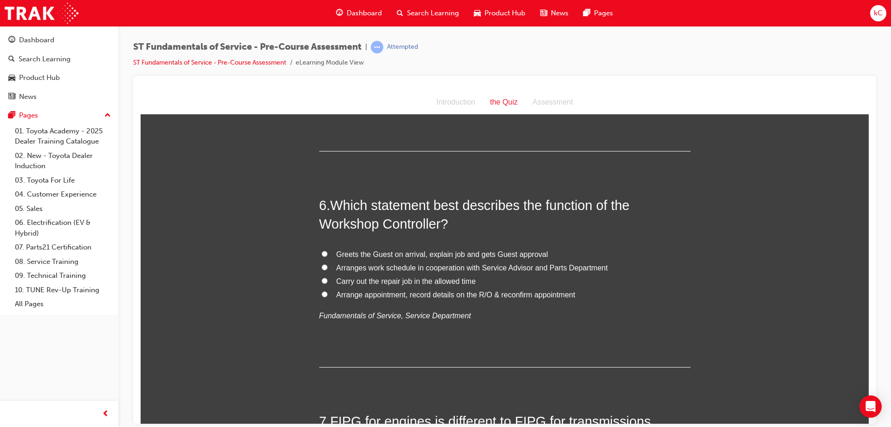
click at [344, 267] on span "Arranges work schedule in cooperation with Service Advisor and Parts Department" at bounding box center [473, 267] width 272 height 8
click at [328, 267] on input "Arranges work schedule in cooperation with Service Advisor and Parts Department" at bounding box center [325, 267] width 6 height 6
radio input "true"
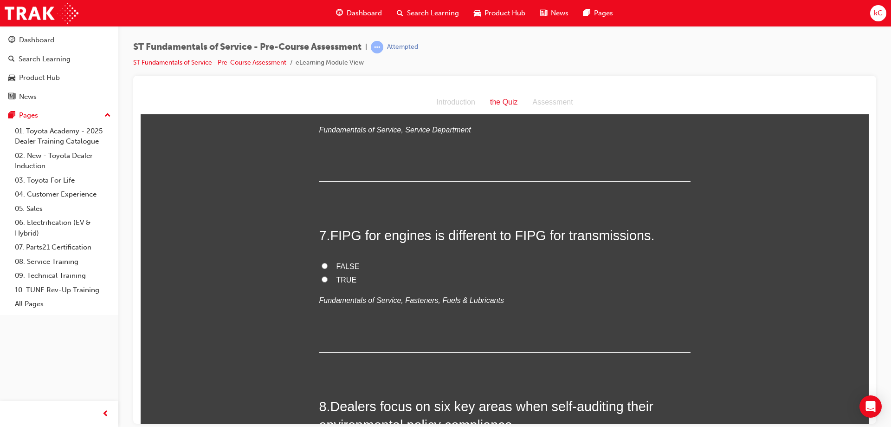
scroll to position [1253, 0]
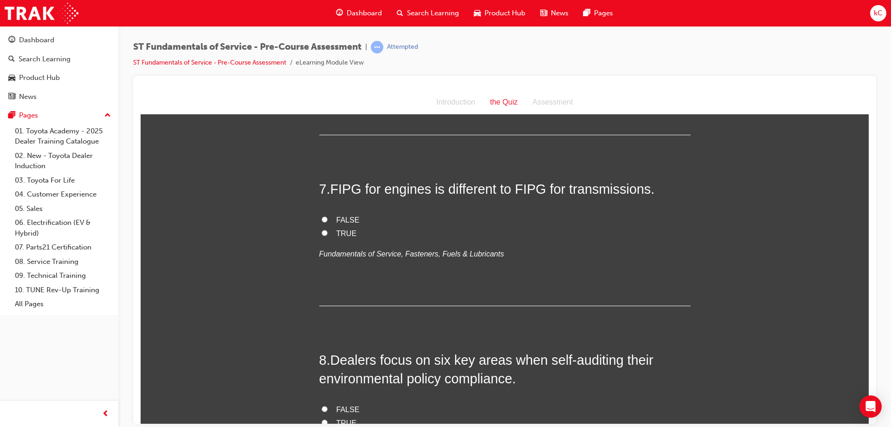
click at [337, 230] on span "TRUE" at bounding box center [347, 233] width 20 height 8
click at [328, 230] on input "TRUE" at bounding box center [325, 232] width 6 height 6
radio input "true"
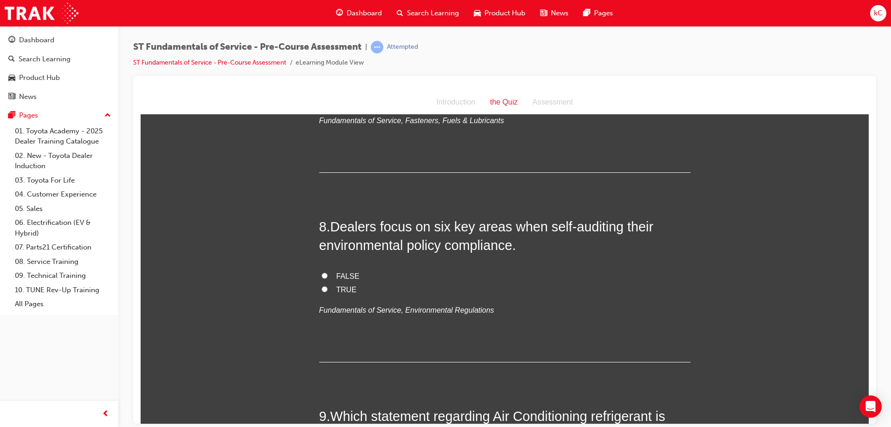
scroll to position [1390, 0]
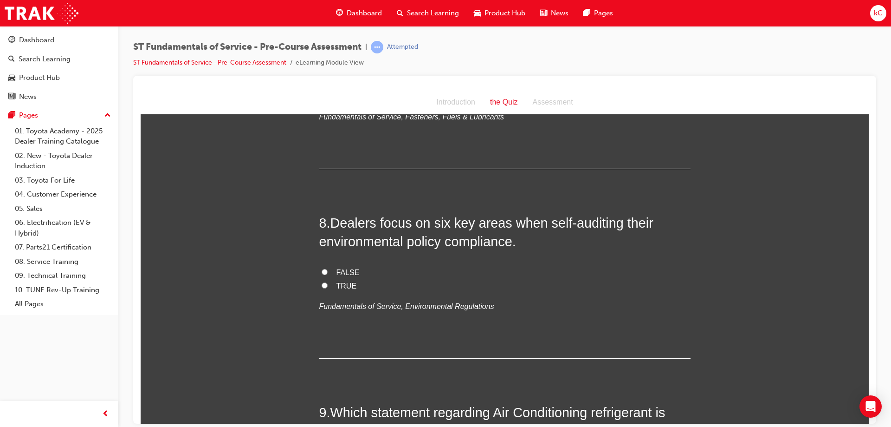
click at [342, 284] on span "TRUE" at bounding box center [347, 285] width 20 height 8
click at [328, 284] on input "TRUE" at bounding box center [325, 285] width 6 height 6
radio input "true"
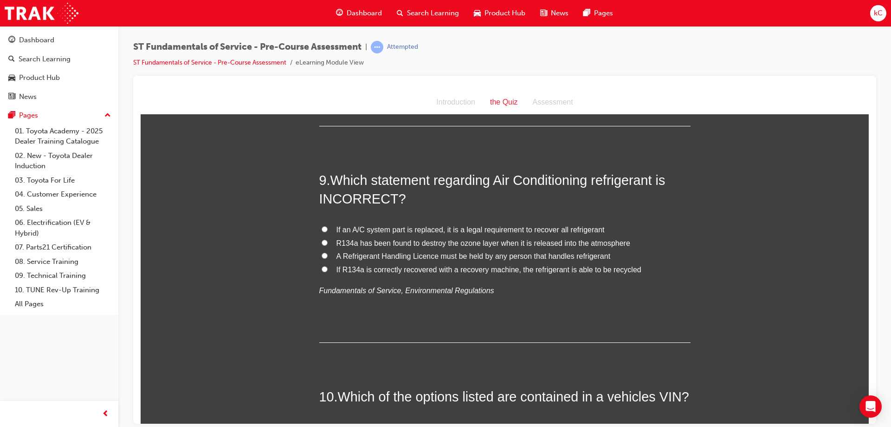
scroll to position [1669, 0]
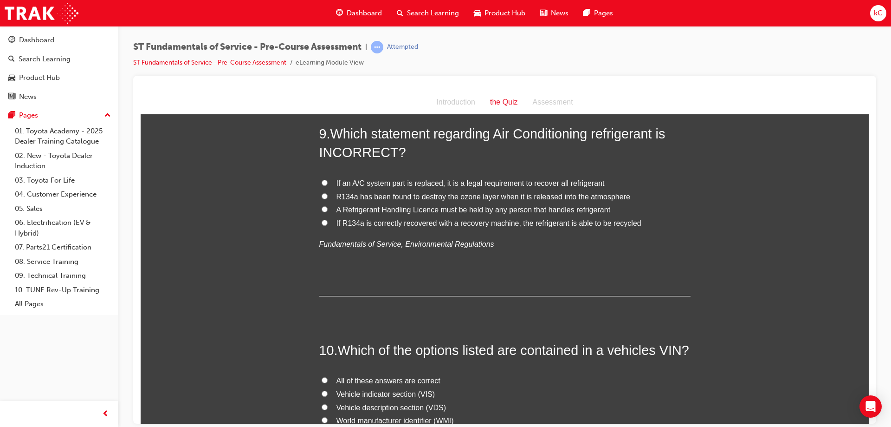
click at [373, 221] on span "If R134a is correctly recovered with a recovery machine, the refrigerant is abl…" at bounding box center [489, 223] width 305 height 8
click at [328, 221] on input "If R134a is correctly recovered with a recovery machine, the refrigerant is abl…" at bounding box center [325, 222] width 6 height 6
radio input "true"
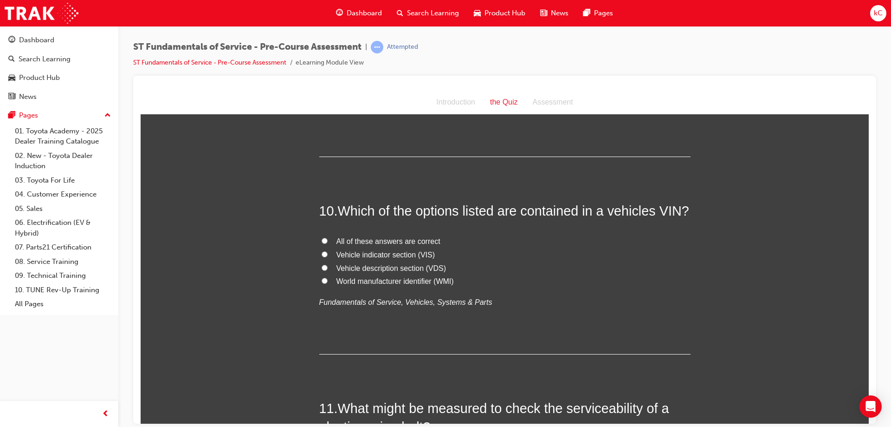
scroll to position [1854, 0]
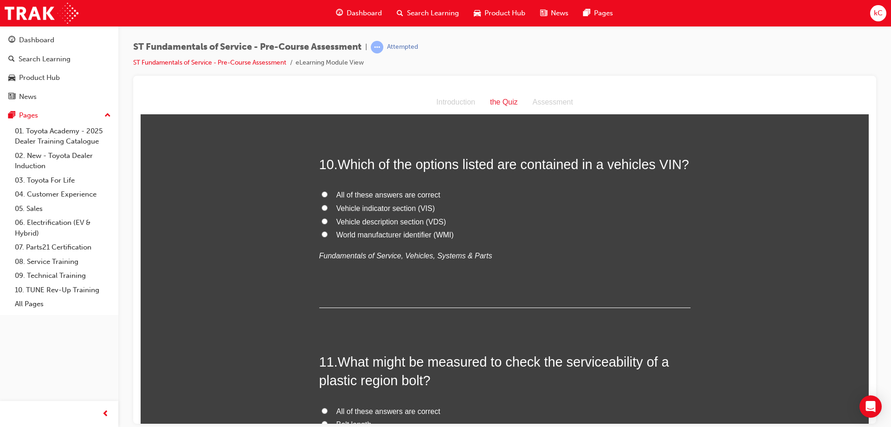
click at [388, 197] on span "All of these answers are correct" at bounding box center [389, 194] width 104 height 8
click at [328, 197] on input "All of these answers are correct" at bounding box center [325, 194] width 6 height 6
radio input "true"
click at [384, 207] on span "Vehicle indicator section (VIS)" at bounding box center [386, 208] width 99 height 8
click at [328, 207] on input "Vehicle indicator section (VIS)" at bounding box center [325, 207] width 6 height 6
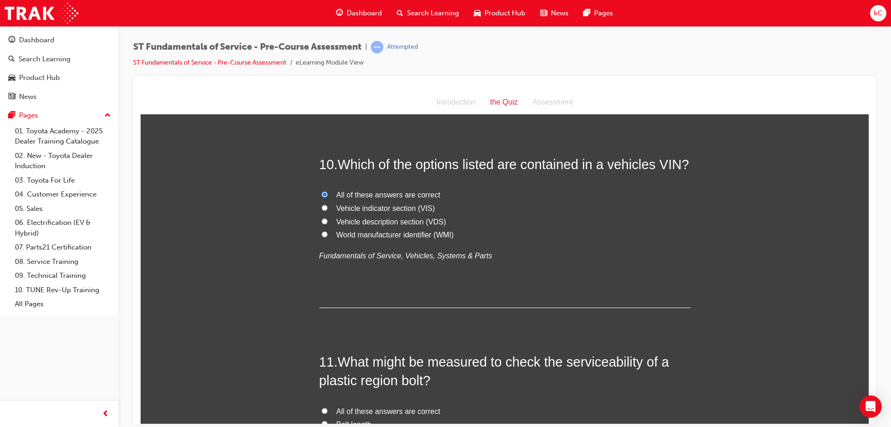
radio input "true"
click at [379, 225] on span "Vehicle description section (VDS)" at bounding box center [392, 221] width 110 height 8
click at [328, 224] on input "Vehicle description section (VDS)" at bounding box center [325, 221] width 6 height 6
radio input "true"
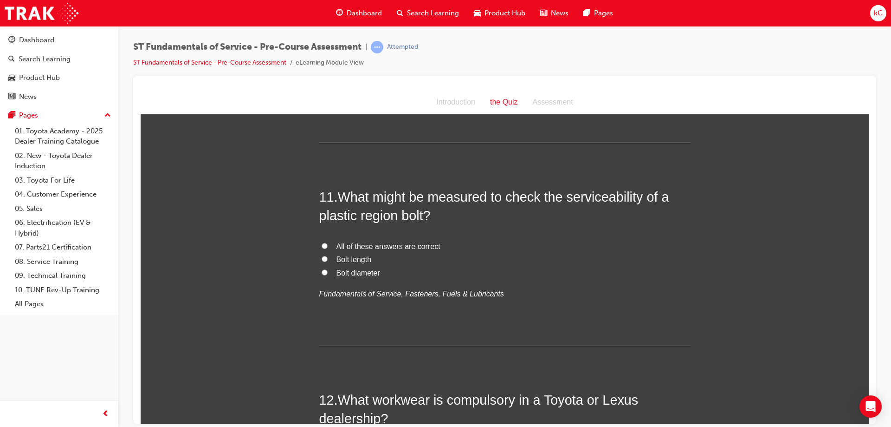
scroll to position [2040, 0]
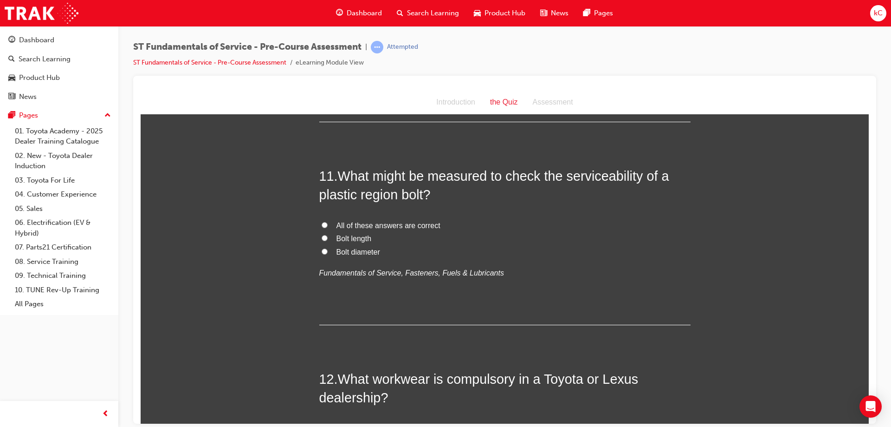
click at [360, 251] on span "Bolt diameter" at bounding box center [359, 251] width 44 height 8
click at [328, 251] on input "Bolt diameter" at bounding box center [325, 251] width 6 height 6
radio input "true"
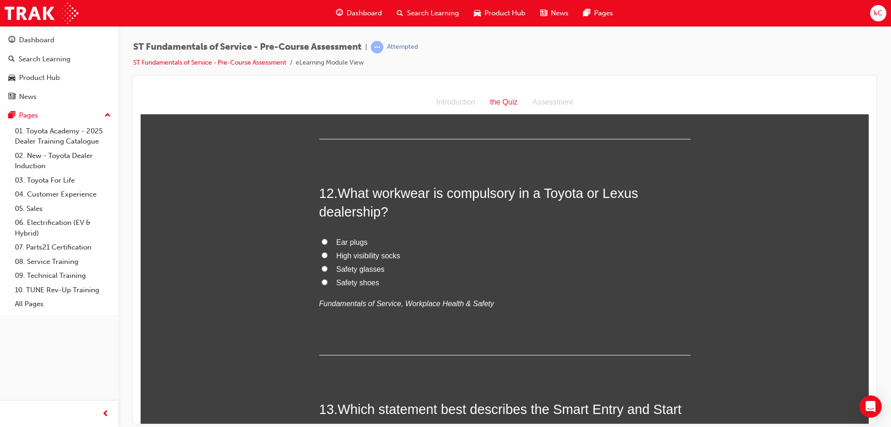
scroll to position [2179, 0]
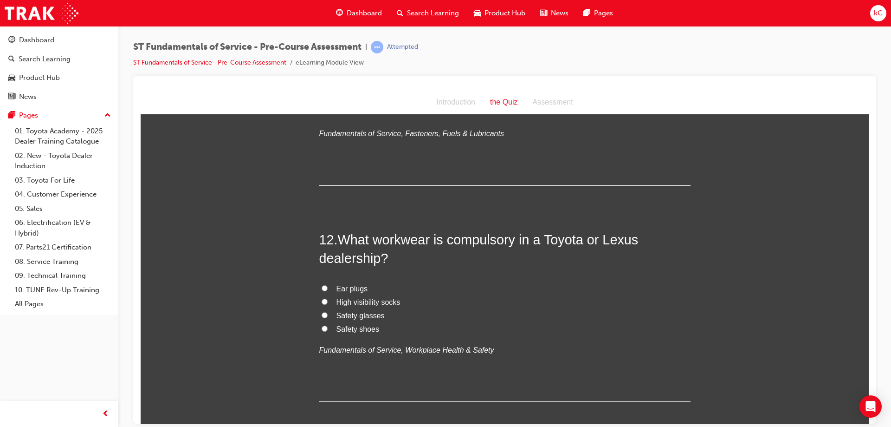
click at [363, 326] on span "Safety shoes" at bounding box center [358, 328] width 43 height 8
click at [328, 326] on input "Safety shoes" at bounding box center [325, 328] width 6 height 6
radio input "true"
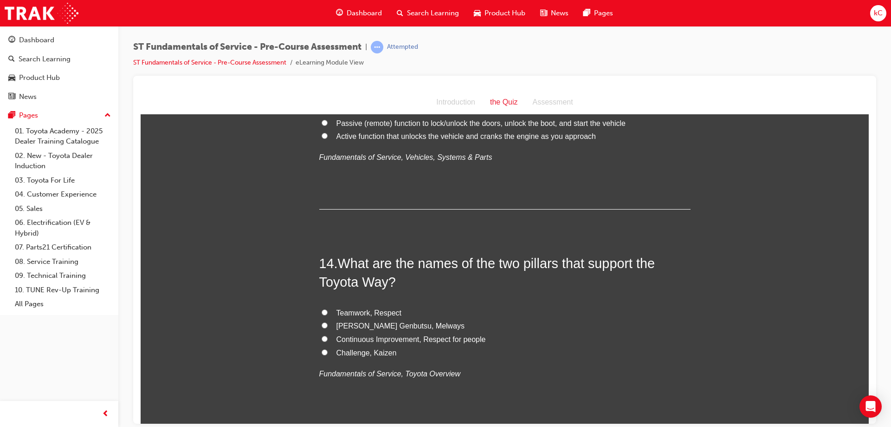
scroll to position [2567, 0]
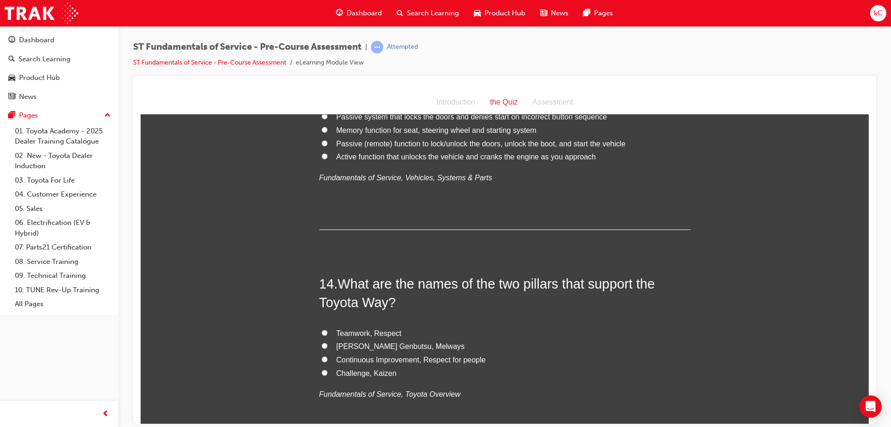
click at [373, 330] on span "Teamwork, Respect" at bounding box center [369, 333] width 65 height 8
click at [328, 330] on input "Teamwork, Respect" at bounding box center [325, 332] width 6 height 6
radio input "true"
click at [373, 360] on span "Continuous Improvement, Respect for people" at bounding box center [411, 359] width 149 height 8
click at [328, 360] on input "Continuous Improvement, Respect for people" at bounding box center [325, 359] width 6 height 6
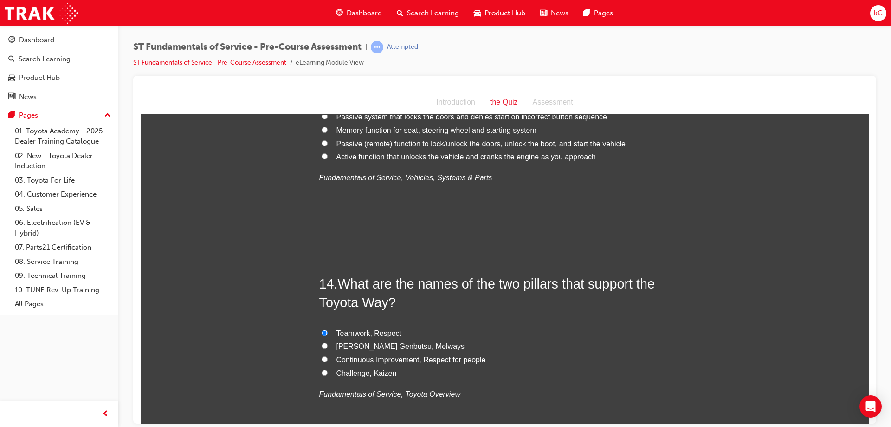
radio input "true"
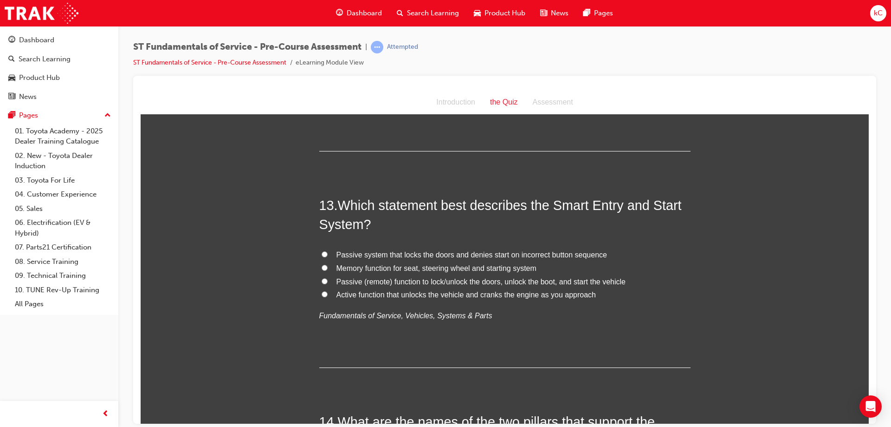
scroll to position [2428, 0]
click at [413, 285] on span "Passive (remote) function to lock/unlock the doors, unlock the boot, and start …" at bounding box center [481, 283] width 289 height 8
click at [328, 285] on input "Passive (remote) function to lock/unlock the doors, unlock the boot, and start …" at bounding box center [325, 282] width 6 height 6
radio input "true"
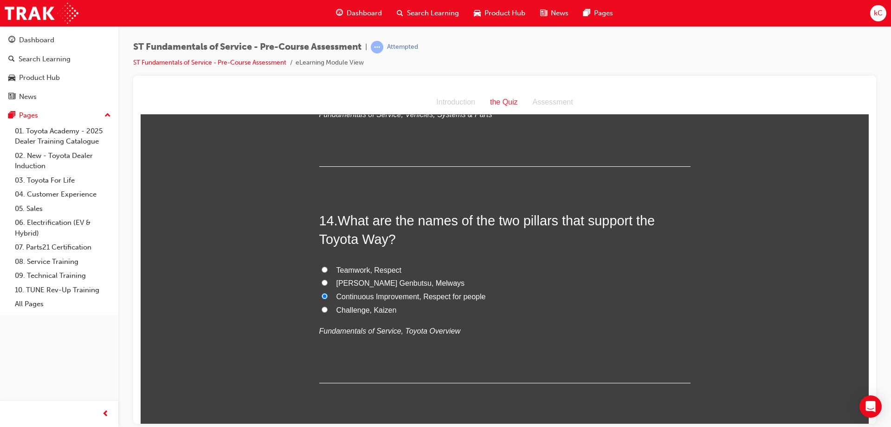
scroll to position [2660, 0]
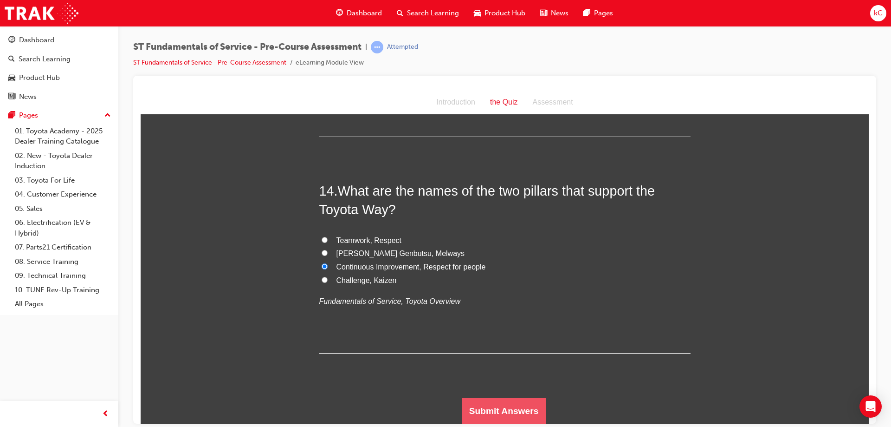
click at [493, 402] on button "Submit Answers" at bounding box center [504, 410] width 84 height 26
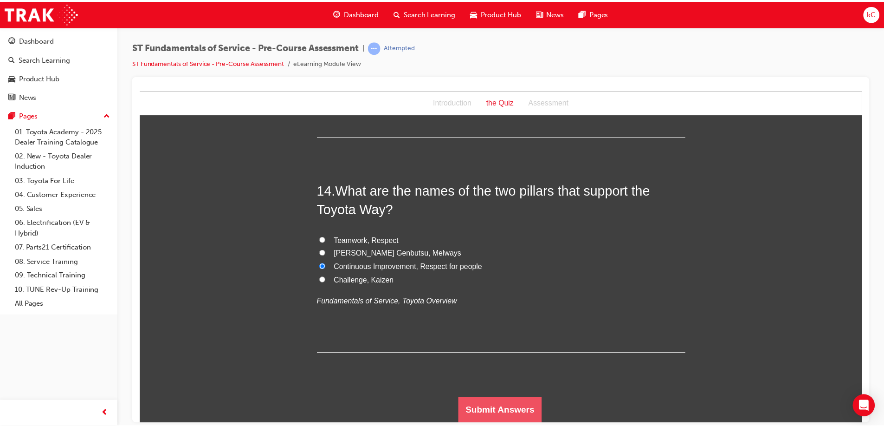
scroll to position [0, 0]
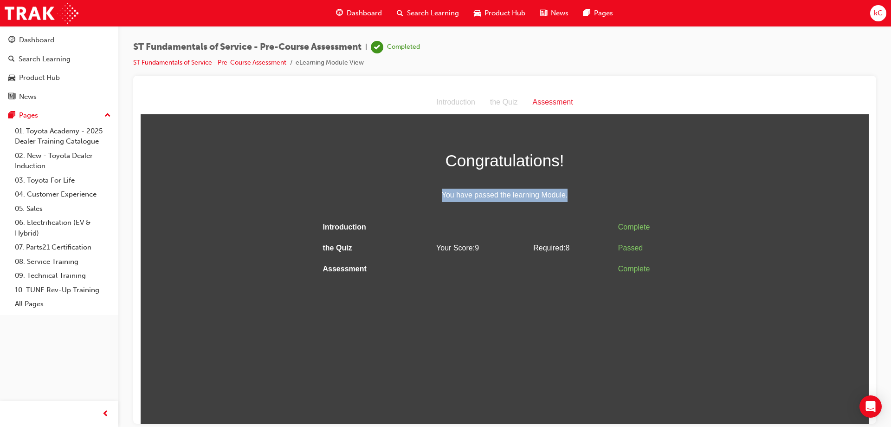
drag, startPoint x: 703, startPoint y: 239, endPoint x: 738, endPoint y: 143, distance: 102.2
click at [738, 143] on div "Assessment Introduction the Quiz Assessment Congratulations! You have passed th…" at bounding box center [505, 184] width 728 height 189
click at [714, 164] on div "Congratulations! You have passed the learning Module. Introduction Complete the…" at bounding box center [505, 213] width 728 height 132
click at [73, 278] on link "09. Technical Training" at bounding box center [63, 275] width 104 height 14
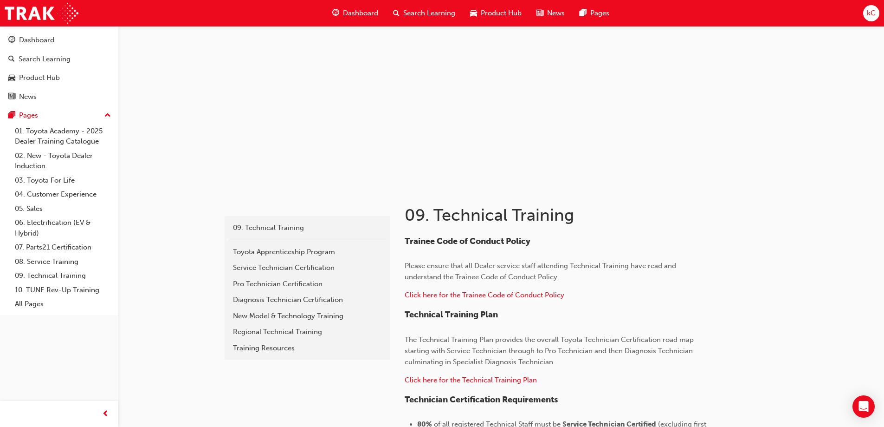
scroll to position [46, 0]
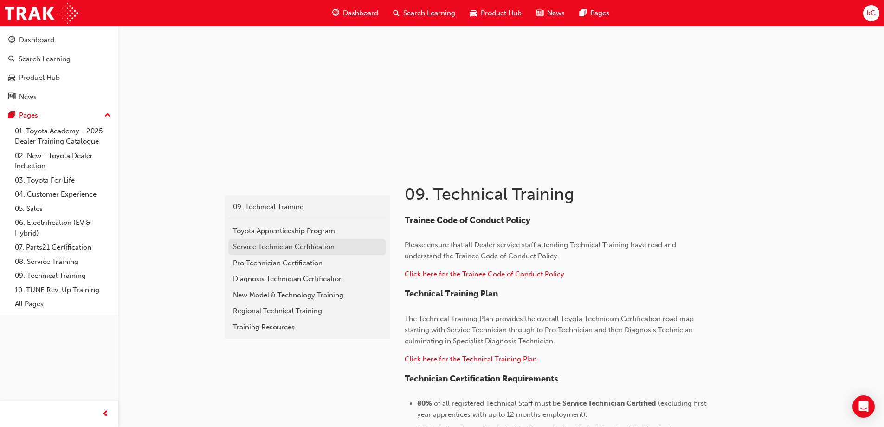
click at [233, 243] on link "Service Technician Certification" at bounding box center [307, 247] width 158 height 16
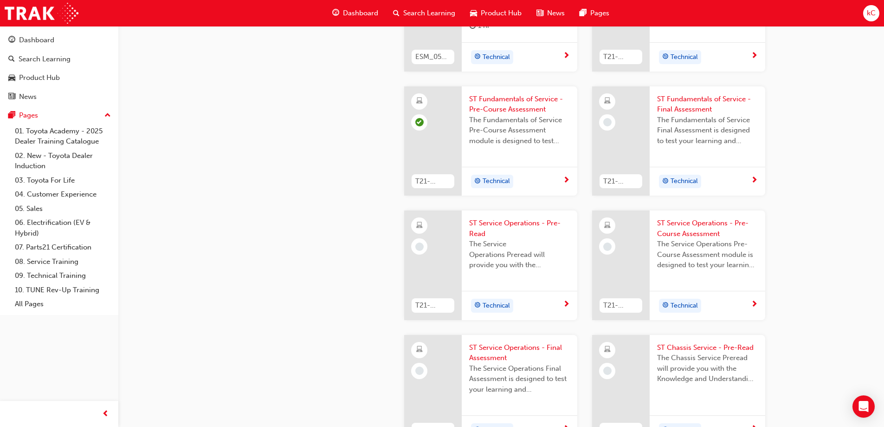
scroll to position [396, 0]
click at [701, 105] on span "ST Fundamentals of Service - Final Assessment" at bounding box center [707, 106] width 101 height 21
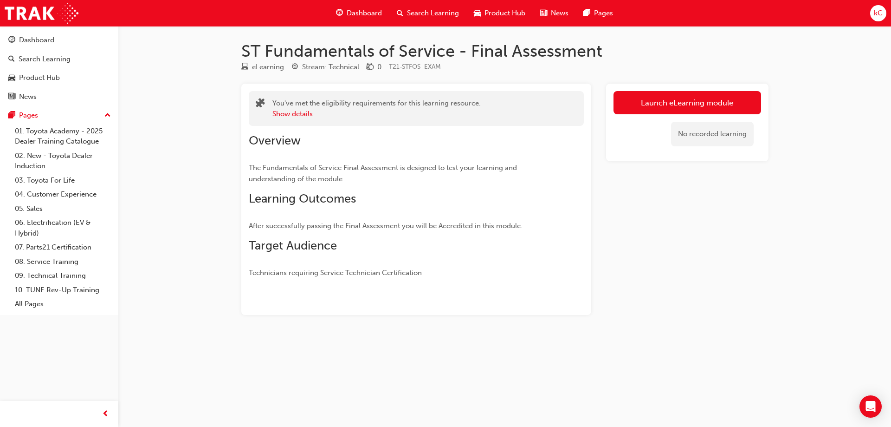
click at [670, 117] on div "No recorded learning" at bounding box center [688, 133] width 148 height 39
click at [673, 112] on link "Launch eLearning module" at bounding box center [688, 102] width 148 height 23
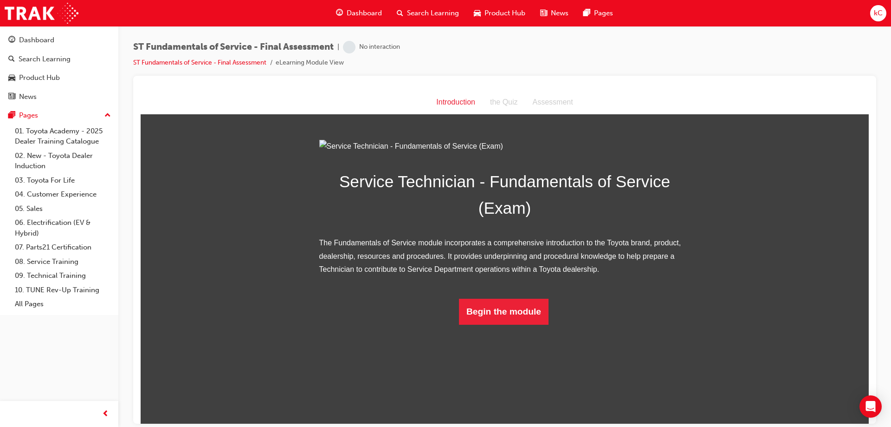
scroll to position [3, 0]
click at [485, 324] on button "Begin the module" at bounding box center [504, 311] width 90 height 26
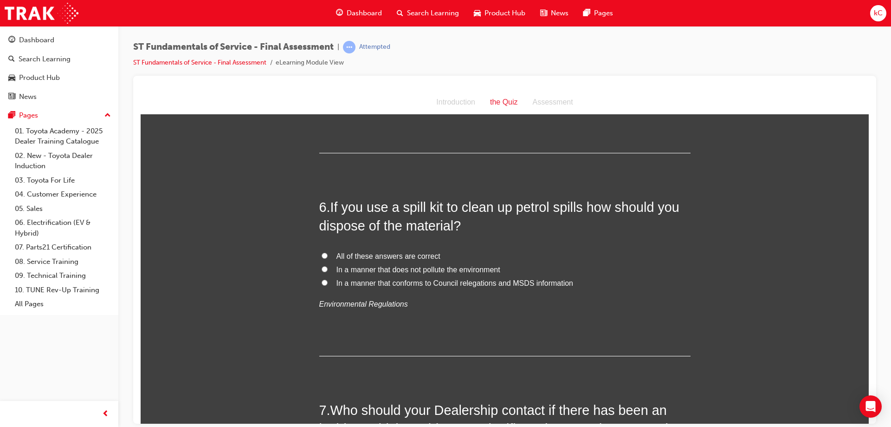
scroll to position [874, 0]
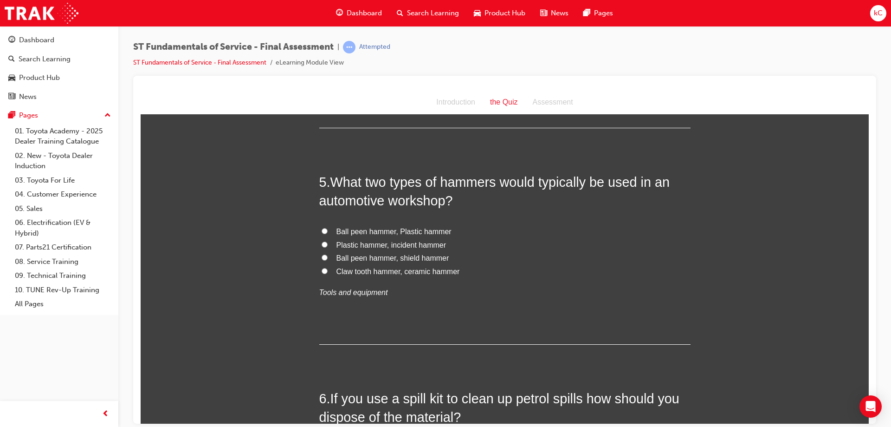
drag, startPoint x: 867, startPoint y: 391, endPoint x: 1017, endPoint y: 224, distance: 224.8
click at [397, 232] on span "Ball peen hammer, Plastic hammer" at bounding box center [394, 231] width 115 height 8
click at [328, 232] on input "Ball peen hammer, Plastic hammer" at bounding box center [325, 230] width 6 height 6
radio input "true"
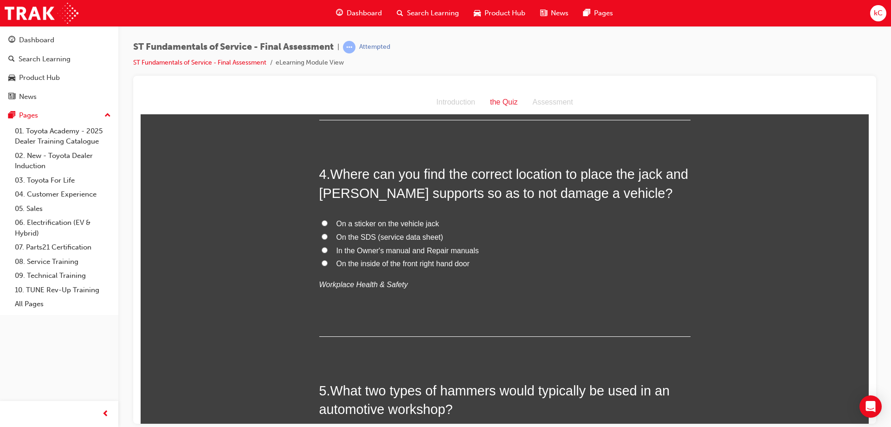
scroll to position [688, 0]
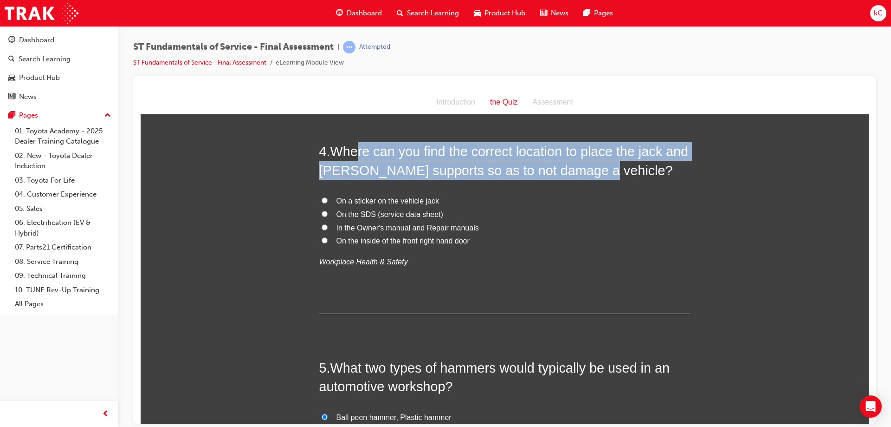
drag, startPoint x: 353, startPoint y: 156, endPoint x: 617, endPoint y: 170, distance: 264.5
click at [617, 170] on h2 "4 . Where can you find the correct location to place the jack and [PERSON_NAME]…" at bounding box center [504, 161] width 371 height 38
click at [599, 167] on h2 "4 . Where can you find the correct location to place the jack and [PERSON_NAME]…" at bounding box center [504, 161] width 371 height 38
drag, startPoint x: 329, startPoint y: 151, endPoint x: 602, endPoint y: 173, distance: 274.7
click at [602, 173] on h2 "4 . Where can you find the correct location to place the jack and [PERSON_NAME]…" at bounding box center [504, 161] width 371 height 38
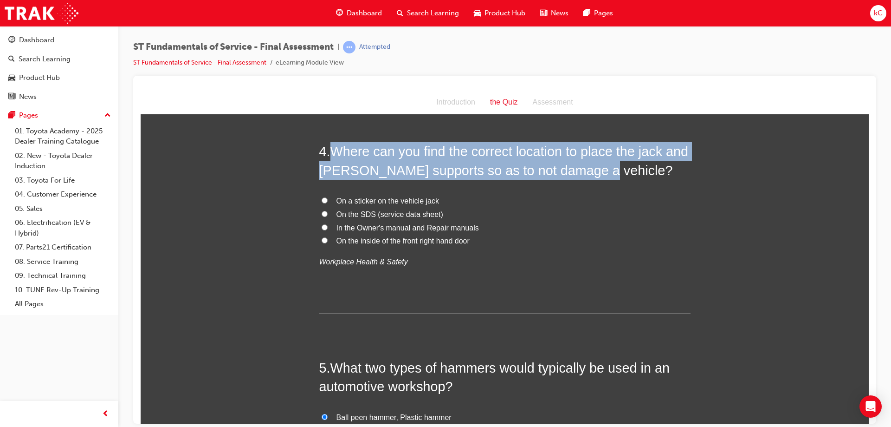
click at [598, 172] on h2 "4 . Where can you find the correct location to place the jack and [PERSON_NAME]…" at bounding box center [504, 161] width 371 height 38
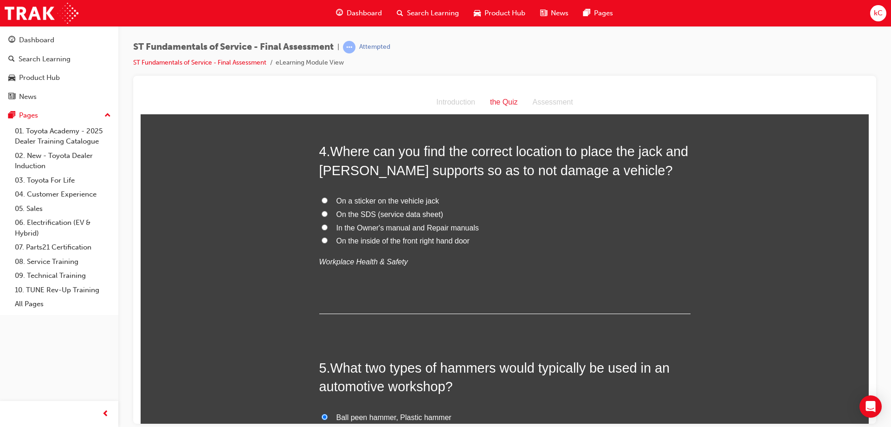
click at [567, 163] on span "Where can you find the correct location to place the jack and [PERSON_NAME] sup…" at bounding box center [503, 159] width 369 height 33
click at [544, 153] on span "Where can you find the correct location to place the jack and [PERSON_NAME] sup…" at bounding box center [503, 159] width 369 height 33
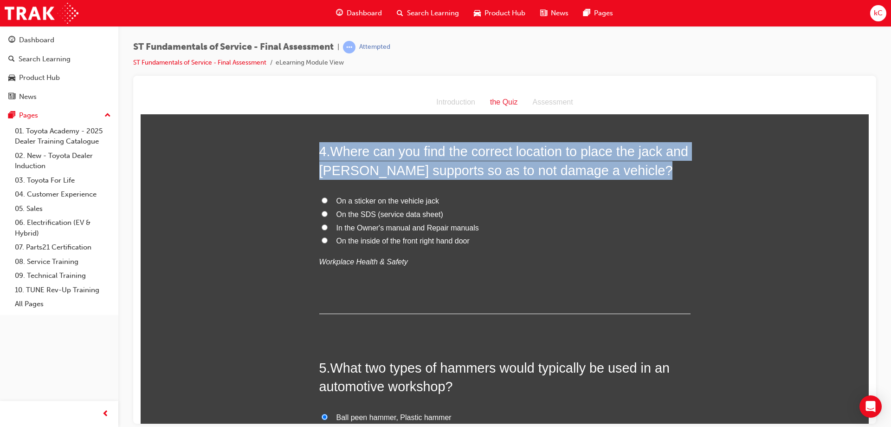
click at [544, 153] on span "Where can you find the correct location to place the jack and [PERSON_NAME] sup…" at bounding box center [503, 159] width 369 height 33
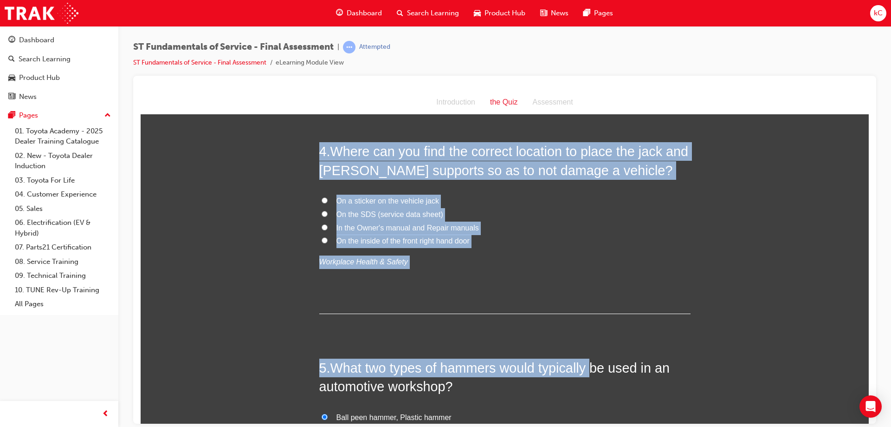
drag, startPoint x: 311, startPoint y: 146, endPoint x: 588, endPoint y: 339, distance: 337.8
click at [505, 267] on p "Workplace Health & Safety" at bounding box center [504, 261] width 371 height 13
click at [432, 265] on p "Workplace Health & Safety" at bounding box center [504, 261] width 371 height 13
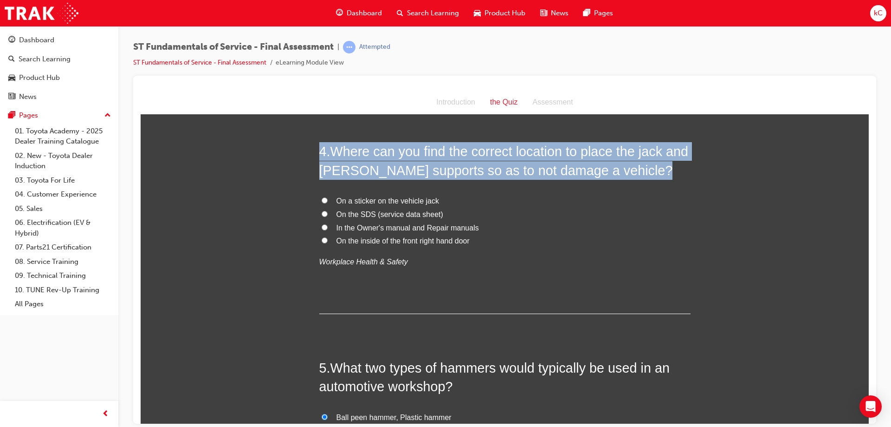
drag, startPoint x: 317, startPoint y: 147, endPoint x: 432, endPoint y: 303, distance: 193.6
click at [432, 303] on div "4 . Where can you find the correct location to place the jack and [PERSON_NAME]…" at bounding box center [504, 228] width 371 height 172
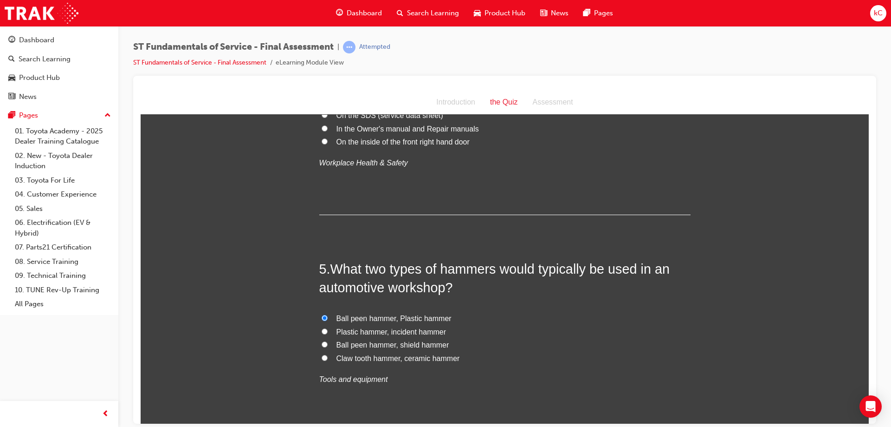
scroll to position [827, 0]
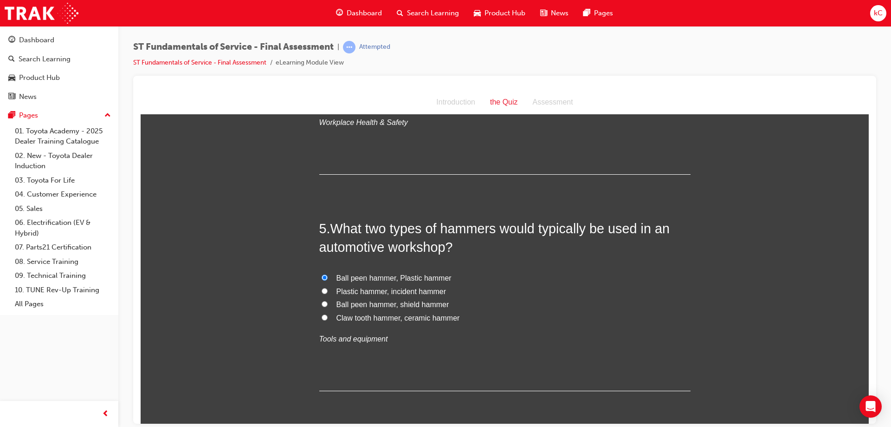
click at [319, 224] on h2 "5 . What two types of hammers would typically be used in an automotive workshop?" at bounding box center [504, 238] width 371 height 38
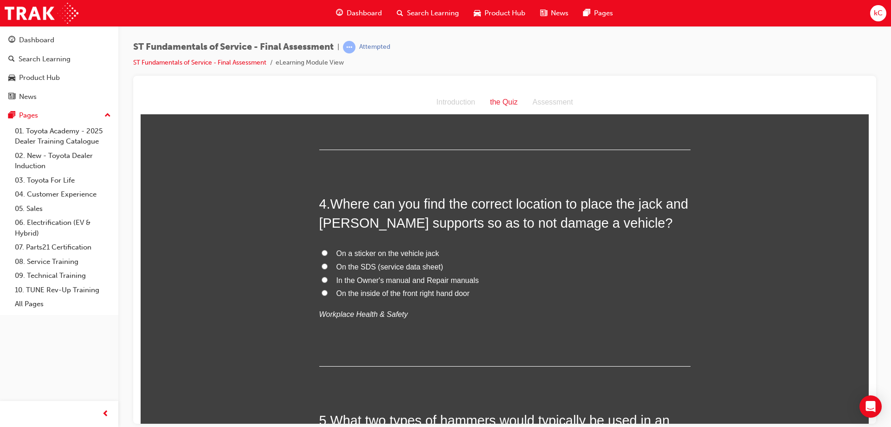
scroll to position [614, 0]
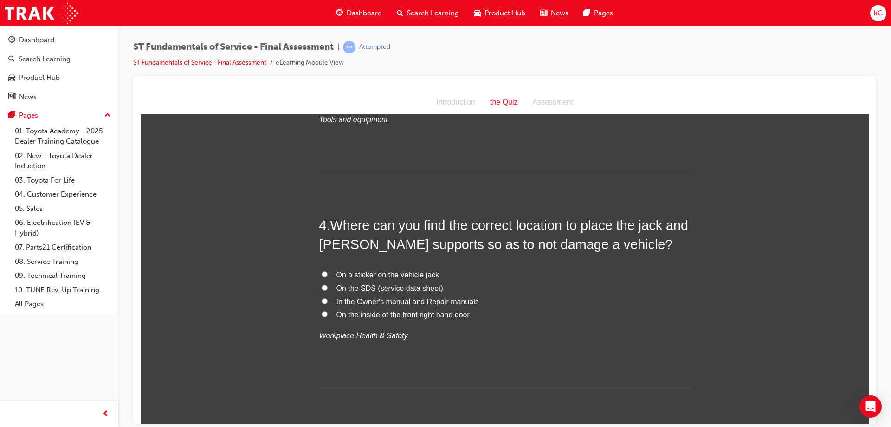
click at [380, 285] on span "On the SDS (service data sheet)" at bounding box center [390, 288] width 107 height 8
click at [328, 285] on input "On the SDS (service data sheet)" at bounding box center [325, 287] width 6 height 6
radio input "true"
click at [402, 303] on span "In the Owner's manual and Repair manuals" at bounding box center [408, 301] width 143 height 8
click at [328, 303] on input "In the Owner's manual and Repair manuals" at bounding box center [325, 301] width 6 height 6
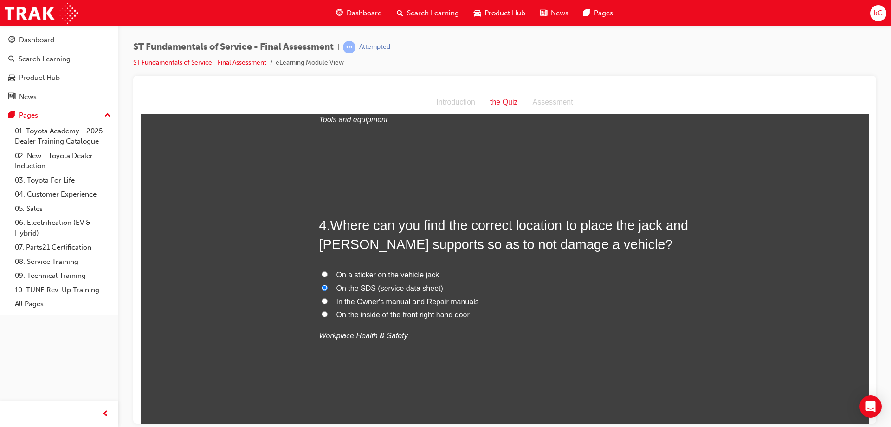
radio input "true"
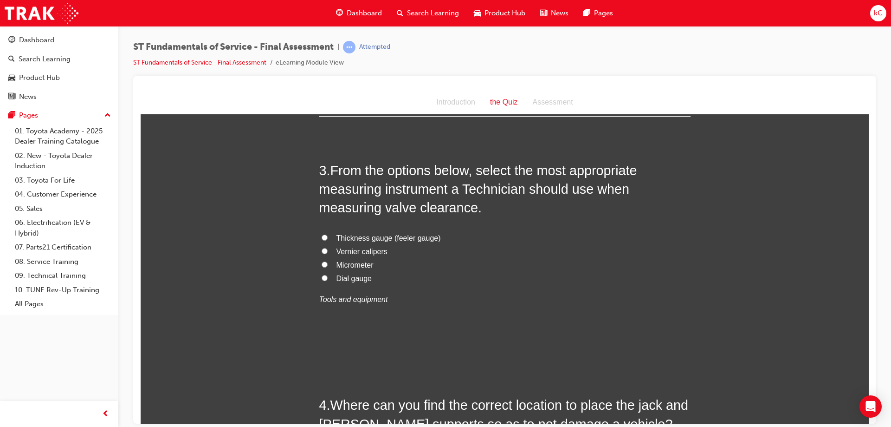
scroll to position [428, 0]
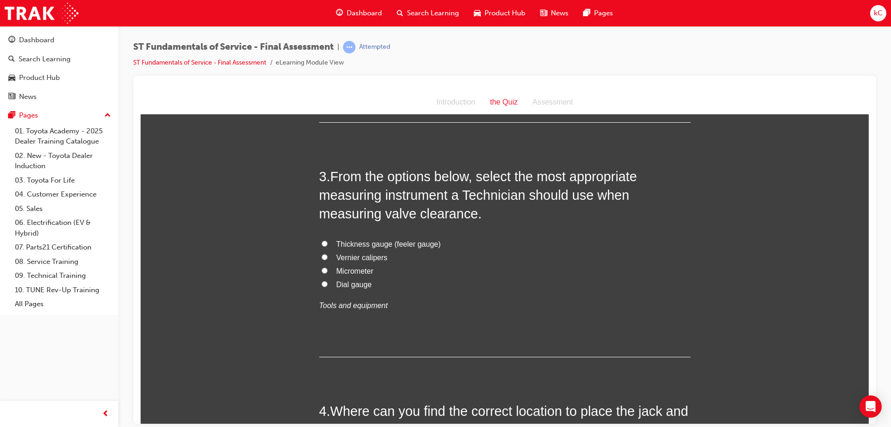
click at [345, 272] on span "Micrometer" at bounding box center [355, 270] width 37 height 8
click at [328, 272] on input "Micrometer" at bounding box center [325, 270] width 6 height 6
radio input "true"
click at [404, 240] on span "Thickness gauge (feeler gauge)" at bounding box center [389, 244] width 104 height 8
click at [328, 240] on input "Thickness gauge (feeler gauge)" at bounding box center [325, 243] width 6 height 6
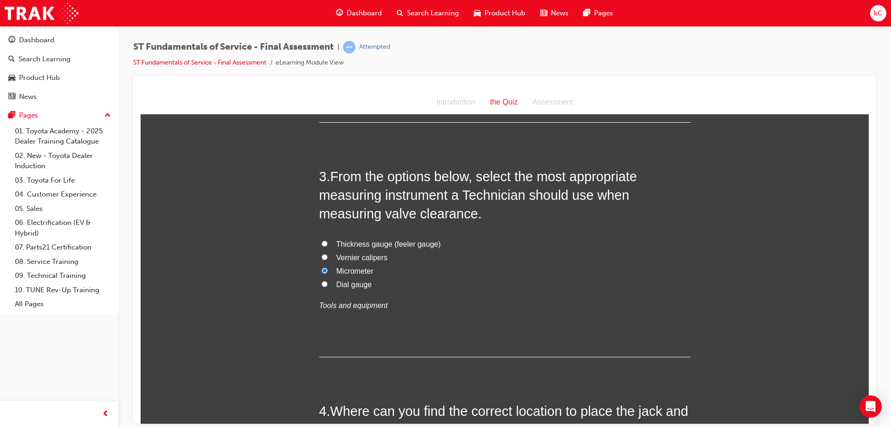
radio input "true"
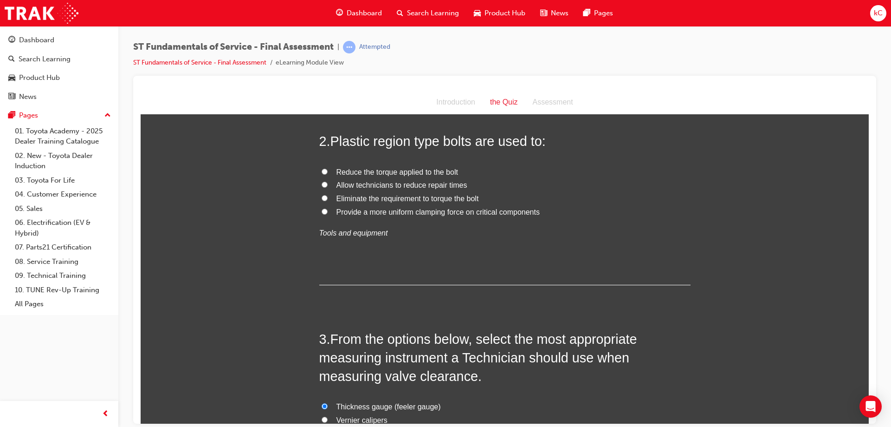
scroll to position [243, 0]
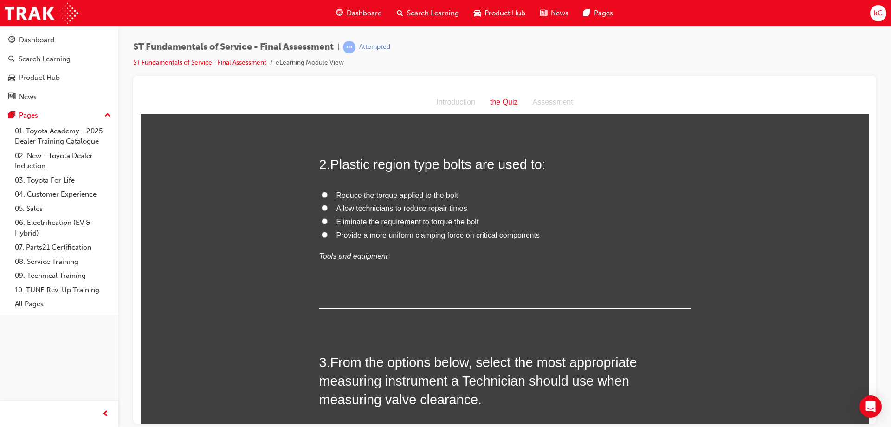
click at [394, 207] on span "Allow technicians to reduce repair times" at bounding box center [402, 208] width 131 height 8
click at [328, 207] on input "Allow technicians to reduce repair times" at bounding box center [325, 207] width 6 height 6
radio input "true"
click at [434, 219] on span "Eliminate the requirement to torque the bolt" at bounding box center [408, 221] width 143 height 8
click at [328, 219] on input "Eliminate the requirement to torque the bolt" at bounding box center [325, 221] width 6 height 6
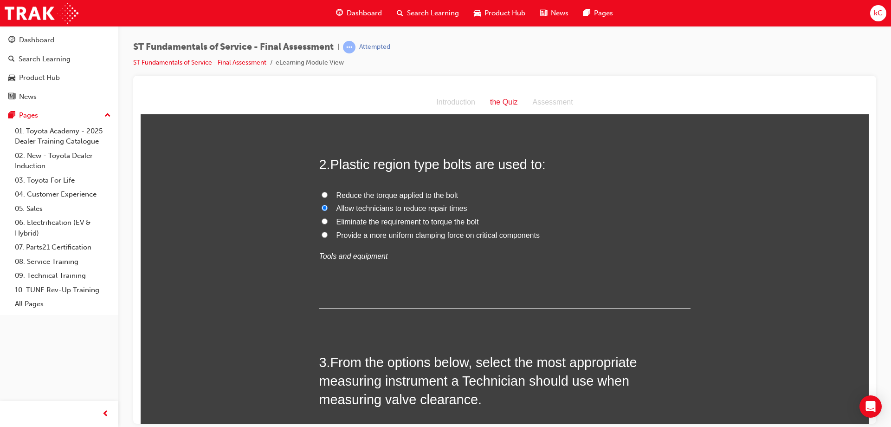
radio input "true"
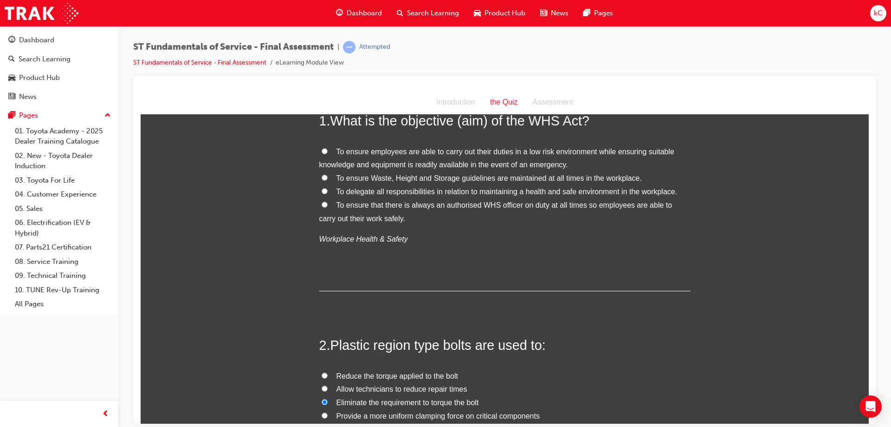
scroll to position [57, 0]
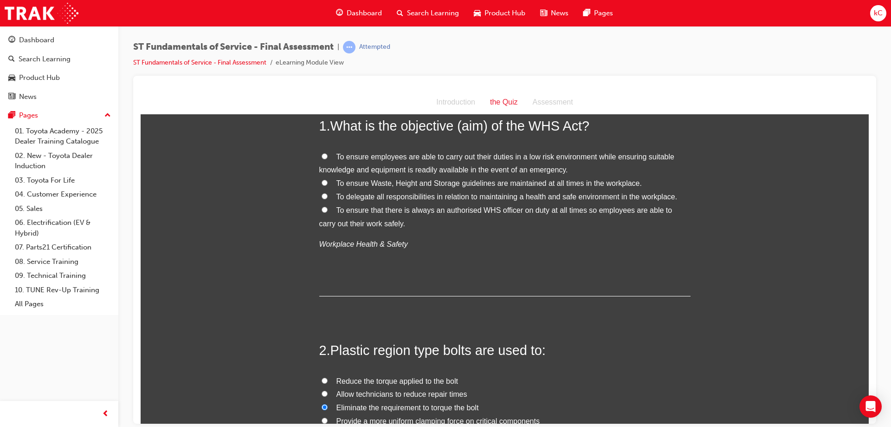
click at [415, 161] on label "To ensure employees are able to carry out their duties in a low risk environmen…" at bounding box center [504, 163] width 371 height 27
click at [328, 159] on input "To ensure employees are able to carry out their duties in a low risk environmen…" at bounding box center [325, 156] width 6 height 6
radio input "true"
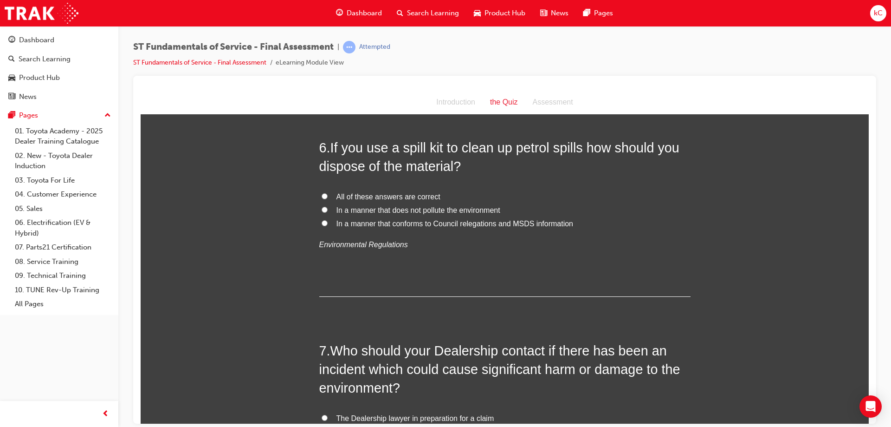
scroll to position [1125, 0]
click at [415, 192] on span "All of these answers are correct" at bounding box center [389, 196] width 104 height 8
click at [328, 192] on input "All of these answers are correct" at bounding box center [325, 195] width 6 height 6
radio input "true"
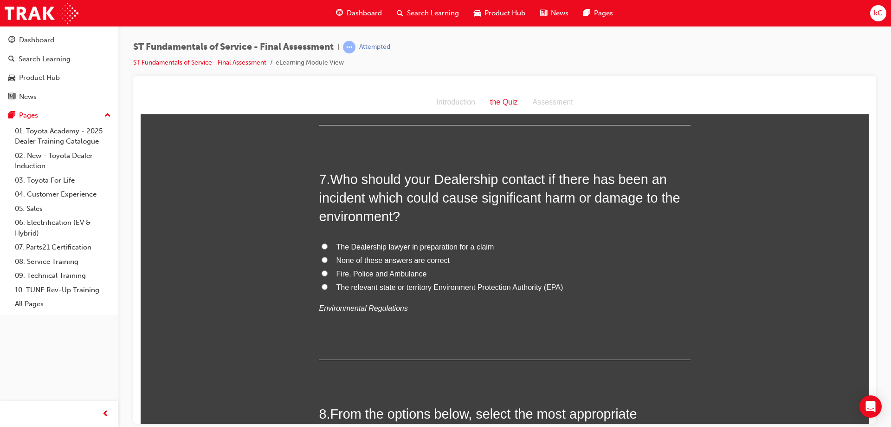
scroll to position [1310, 0]
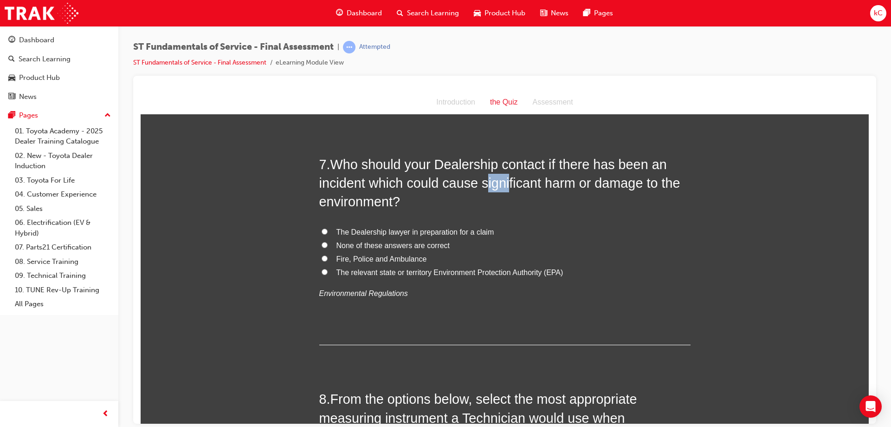
drag, startPoint x: 483, startPoint y: 179, endPoint x: 506, endPoint y: 175, distance: 23.5
click at [506, 175] on span "Who should your Dealership contact if there has been an incident which could ca…" at bounding box center [499, 182] width 361 height 52
click at [503, 179] on span "Who should your Dealership contact if there has been an incident which could ca…" at bounding box center [499, 182] width 361 height 52
drag, startPoint x: 491, startPoint y: 184, endPoint x: 439, endPoint y: 187, distance: 52.6
click at [439, 187] on span "Who should your Dealership contact if there has been an incident which could ca…" at bounding box center [499, 182] width 361 height 52
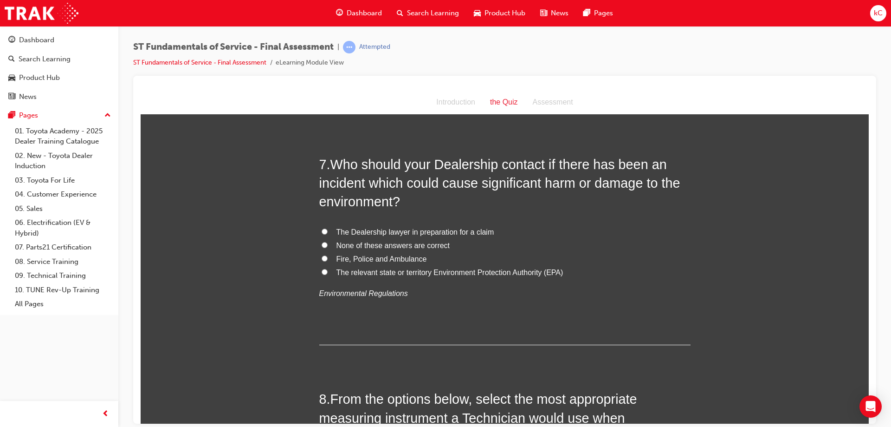
click at [434, 187] on span "Who should your Dealership contact if there has been an incident which could ca…" at bounding box center [499, 182] width 361 height 52
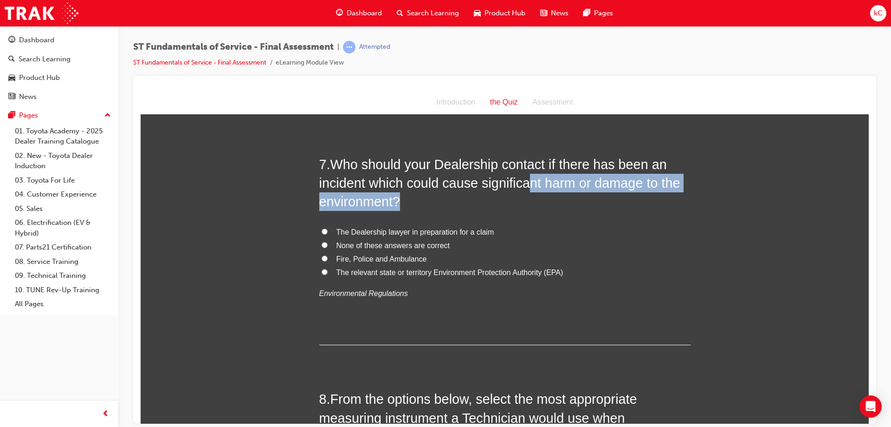
drag, startPoint x: 526, startPoint y: 178, endPoint x: 476, endPoint y: 191, distance: 51.9
click at [476, 191] on h2 "7 . Who should your Dealership contact if there has been an incident which coul…" at bounding box center [504, 183] width 371 height 56
click at [475, 191] on h2 "7 . Who should your Dealership contact if there has been an incident which coul…" at bounding box center [504, 183] width 371 height 56
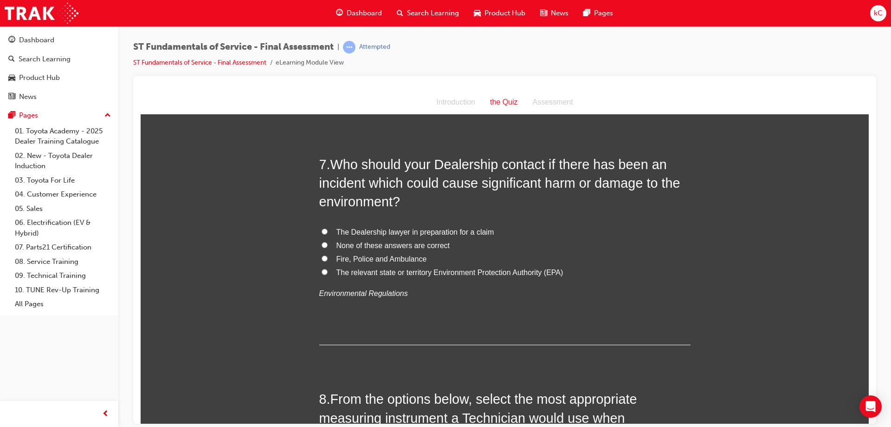
click at [383, 273] on span "The relevant state or territory Environment Protection Authority (EPA)" at bounding box center [450, 272] width 227 height 8
click at [328, 273] on input "The relevant state or territory Environment Protection Authority (EPA)" at bounding box center [325, 271] width 6 height 6
radio input "true"
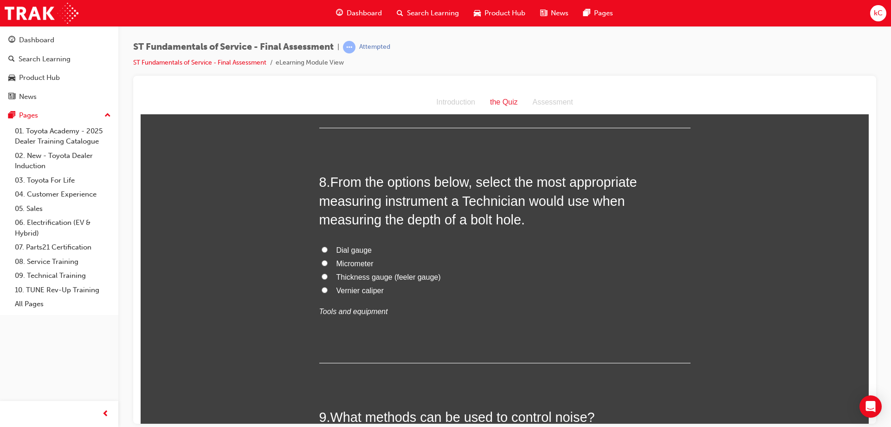
scroll to position [1496, 0]
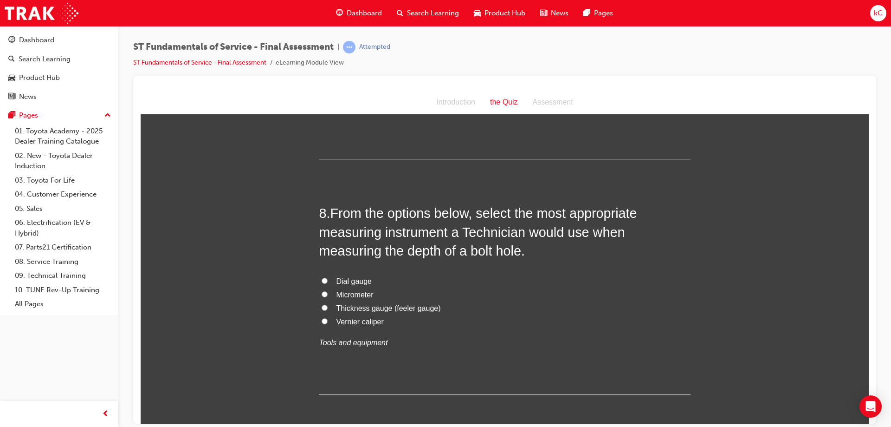
click at [356, 291] on span "Micrometer" at bounding box center [355, 294] width 37 height 8
click at [328, 291] on input "Micrometer" at bounding box center [325, 294] width 6 height 6
radio input "true"
click at [351, 328] on div "Dial gauge Micrometer Thickness gauge (feeler gauge) Vernier caliper Tools and …" at bounding box center [504, 311] width 371 height 74
click at [358, 324] on span "Vernier caliper" at bounding box center [360, 321] width 47 height 8
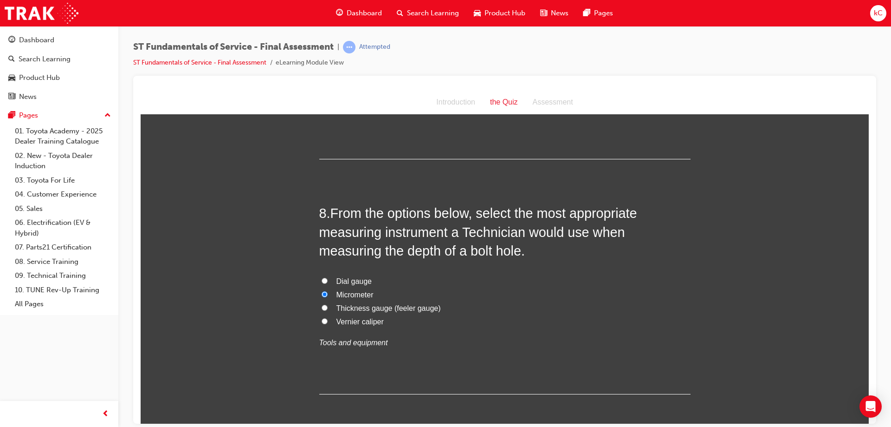
click at [328, 324] on input "Vernier caliper" at bounding box center [325, 320] width 6 height 6
radio input "true"
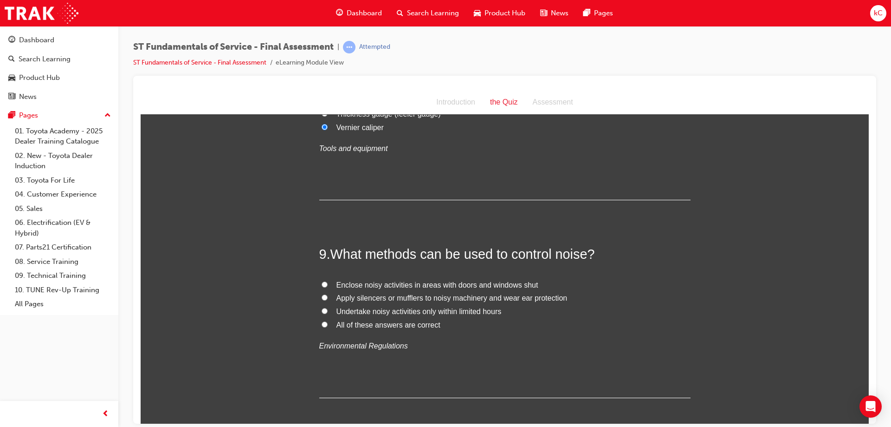
scroll to position [1682, 0]
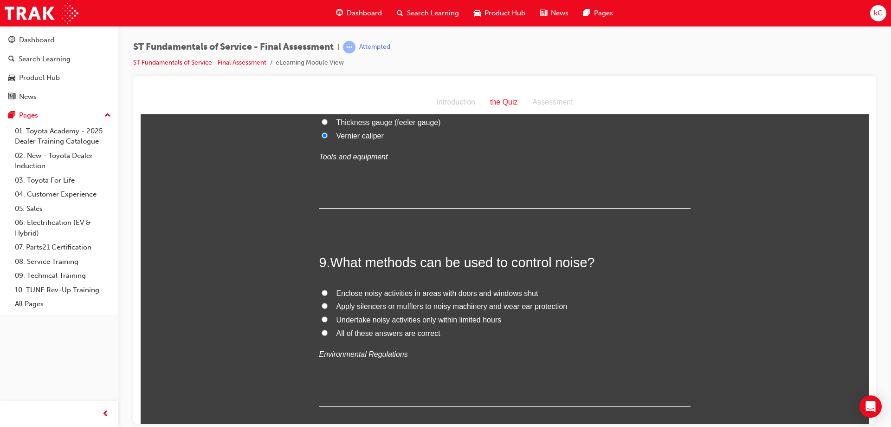
click at [425, 305] on span "Apply silencers or mufflers to noisy machinery and wear ear protection" at bounding box center [452, 306] width 231 height 8
click at [328, 305] on input "Apply silencers or mufflers to noisy machinery and wear ear protection" at bounding box center [325, 305] width 6 height 6
radio input "true"
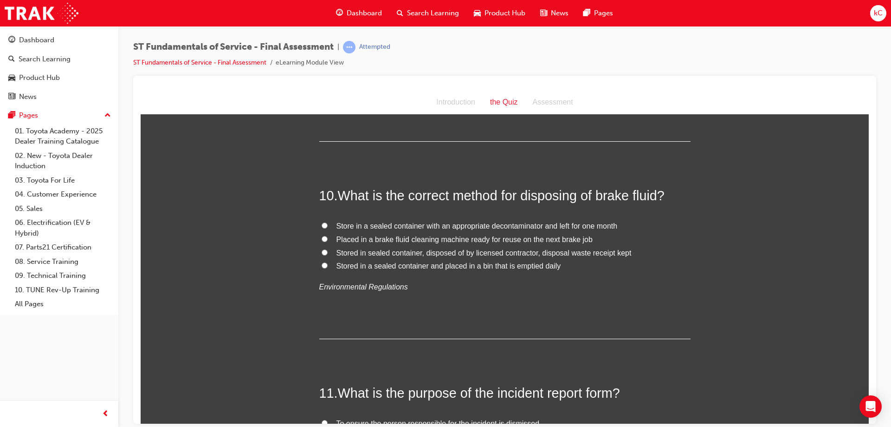
scroll to position [1960, 0]
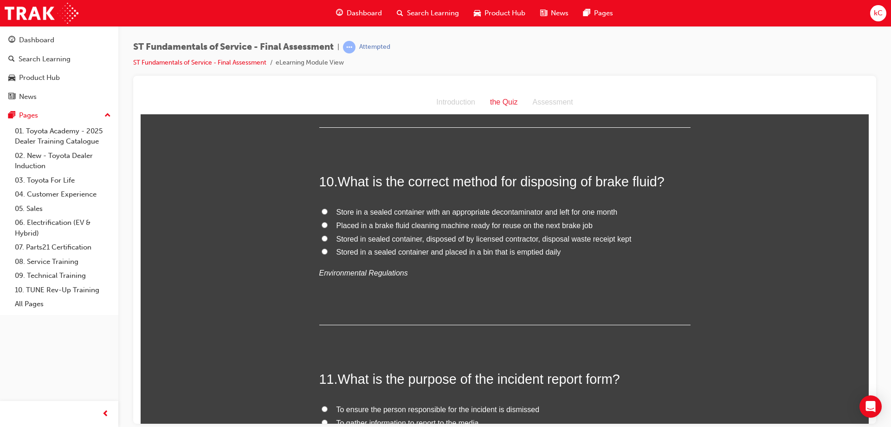
click at [461, 234] on span "Stored in sealed container, disposed of by licensed contractor, disposal waste …" at bounding box center [484, 238] width 295 height 8
click at [328, 235] on input "Stored in sealed container, disposed of by licensed contractor, disposal waste …" at bounding box center [325, 238] width 6 height 6
radio input "true"
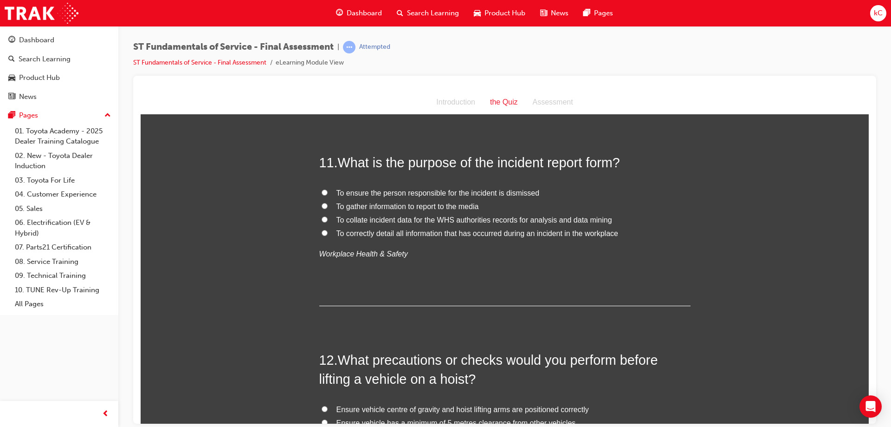
scroll to position [2192, 0]
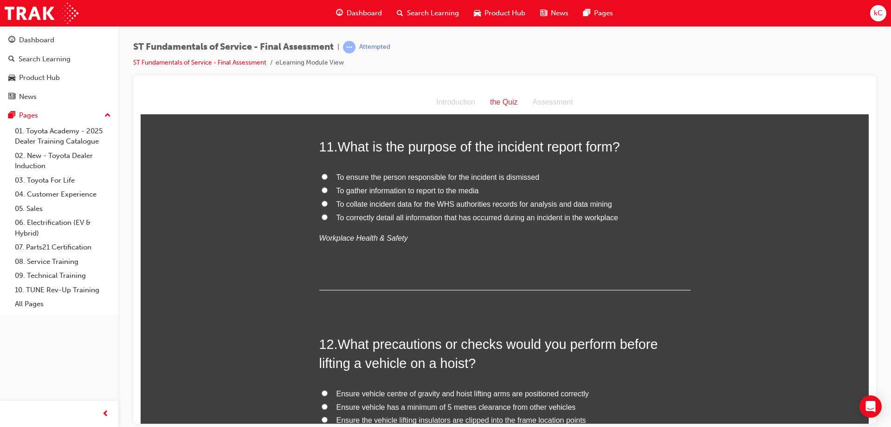
click at [440, 216] on span "To correctly detail all information that has occurred during an incident in the…" at bounding box center [478, 217] width 282 height 8
click at [328, 216] on input "To correctly detail all information that has occurred during an incident in the…" at bounding box center [325, 217] width 6 height 6
radio input "true"
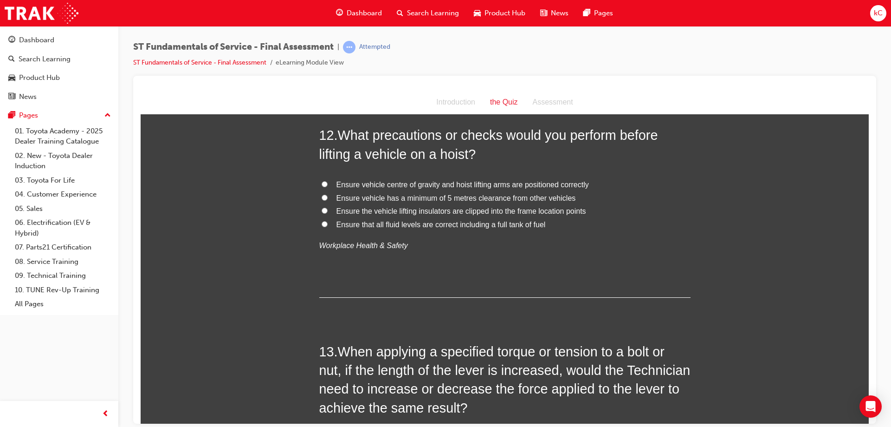
scroll to position [2378, 0]
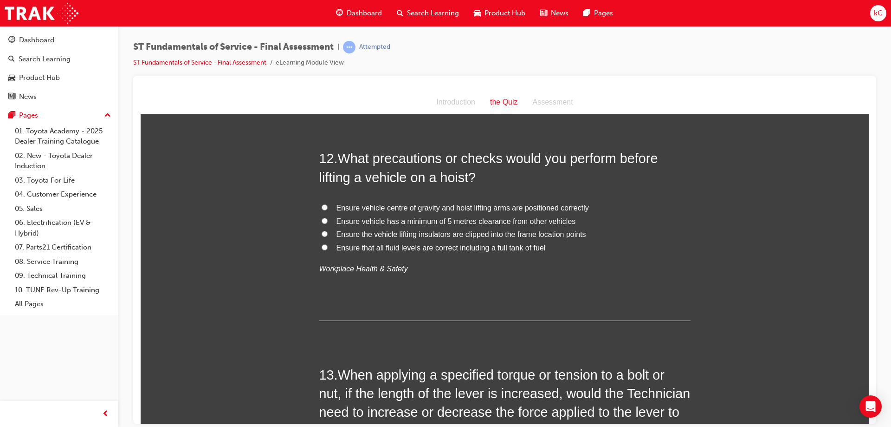
click at [484, 207] on span "Ensure vehicle centre of gravity and hoist lifting arms are positioned correctly" at bounding box center [463, 207] width 253 height 8
click at [328, 207] on input "Ensure vehicle centre of gravity and hoist lifting arms are positioned correctly" at bounding box center [325, 207] width 6 height 6
radio input "true"
click at [484, 237] on span "Ensure the vehicle lifting insulators are clipped into the frame location points" at bounding box center [462, 234] width 250 height 8
click at [328, 236] on input "Ensure the vehicle lifting insulators are clipped into the frame location points" at bounding box center [325, 233] width 6 height 6
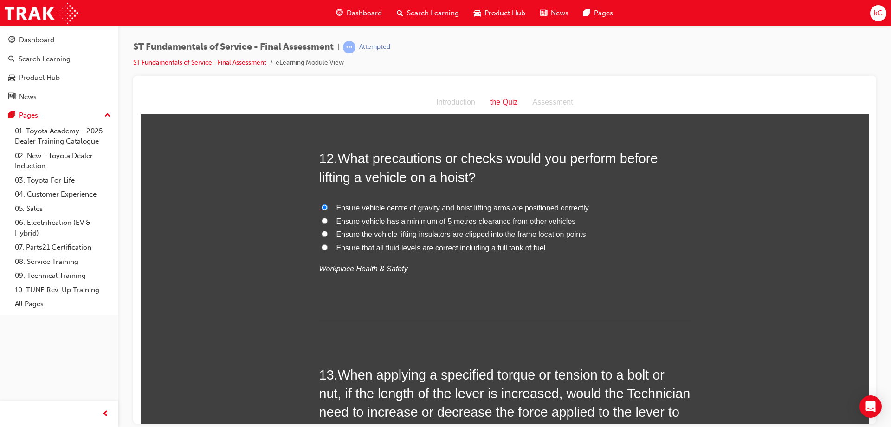
radio input "true"
click at [491, 208] on span "Ensure vehicle centre of gravity and hoist lifting arms are positioned correctly" at bounding box center [463, 207] width 253 height 8
click at [376, 214] on label "Ensure vehicle has a minimum of 5 metres clearance from other vehicles" at bounding box center [504, 220] width 371 height 13
click at [328, 217] on input "Ensure vehicle has a minimum of 5 metres clearance from other vehicles" at bounding box center [325, 220] width 6 height 6
radio input "true"
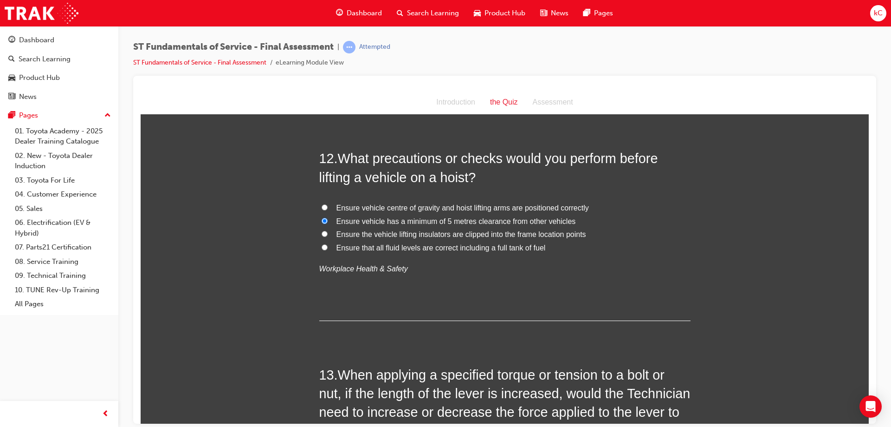
click at [372, 209] on span "Ensure vehicle centre of gravity and hoist lifting arms are positioned correctly" at bounding box center [463, 207] width 253 height 8
click at [328, 209] on input "Ensure vehicle centre of gravity and hoist lifting arms are positioned correctly" at bounding box center [325, 207] width 6 height 6
radio input "true"
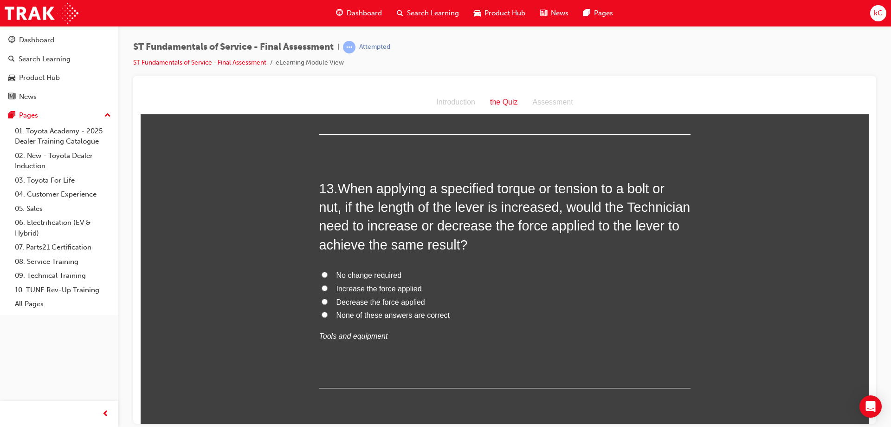
scroll to position [2610, 0]
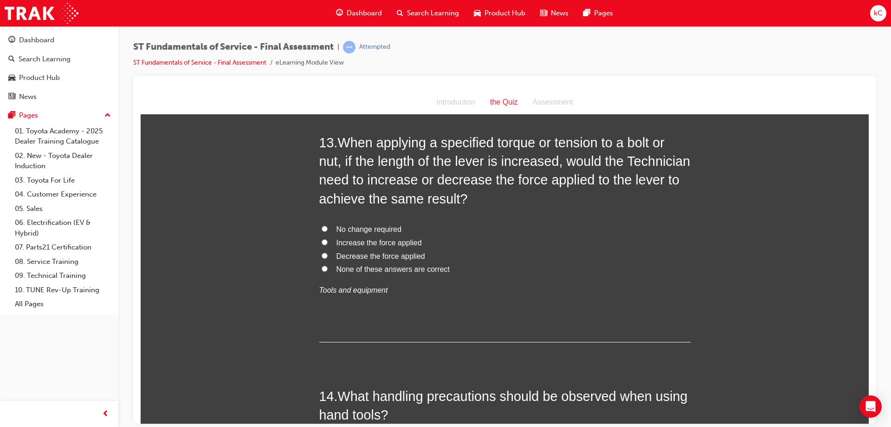
click at [389, 256] on span "Decrease the force applied" at bounding box center [381, 256] width 89 height 8
click at [328, 256] on input "Decrease the force applied" at bounding box center [325, 255] width 6 height 6
radio input "true"
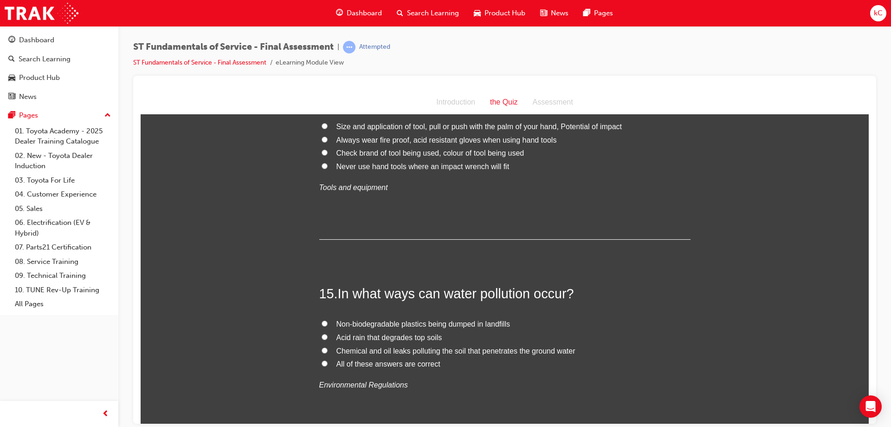
scroll to position [2981, 0]
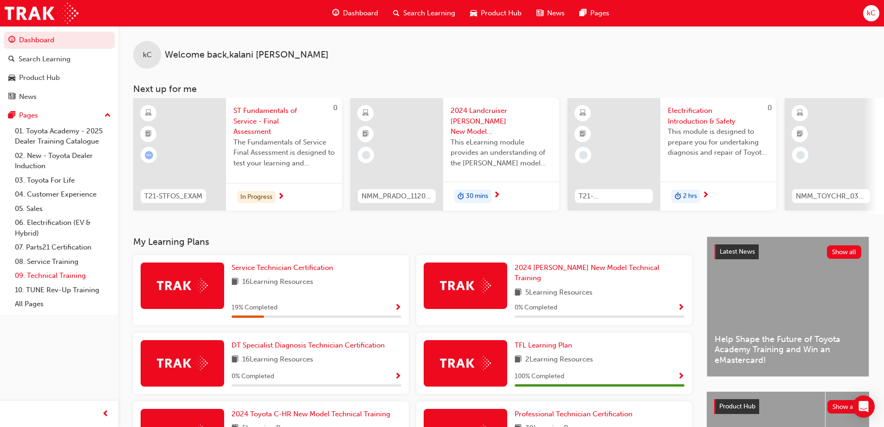
click at [31, 273] on link "09. Technical Training" at bounding box center [63, 275] width 104 height 14
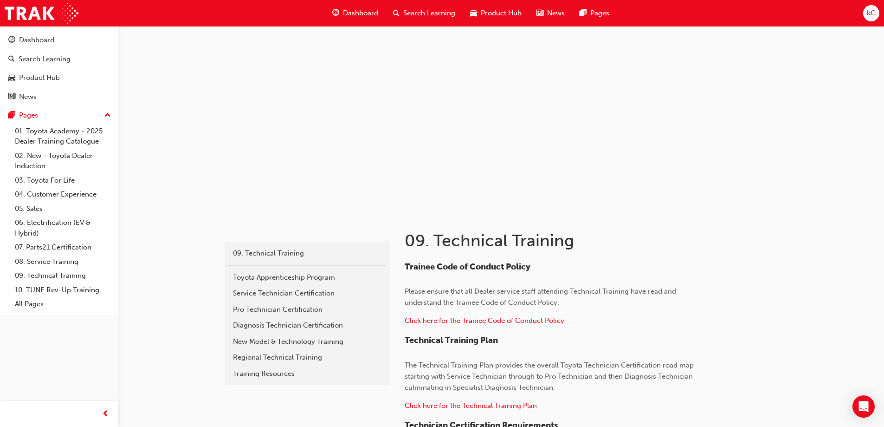
click at [292, 285] on link "Service Technician Certification" at bounding box center [307, 293] width 158 height 16
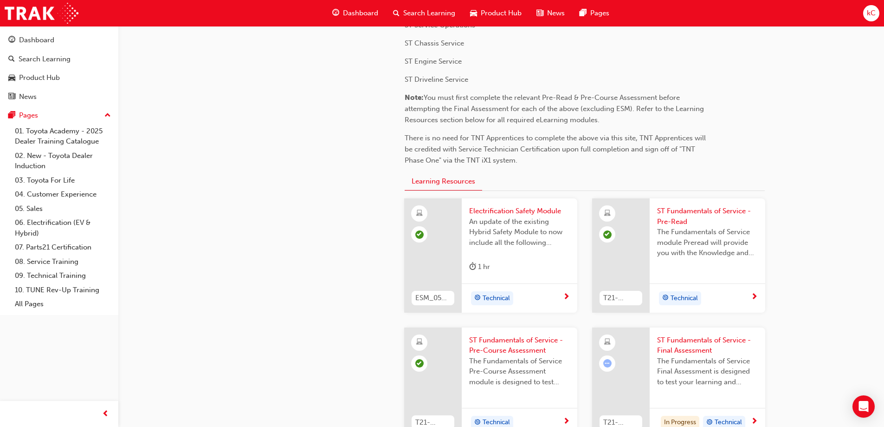
scroll to position [232, 0]
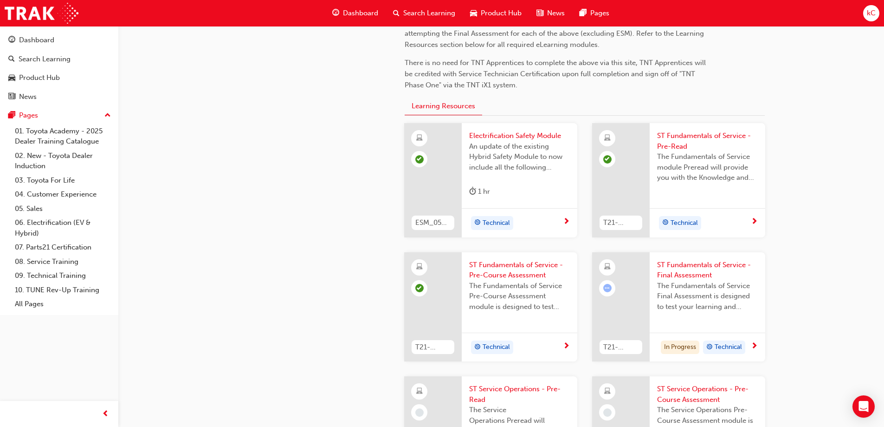
click at [518, 266] on span "ST Fundamentals of Service - Pre-Course Assessment" at bounding box center [519, 269] width 101 height 21
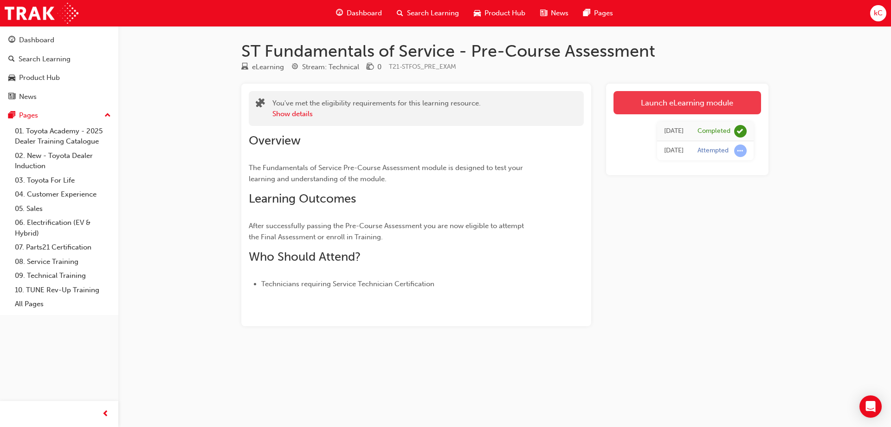
click at [657, 101] on link "Launch eLearning module" at bounding box center [688, 102] width 148 height 23
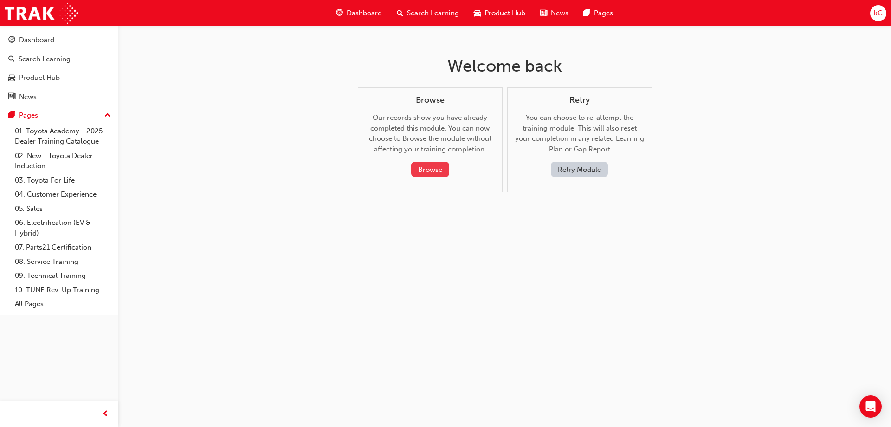
click at [425, 169] on button "Browse" at bounding box center [430, 169] width 38 height 15
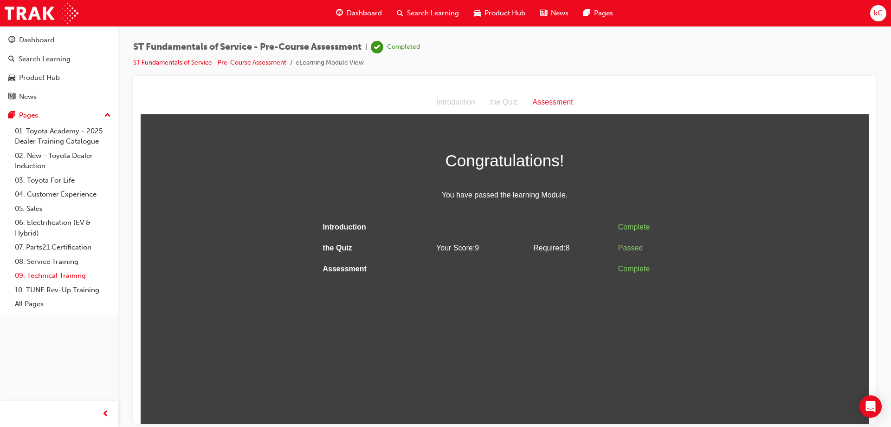
click at [31, 276] on link "09. Technical Training" at bounding box center [63, 275] width 104 height 14
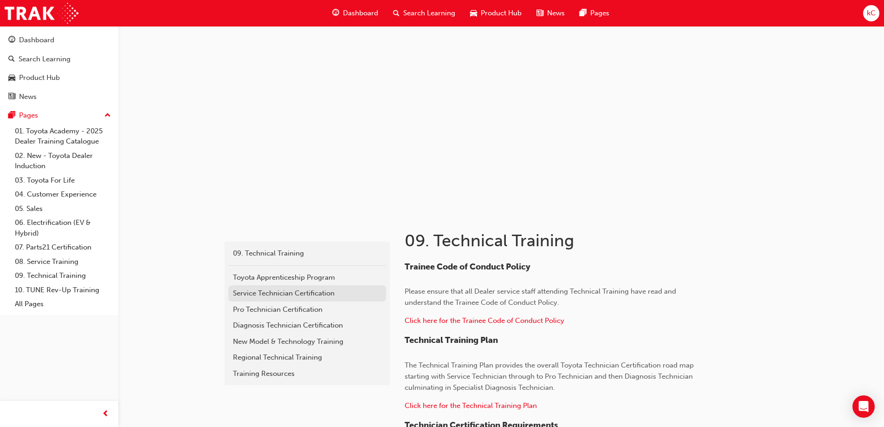
click at [281, 291] on div "Service Technician Certification" at bounding box center [307, 293] width 149 height 11
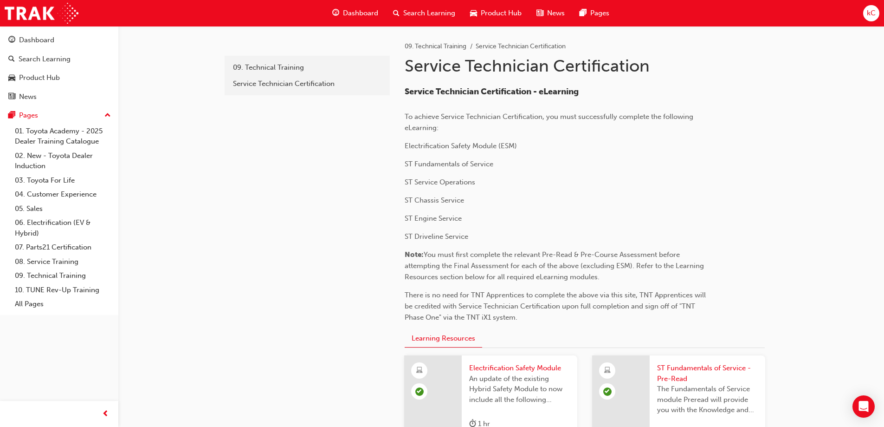
click at [666, 373] on span "ST Fundamentals of Service - Pre-Read" at bounding box center [707, 373] width 101 height 21
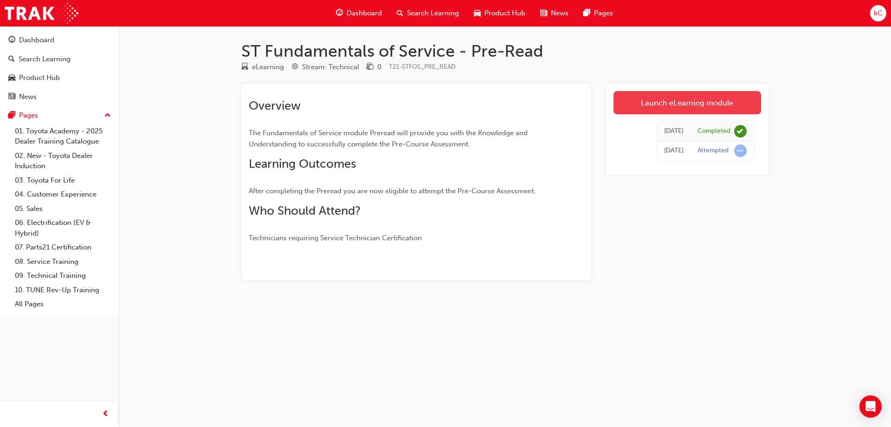
click at [678, 110] on link "Launch eLearning module" at bounding box center [688, 102] width 148 height 23
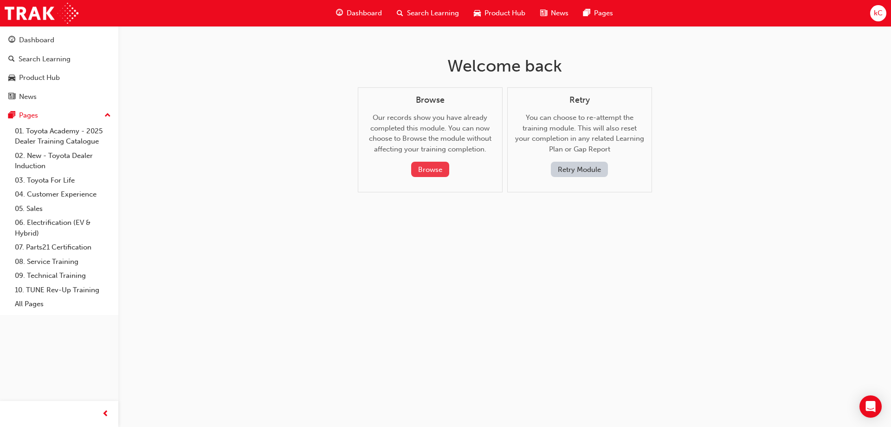
click at [436, 167] on button "Browse" at bounding box center [430, 169] width 38 height 15
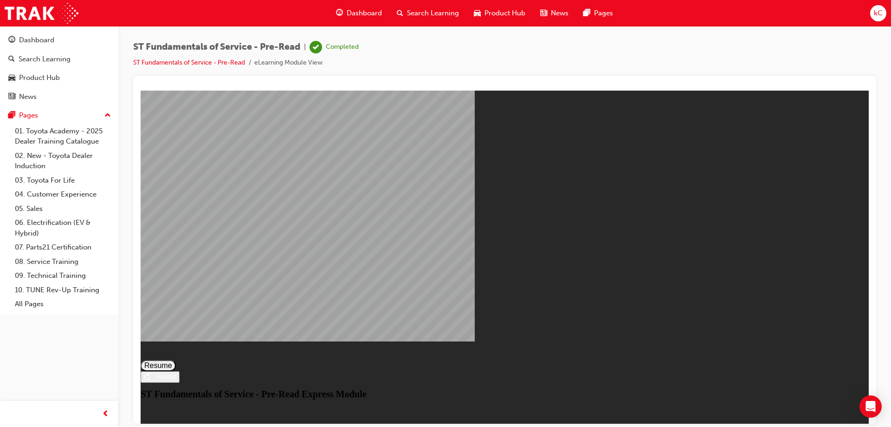
click at [176, 359] on button "Resume" at bounding box center [158, 364] width 35 height 11
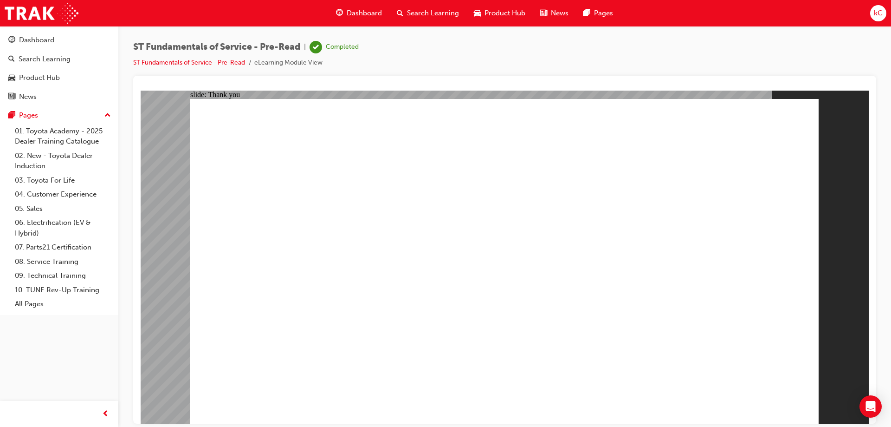
click at [868, 139] on div "slide: PDF BACK I have read this document BACK I have read this document" at bounding box center [505, 256] width 728 height 333
drag, startPoint x: 862, startPoint y: 139, endPoint x: 863, endPoint y: 158, distance: 19.1
click at [863, 158] on div "slide: PDF BACK I have read this document BACK I have read this document" at bounding box center [505, 256] width 728 height 333
drag, startPoint x: 863, startPoint y: 158, endPoint x: 864, endPoint y: 99, distance: 59.0
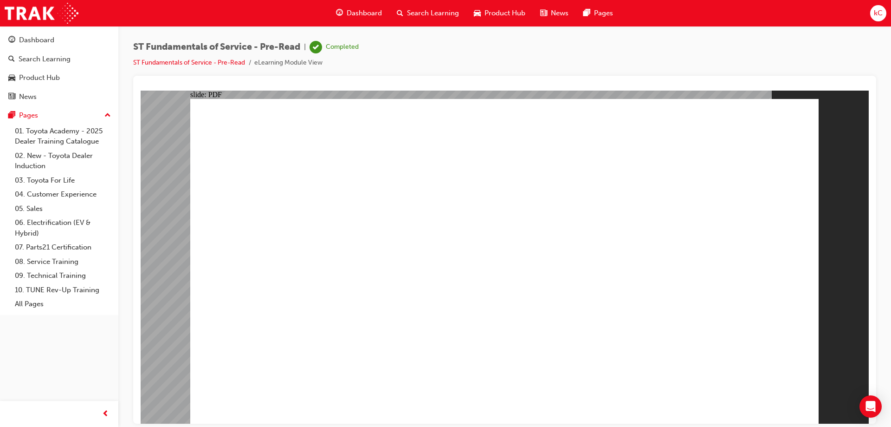
click at [864, 100] on div "slide: PDF BACK I have read this document BACK I have read this document" at bounding box center [505, 256] width 728 height 333
click at [677, 56] on div "ST Fundamentals of Service - Pre-Read | Completed ST Fundamentals of Service - …" at bounding box center [504, 58] width 743 height 35
